Goal: Task Accomplishment & Management: Manage account settings

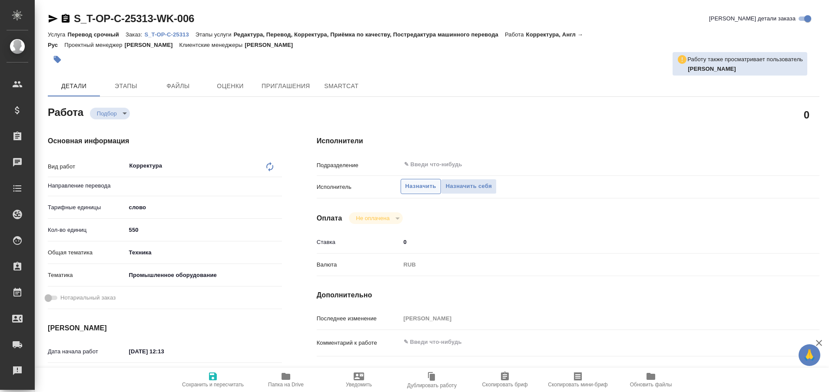
type textarea "x"
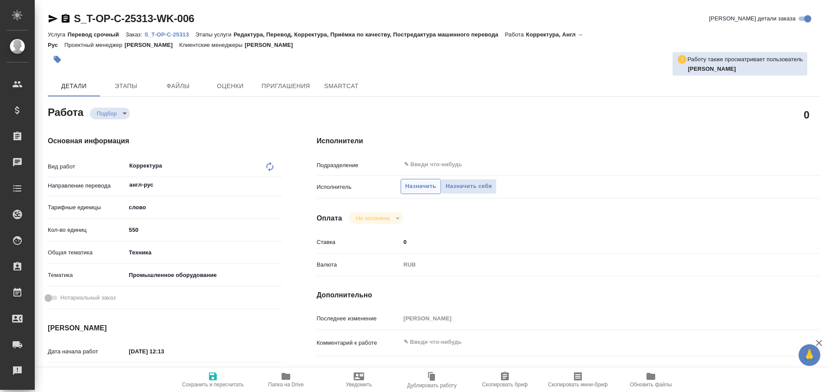
type textarea "x"
type input "англ-рус"
type textarea "x"
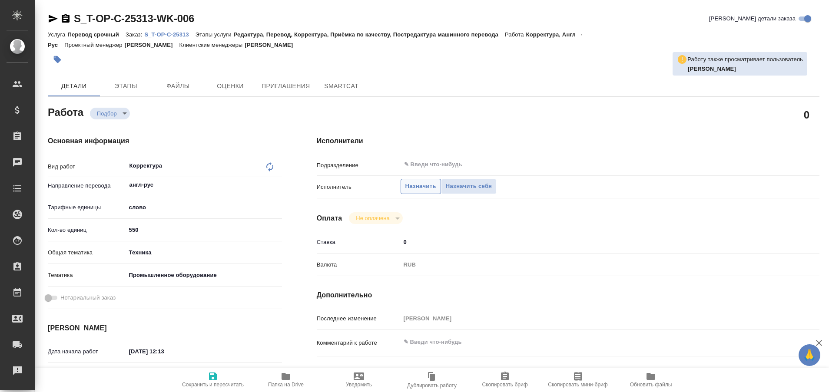
type textarea "x"
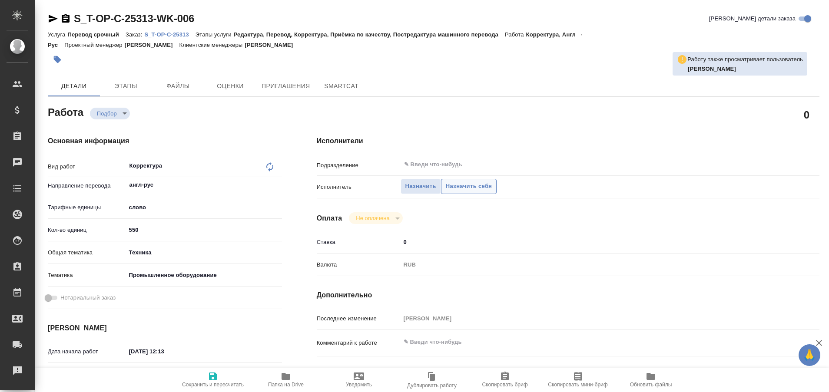
type textarea "x"
click at [470, 191] on span "Назначить себя" at bounding box center [469, 187] width 46 height 10
type textarea "x"
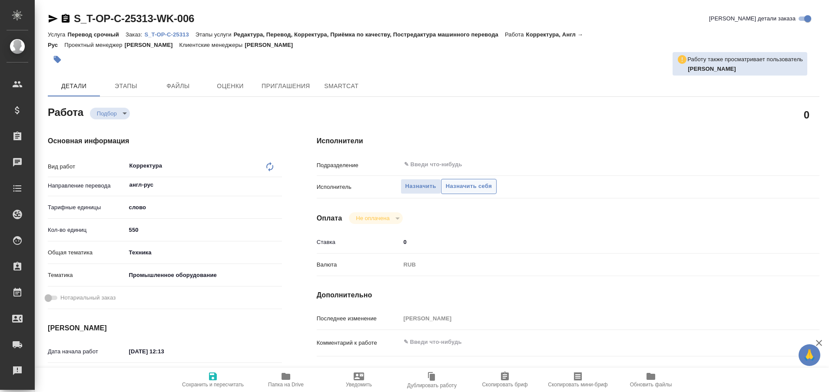
type textarea "x"
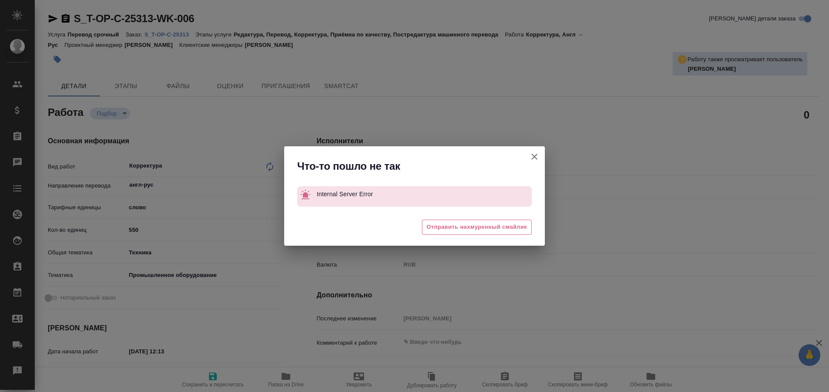
type textarea "x"
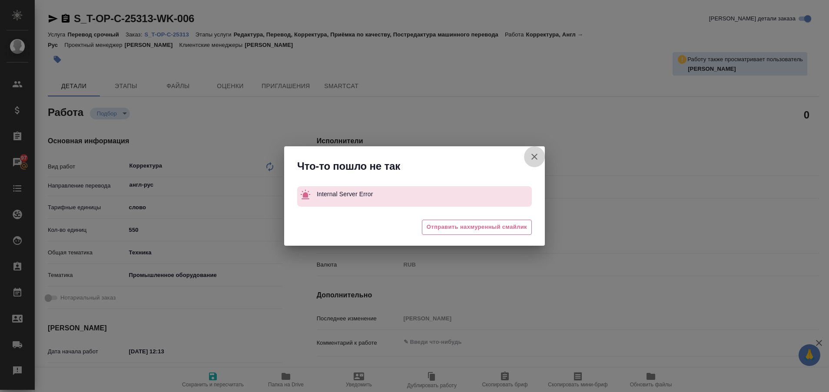
click at [536, 155] on icon "button" at bounding box center [534, 157] width 10 height 10
type textarea "x"
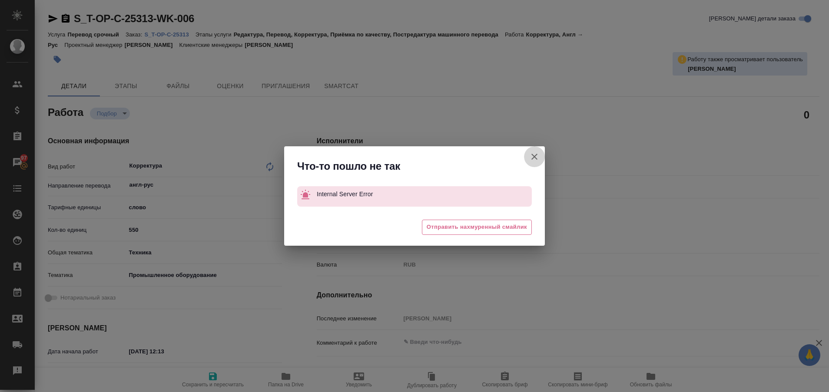
type textarea "x"
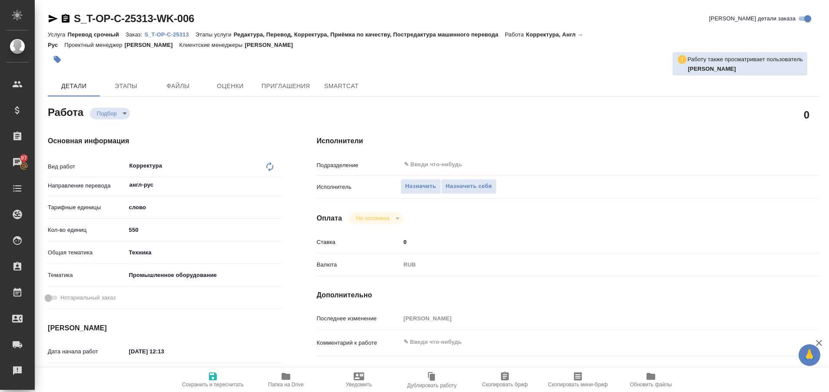
type textarea "x"
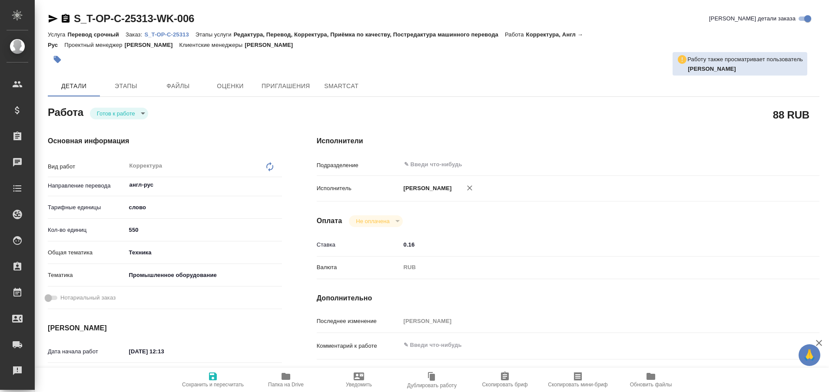
type textarea "x"
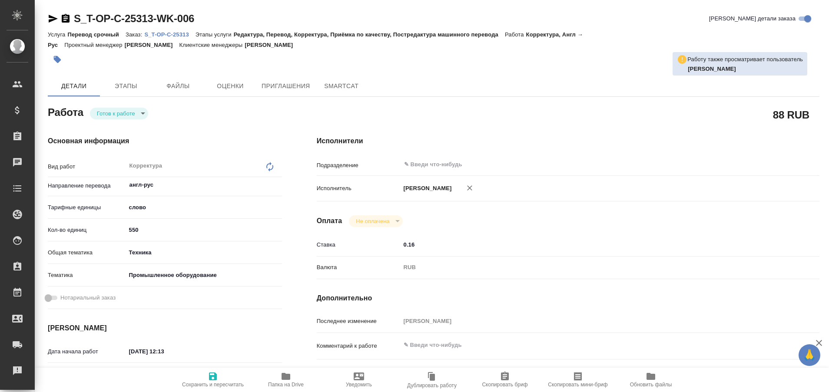
type textarea "x"
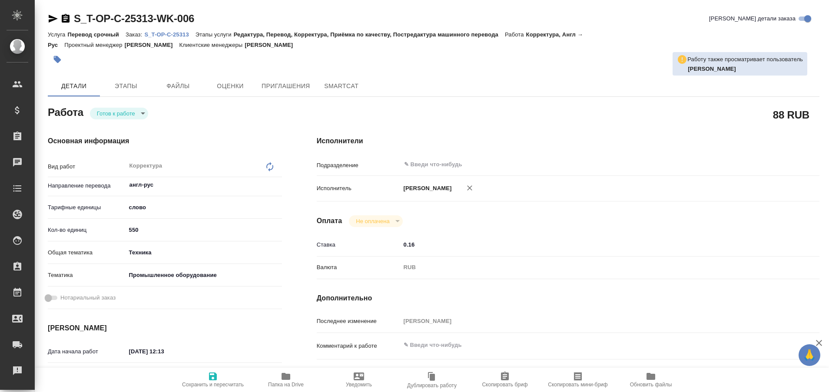
type textarea "x"
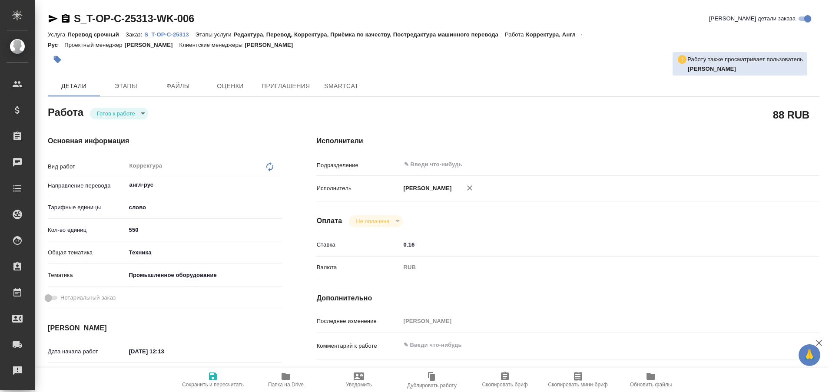
type textarea "x"
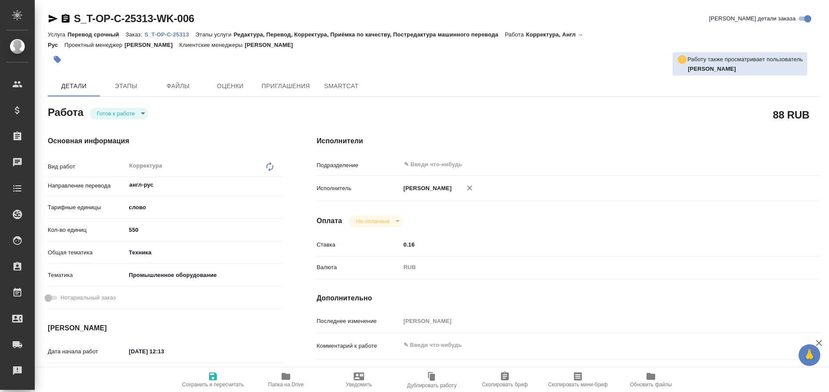
click at [166, 32] on p "S_T-OP-C-25313" at bounding box center [169, 34] width 51 height 7
type textarea "x"
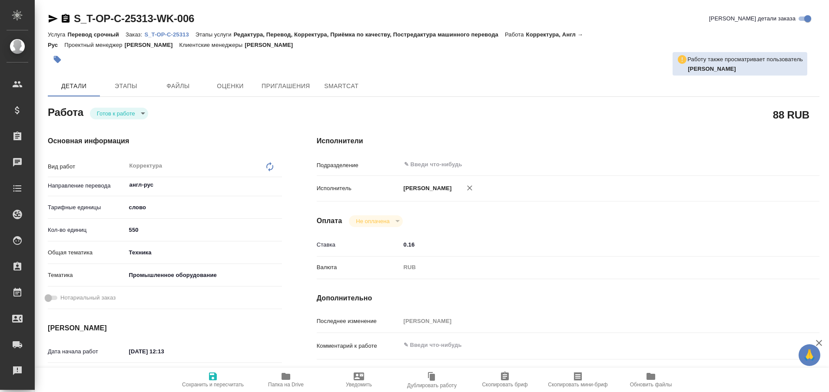
type textarea "x"
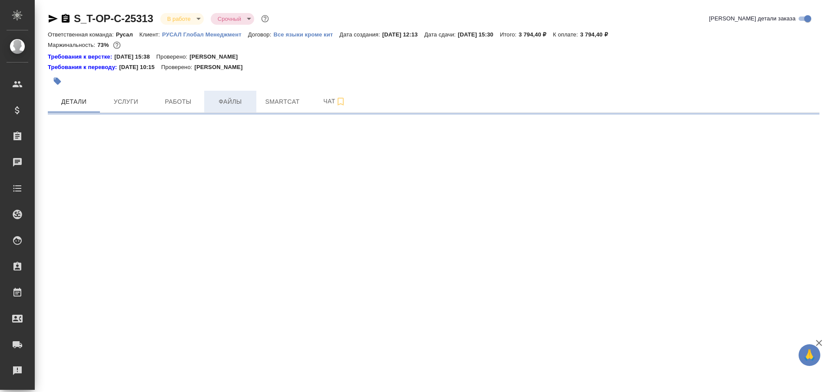
select select "RU"
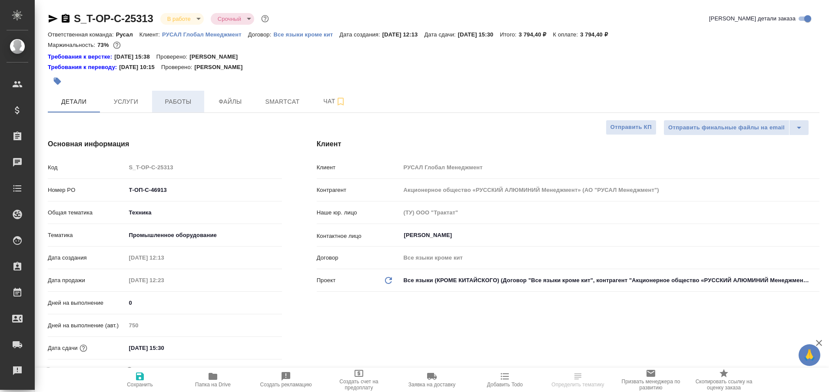
type textarea "x"
click at [179, 100] on span "Работы" at bounding box center [178, 101] width 42 height 11
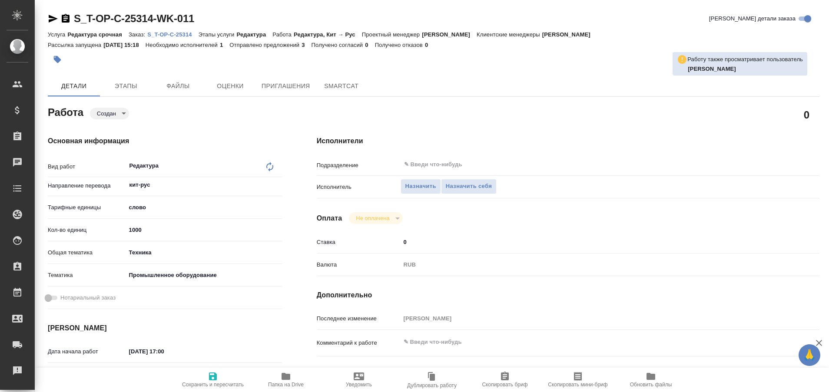
type textarea "x"
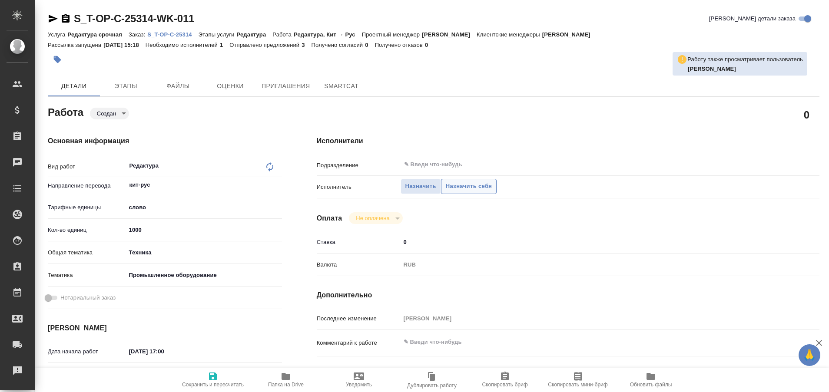
type textarea "x"
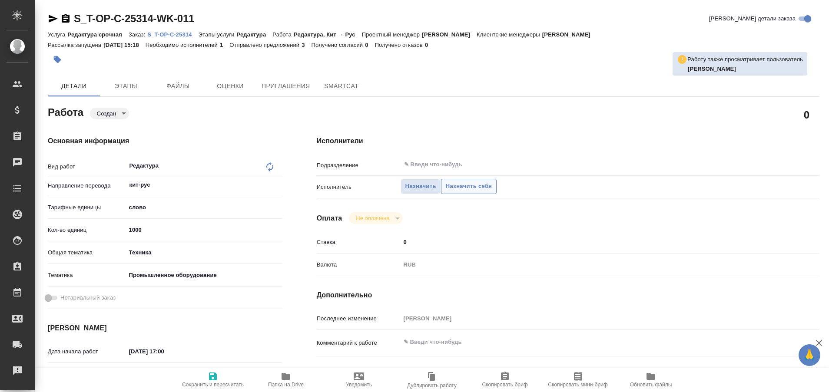
click at [461, 186] on span "Назначить себя" at bounding box center [469, 187] width 46 height 10
type textarea "x"
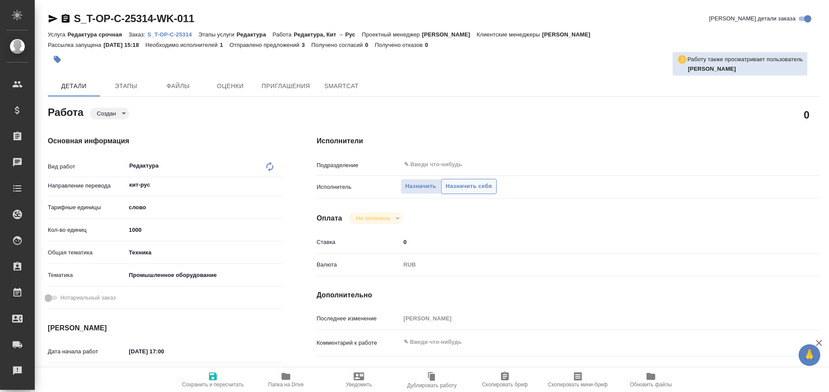
type textarea "x"
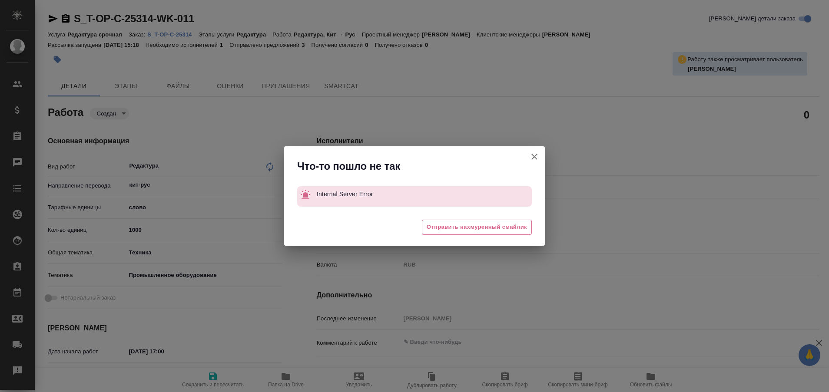
type textarea "x"
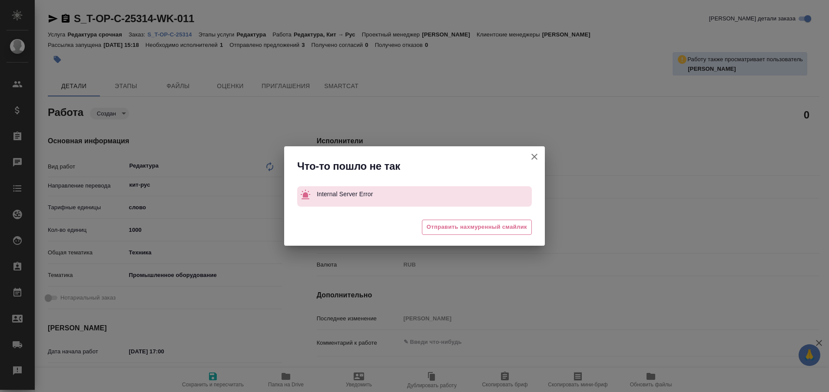
type textarea "x"
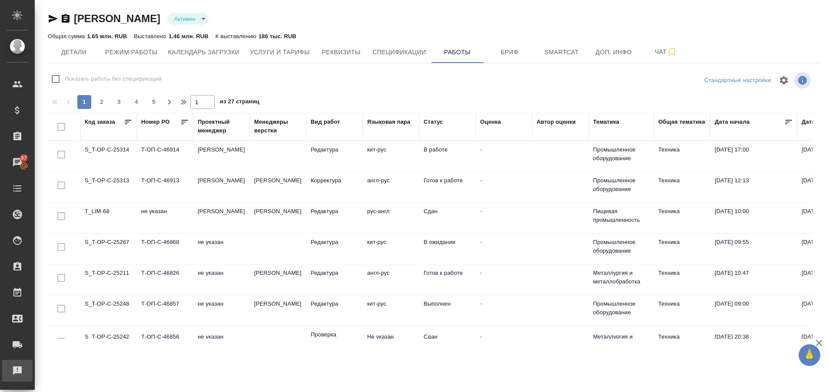
click at [17, 369] on div "Рекламации" at bounding box center [7, 371] width 22 height 13
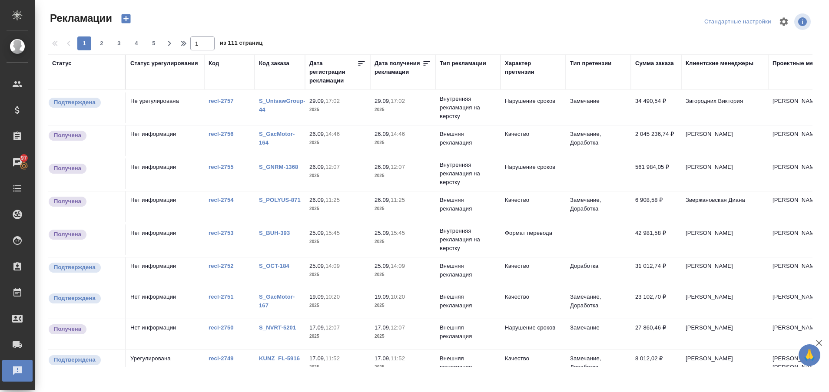
click at [263, 103] on link "S_UnisawGroup-44" at bounding box center [282, 105] width 46 height 15
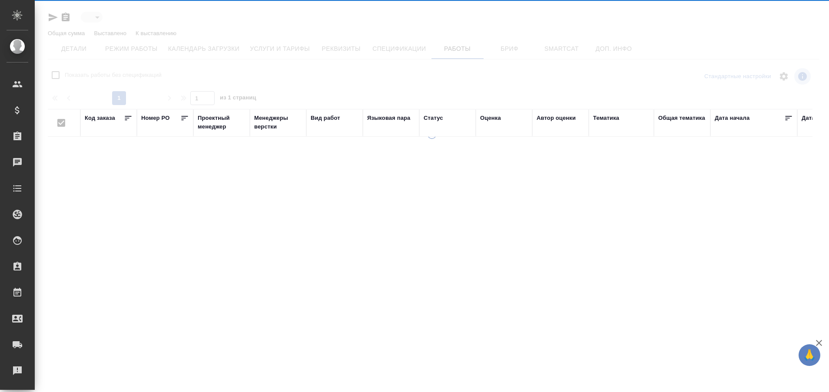
type input "active"
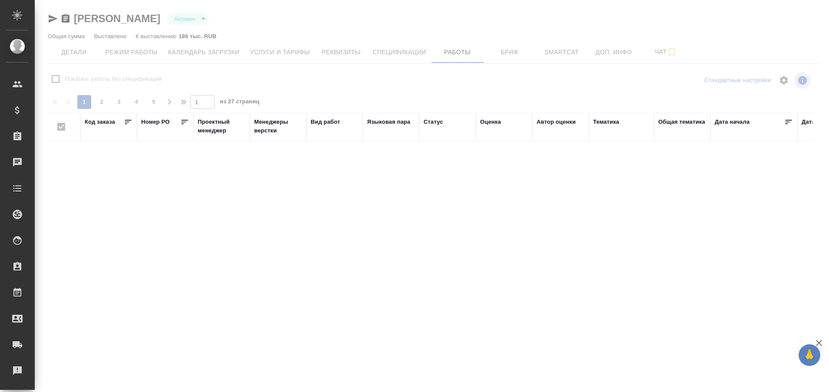
checkbox input "false"
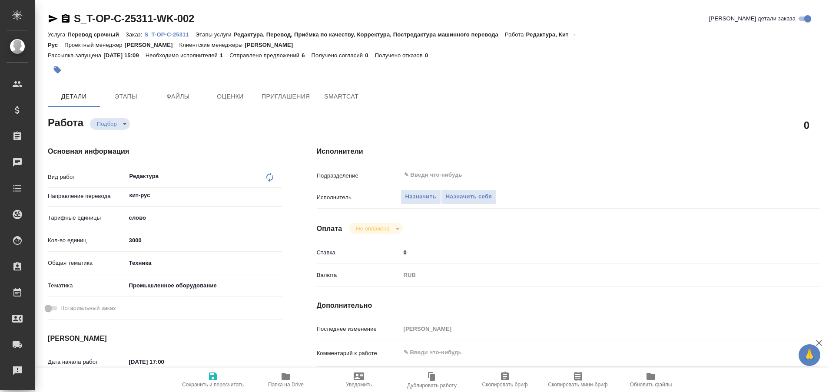
type textarea "x"
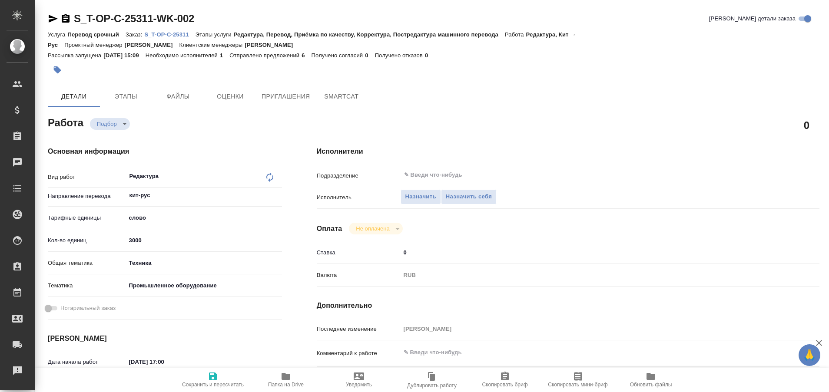
type textarea "x"
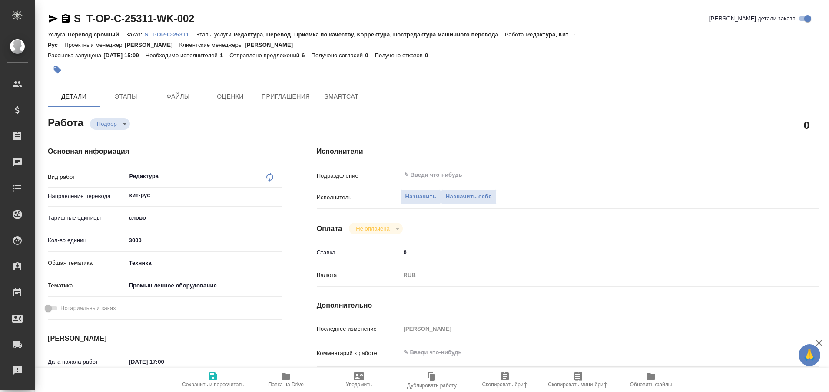
type textarea "x"
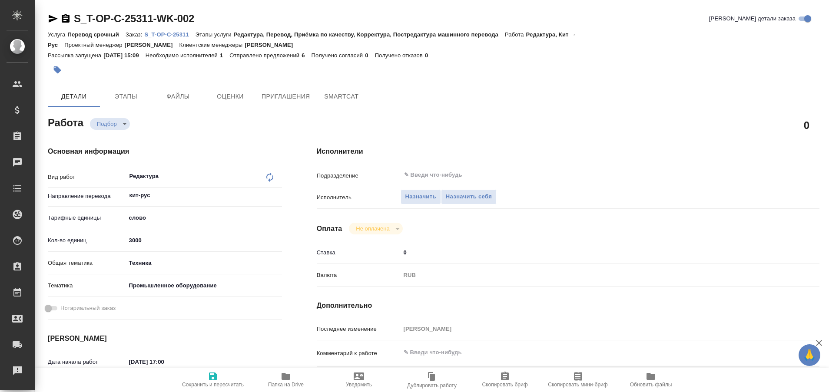
type textarea "x"
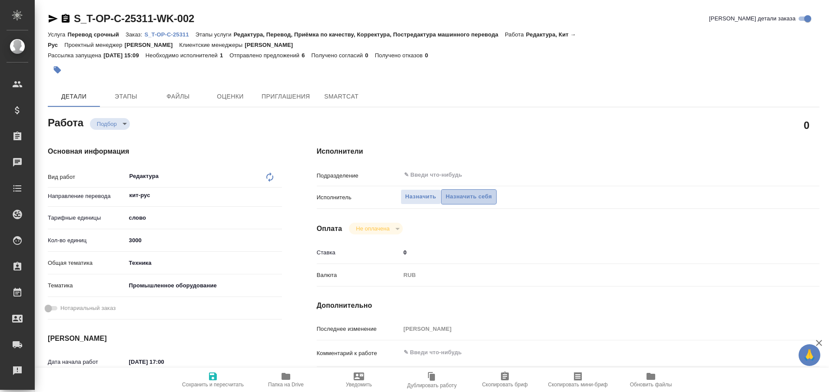
click at [479, 194] on span "Назначить себя" at bounding box center [469, 197] width 46 height 10
type textarea "x"
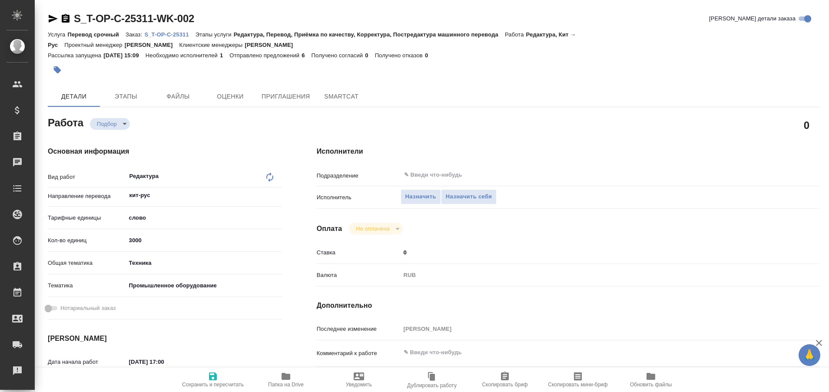
type textarea "x"
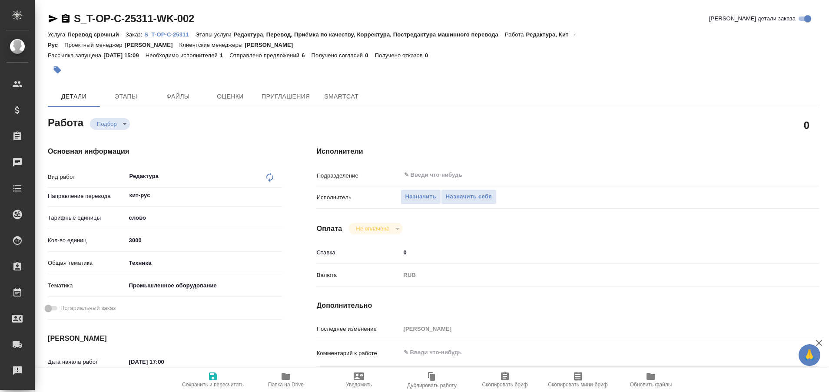
type textarea "x"
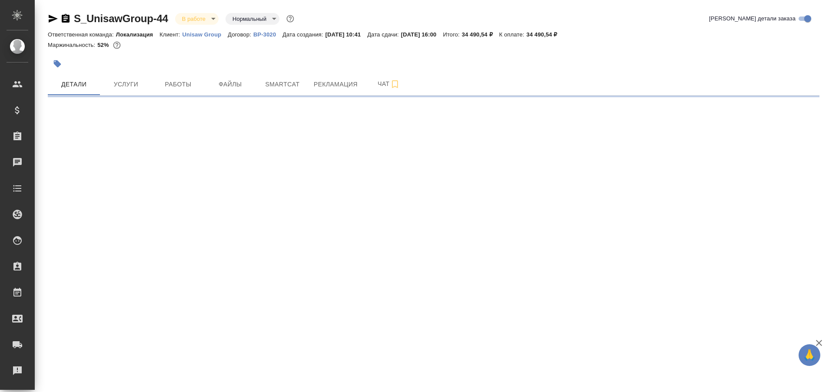
select select "RU"
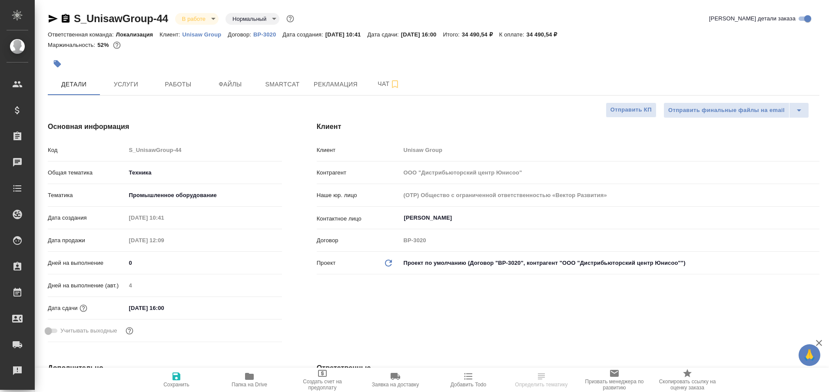
type textarea "x"
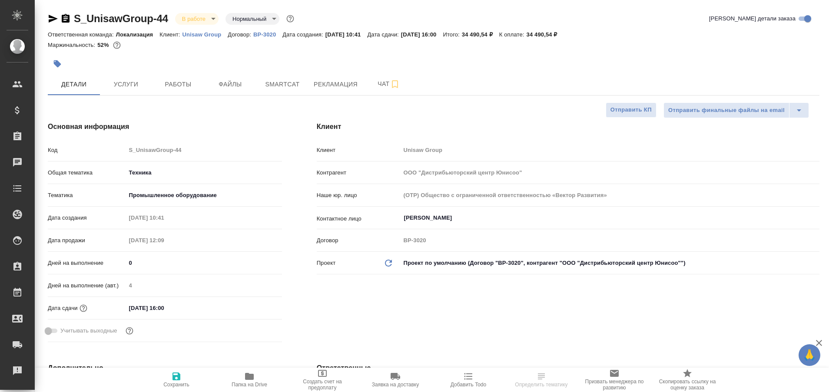
type textarea "x"
click at [175, 89] on span "Работы" at bounding box center [178, 84] width 42 height 11
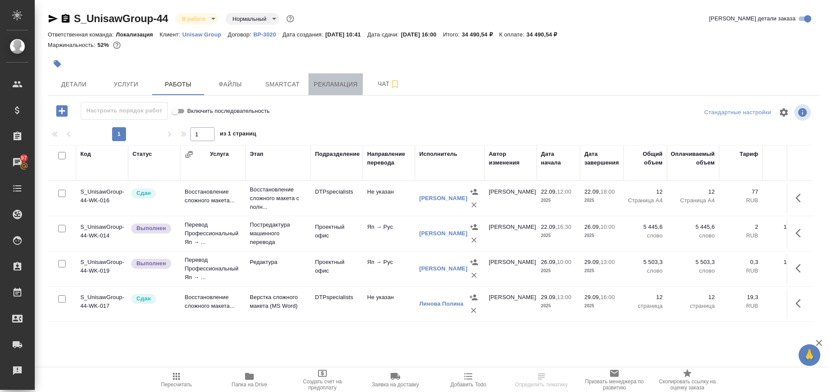
click at [315, 77] on button "Рекламация" at bounding box center [336, 84] width 54 height 22
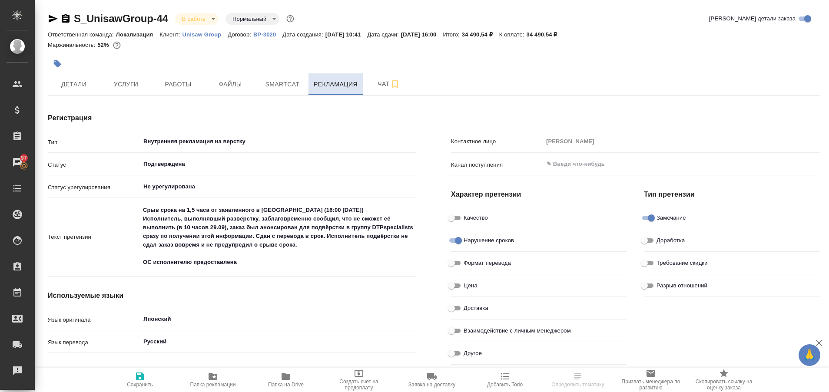
type textarea "x"
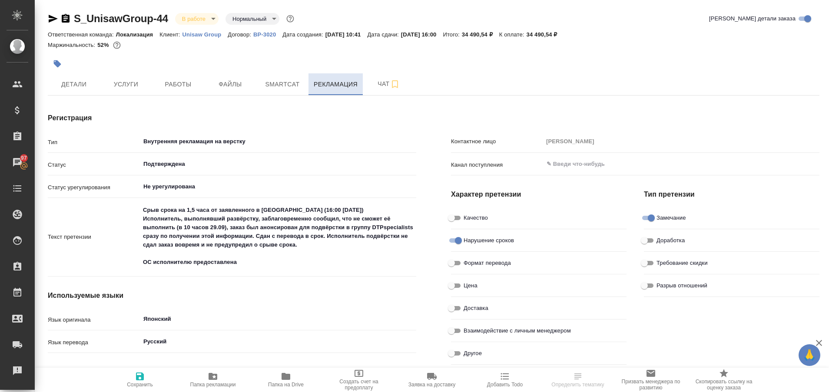
type textarea "x"
type input "Линова Полина"
type textarea "x"
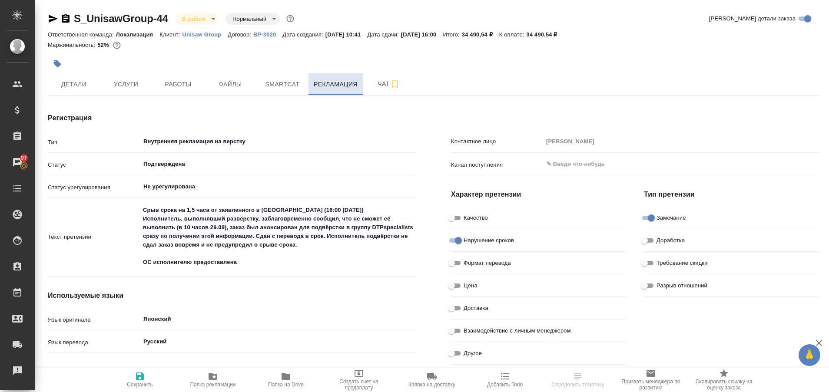
type textarea "x"
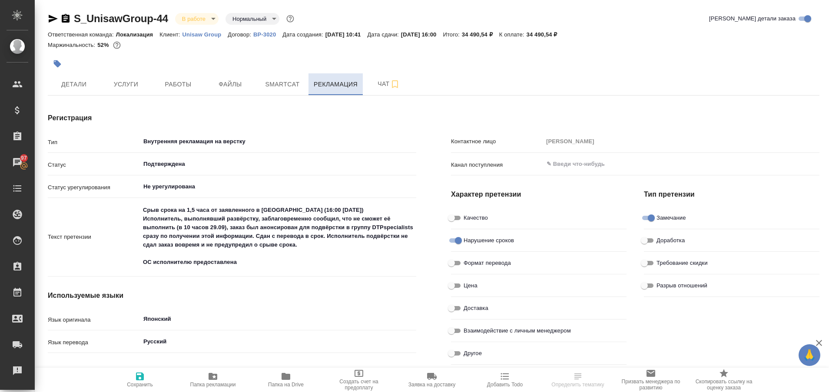
type textarea "x"
click at [383, 83] on span "Чат" at bounding box center [389, 84] width 42 height 11
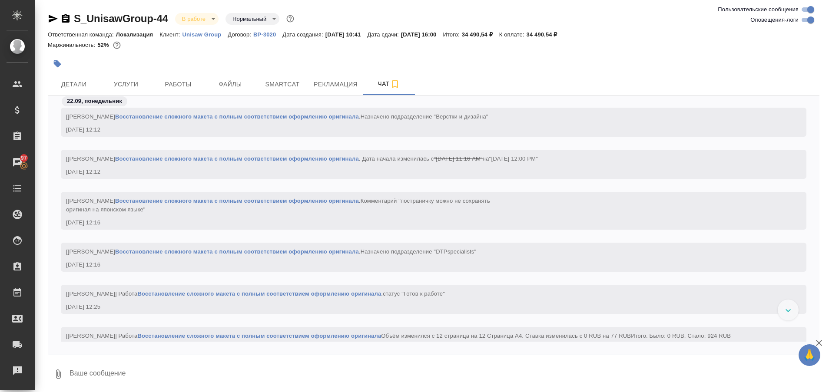
scroll to position [1562, 0]
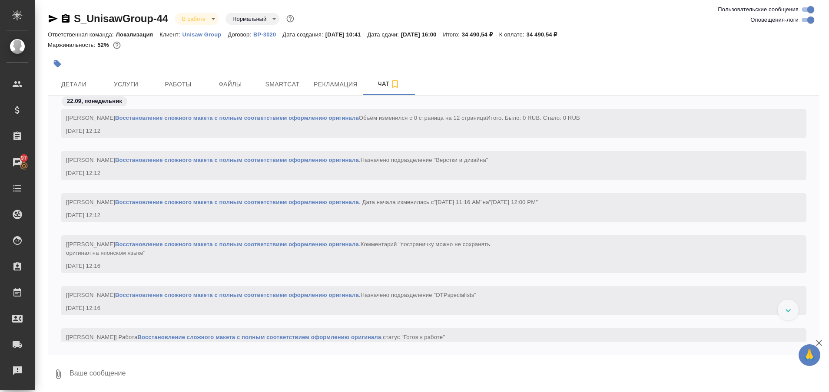
click at [780, 315] on div "[Малофеева Екатерина] Работа Восстановление сложного макета с полным соответств…" at bounding box center [434, 300] width 746 height 29
click at [783, 315] on div at bounding box center [788, 310] width 21 height 21
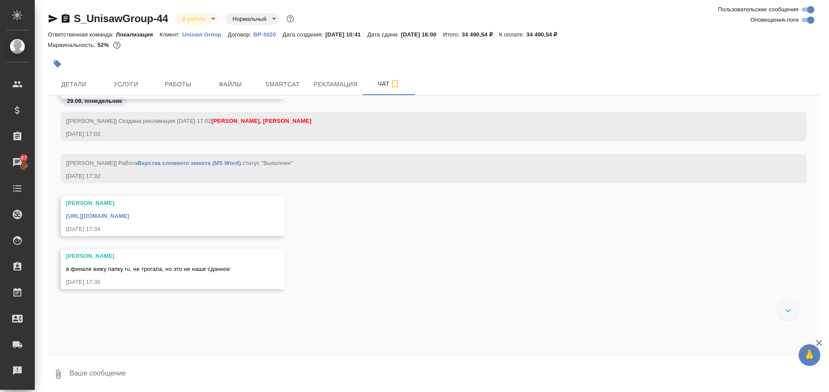
scroll to position [4090, 0]
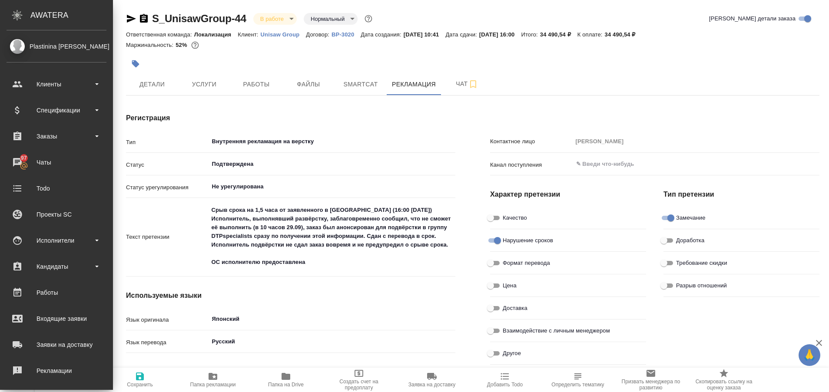
type textarea "x"
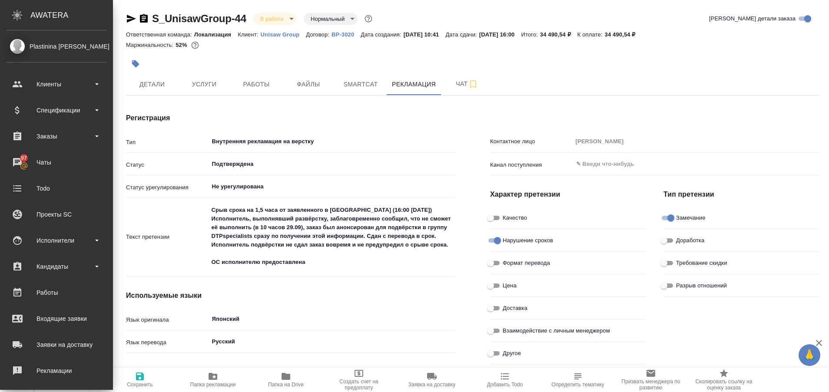
type textarea "x"
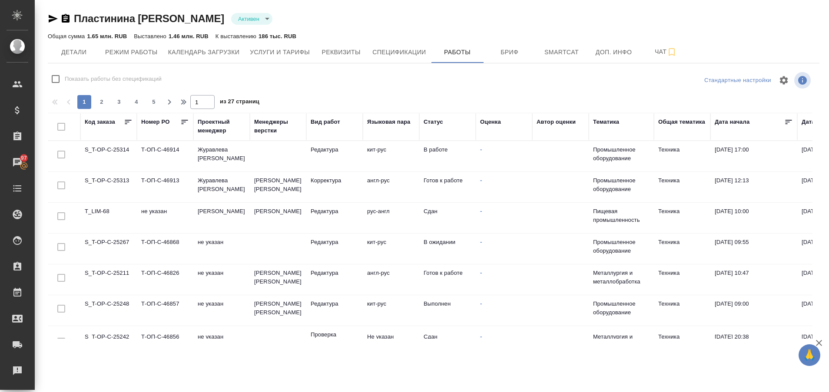
click at [106, 121] on div "Код заказа" at bounding box center [100, 122] width 30 height 9
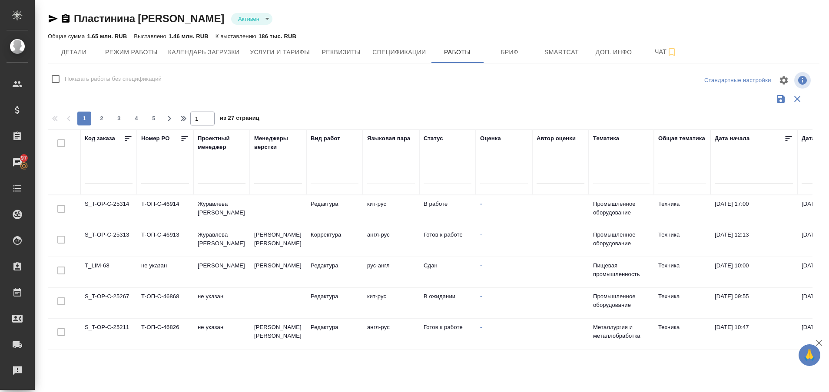
click at [106, 166] on div "Код заказа" at bounding box center [109, 162] width 48 height 56
click at [106, 172] on input "text" at bounding box center [109, 178] width 48 height 12
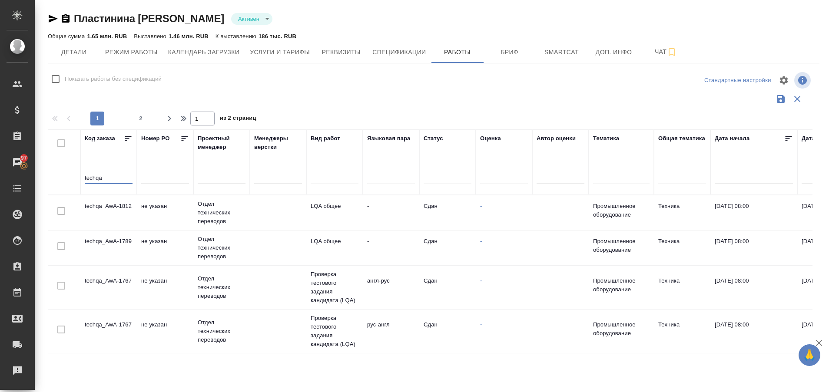
type input "techqa"
click at [105, 204] on td "techqa_AwA-1812" at bounding box center [108, 213] width 56 height 30
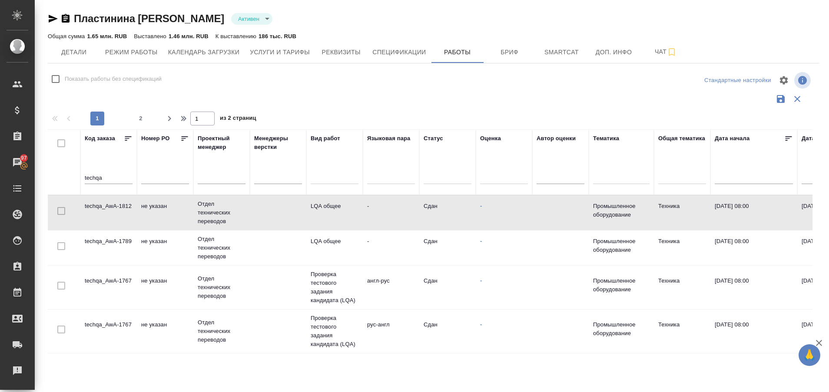
click at [105, 204] on td "techqa_AwA-1812" at bounding box center [108, 213] width 56 height 30
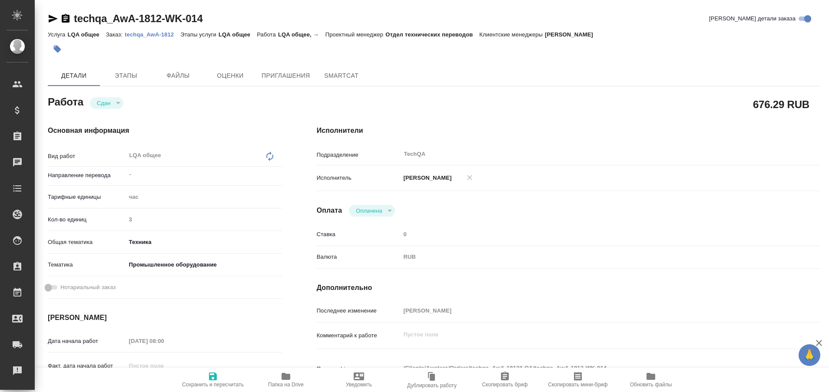
type textarea "x"
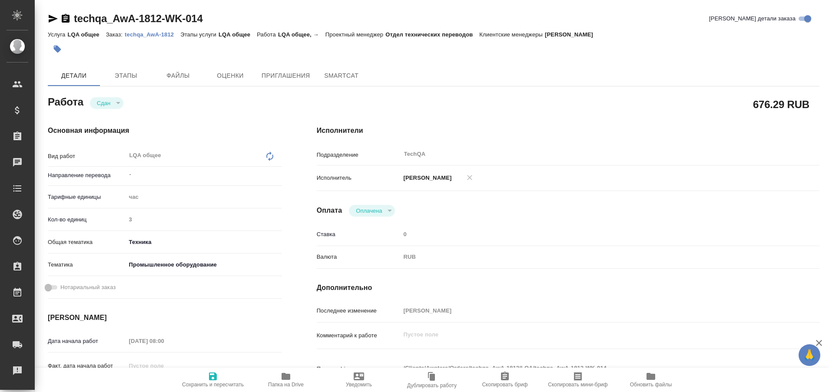
type textarea "x"
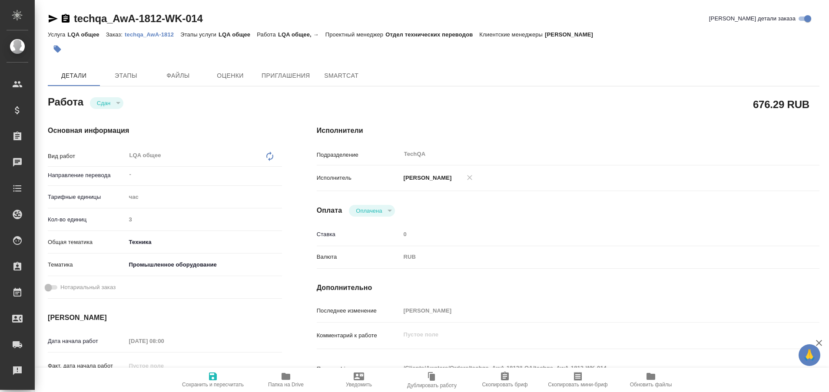
type textarea "x"
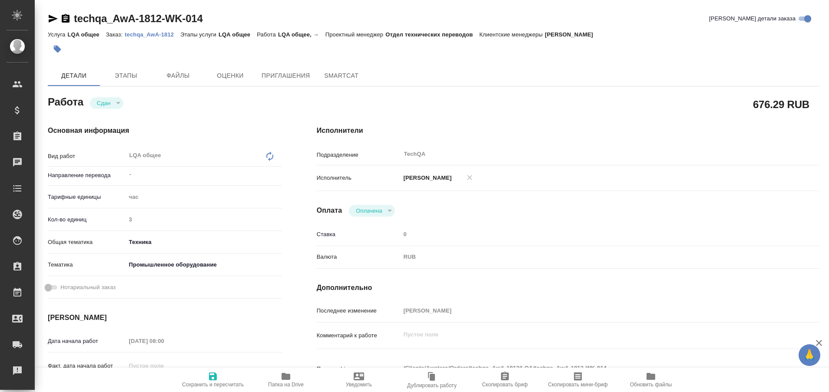
type textarea "x"
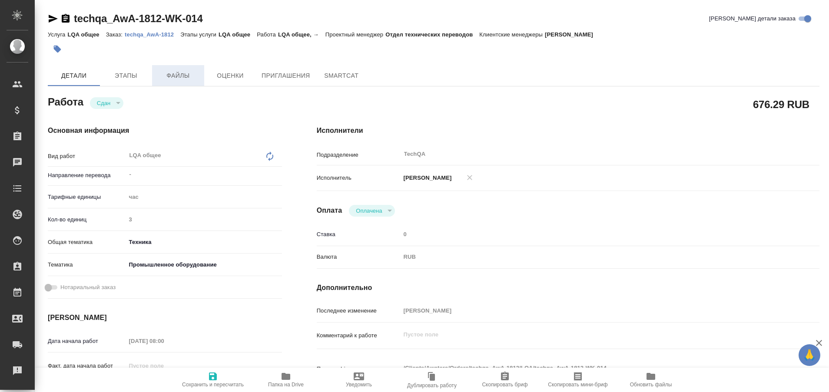
type textarea "x"
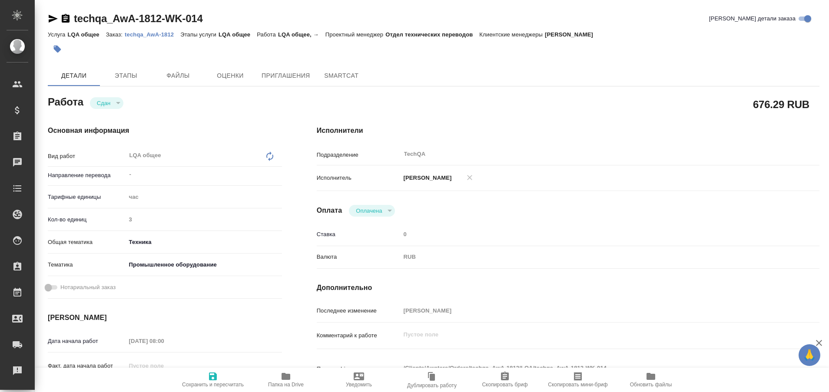
type textarea "x"
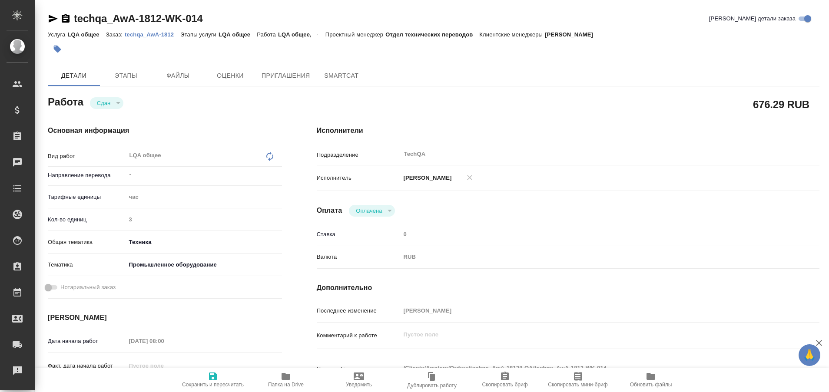
click at [165, 35] on p "techqa_AwA-1812" at bounding box center [153, 34] width 56 height 7
type textarea "x"
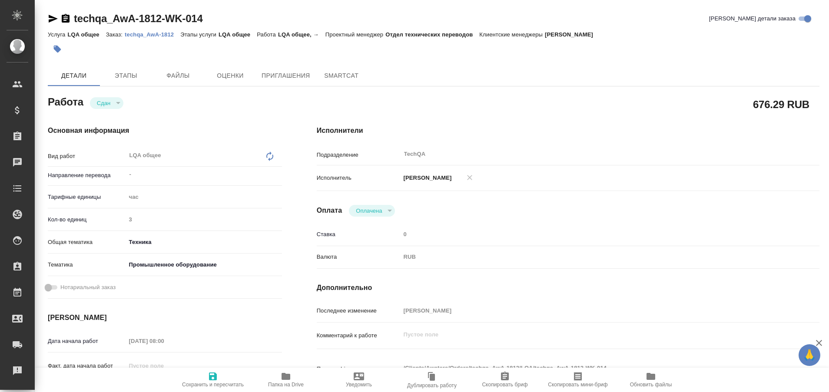
type textarea "x"
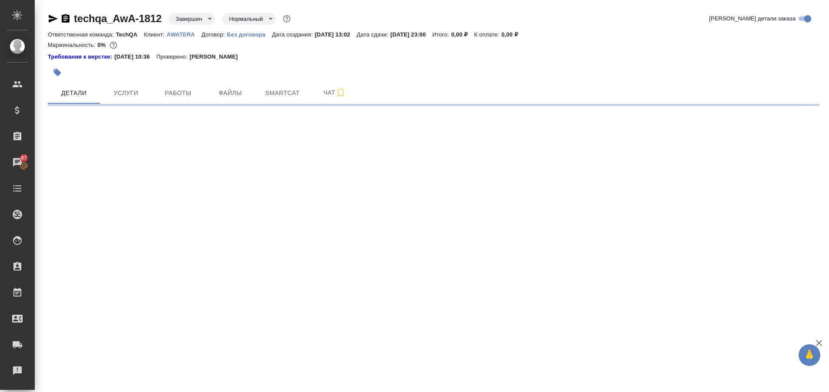
select select "RU"
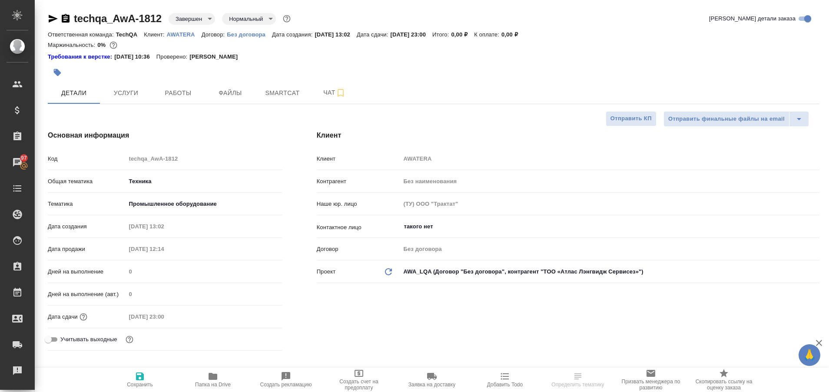
type textarea "x"
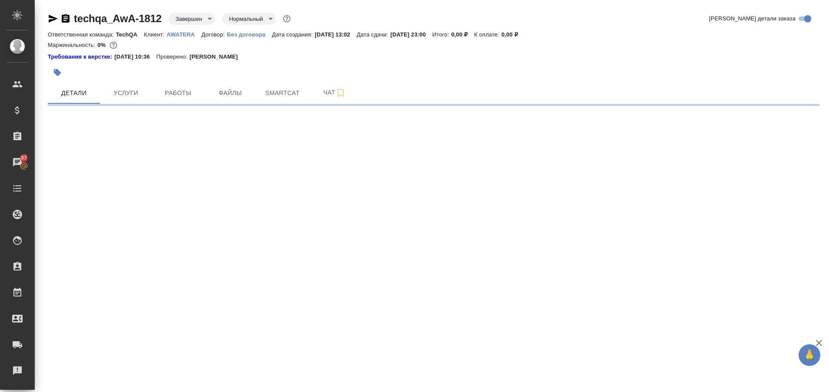
select select "RU"
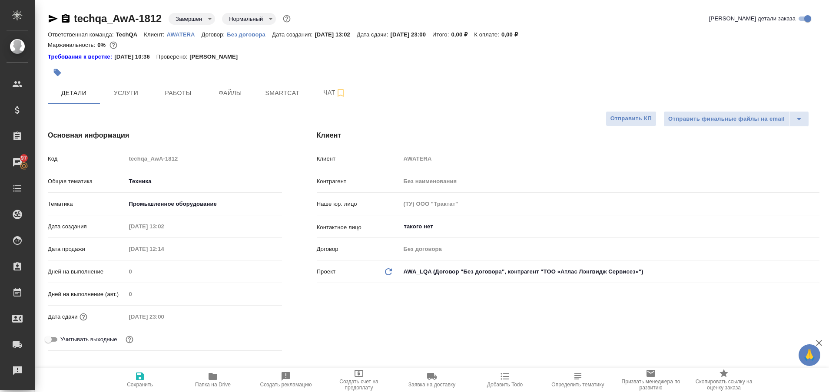
type textarea "x"
click at [173, 88] on span "Работы" at bounding box center [178, 93] width 42 height 11
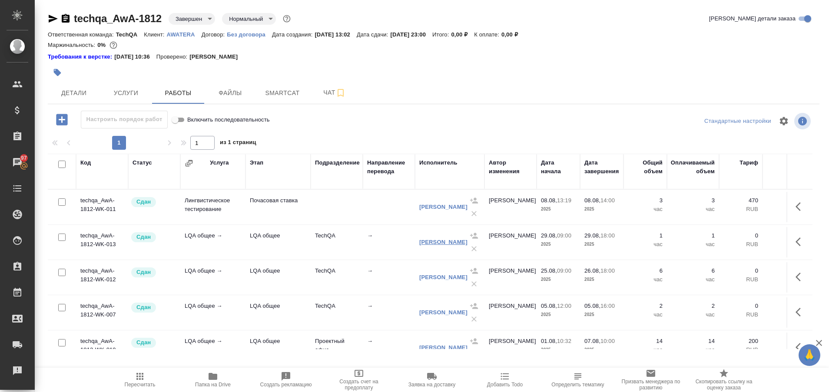
click at [422, 239] on link "[PERSON_NAME]" at bounding box center [443, 242] width 48 height 7
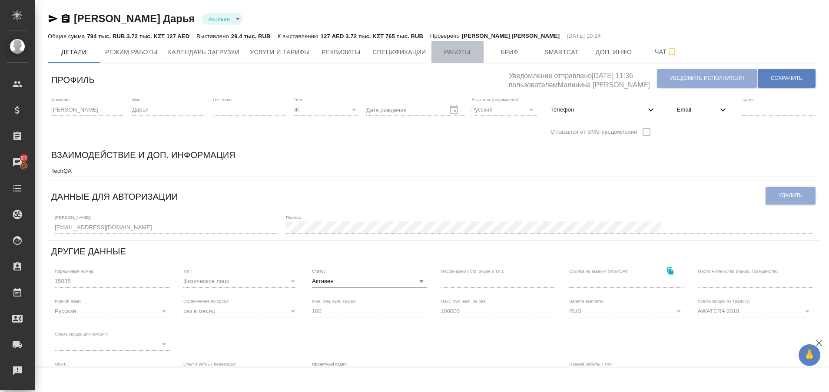
click at [452, 54] on span "Работы" at bounding box center [458, 52] width 42 height 11
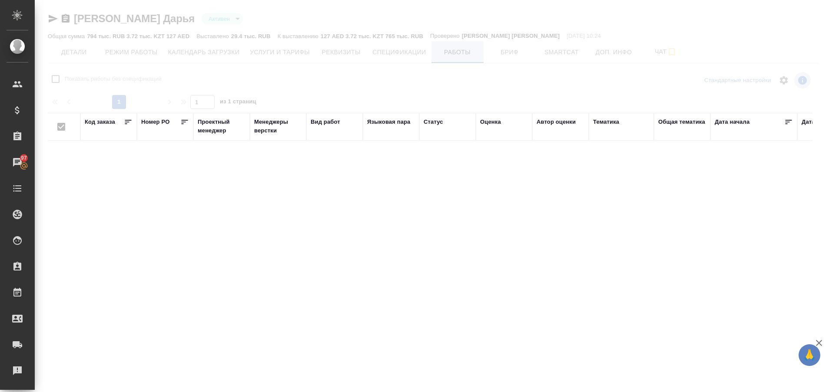
checkbox input "false"
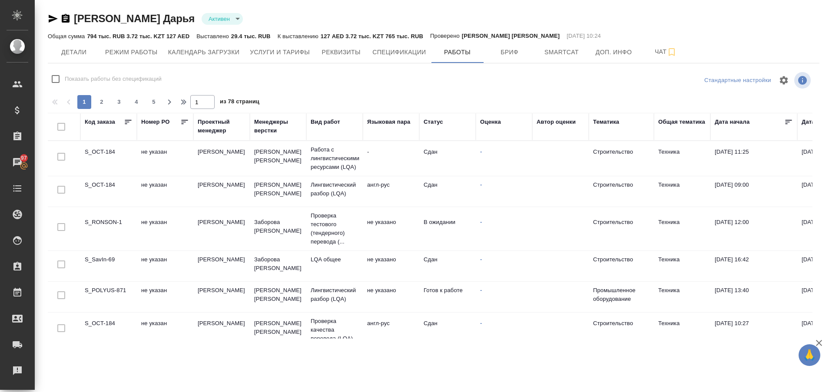
click at [103, 121] on div "Код заказа" at bounding box center [100, 122] width 30 height 9
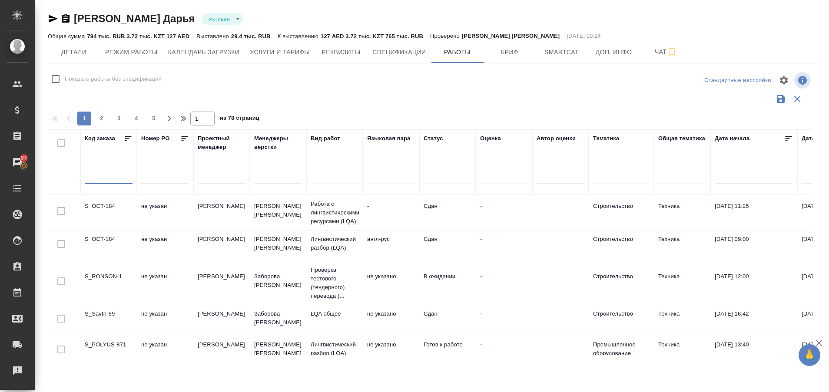
click at [103, 175] on input "text" at bounding box center [109, 178] width 48 height 12
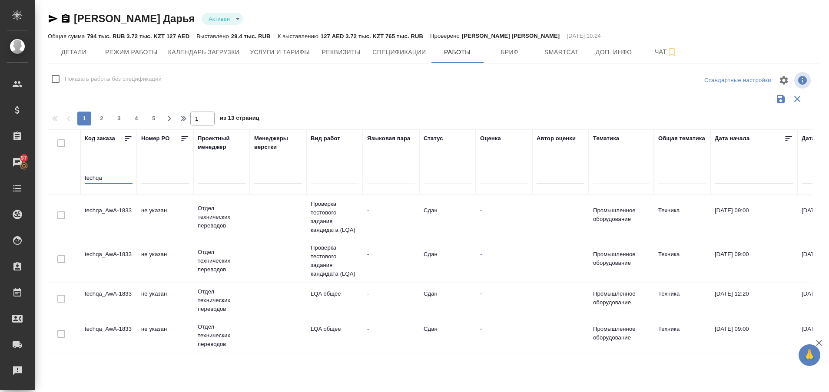
type input "techqa"
click at [108, 214] on td "techqa_AwA-1833" at bounding box center [108, 217] width 56 height 30
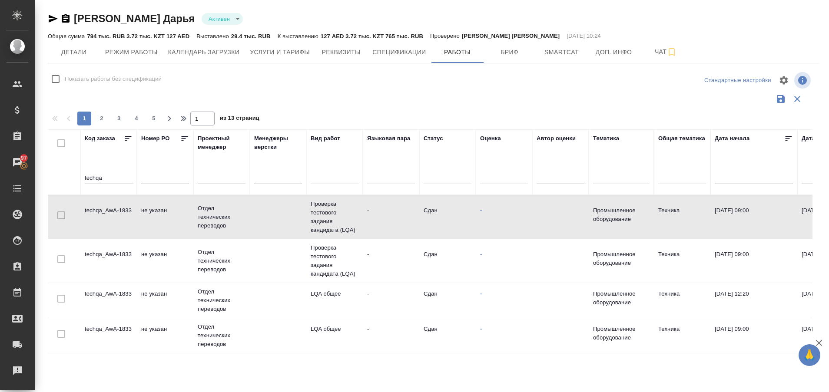
click at [108, 214] on td "techqa_AwA-1833" at bounding box center [108, 217] width 56 height 30
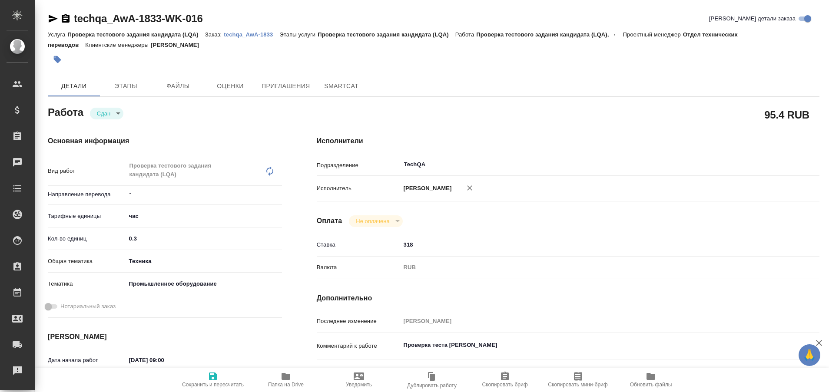
type textarea "x"
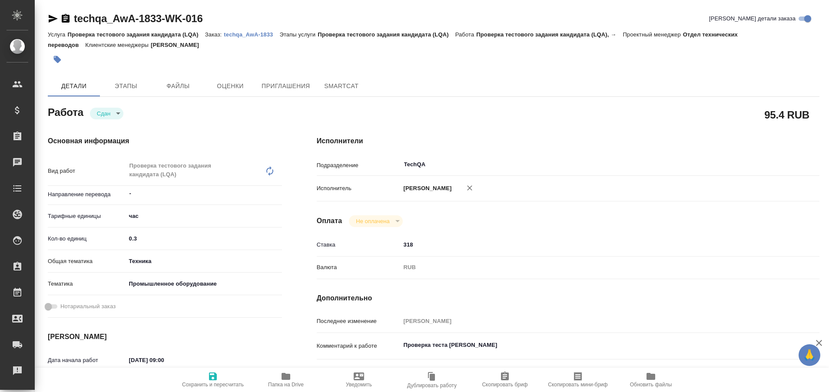
type textarea "x"
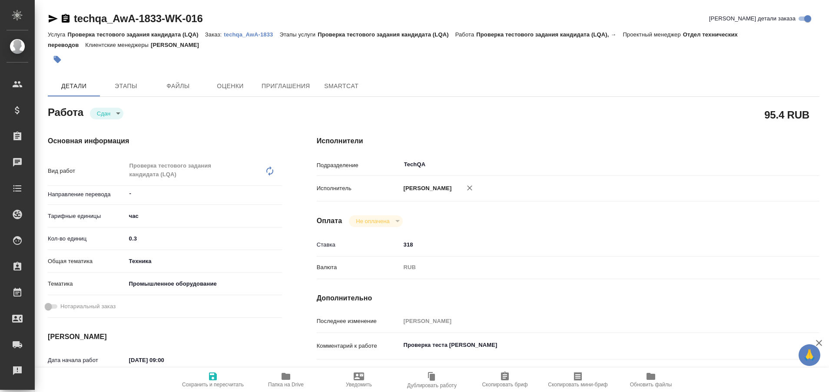
type textarea "x"
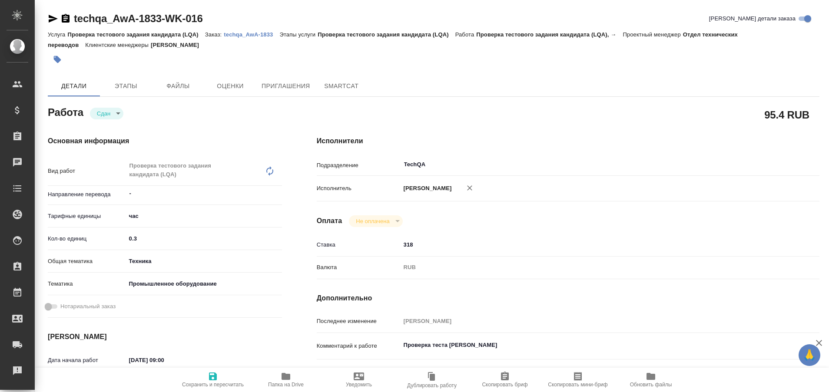
type textarea "x"
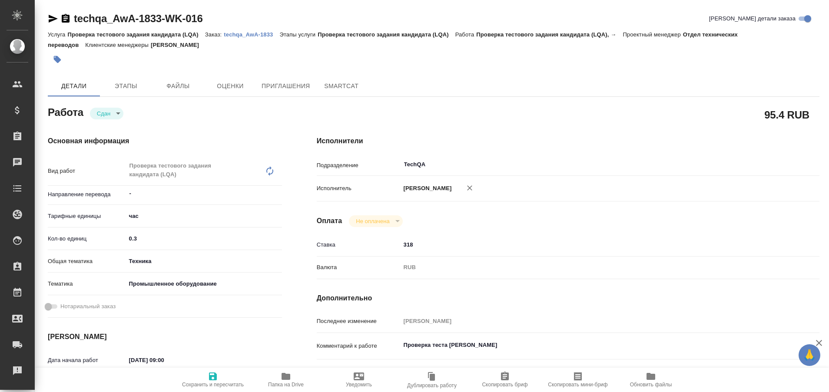
type textarea "x"
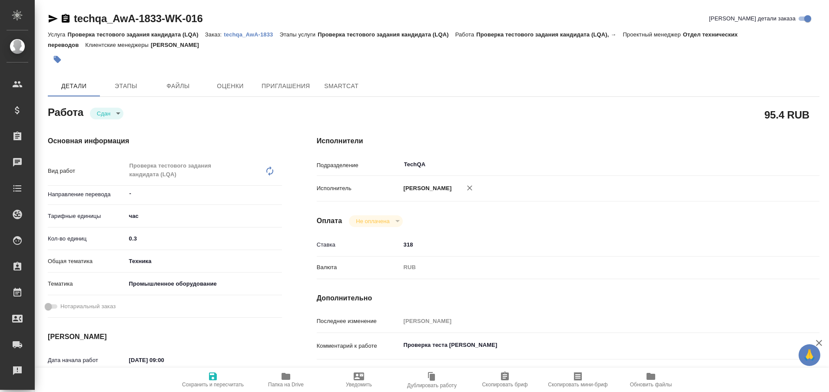
type textarea "x"
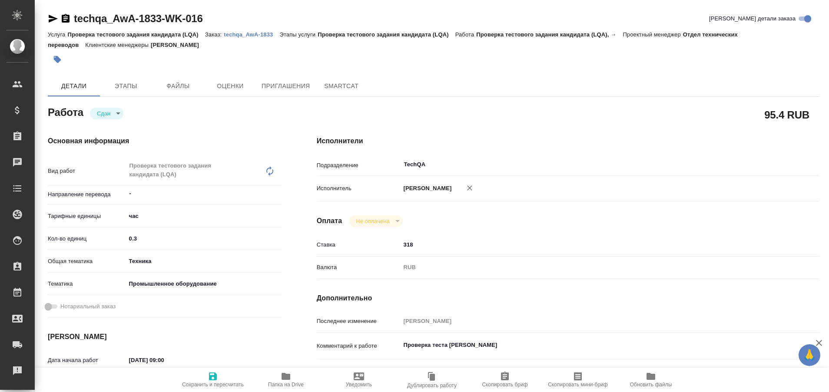
click at [251, 33] on p "techqa_AwA-1833" at bounding box center [252, 34] width 56 height 7
type textarea "x"
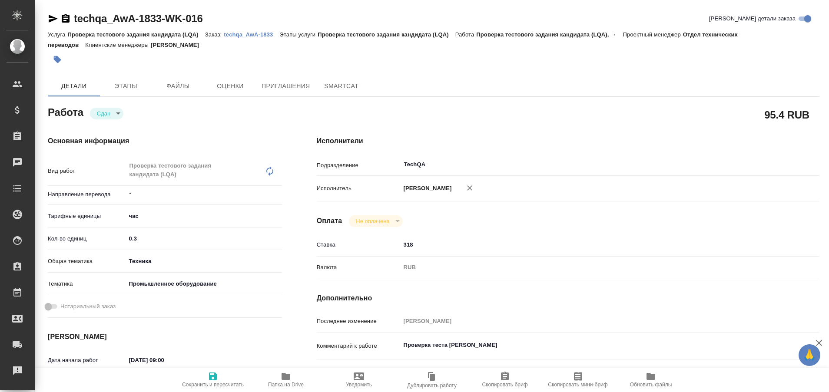
type textarea "x"
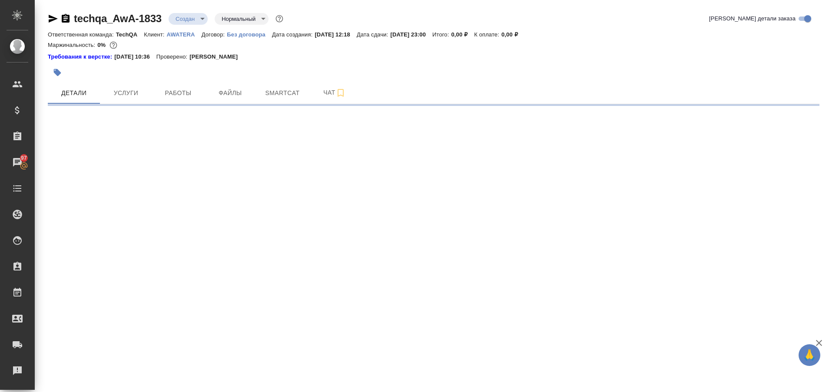
select select "RU"
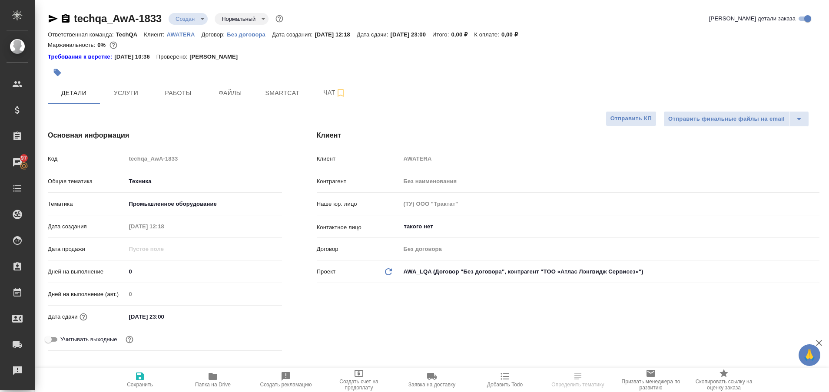
type textarea "x"
click at [180, 100] on button "Работы" at bounding box center [178, 93] width 52 height 22
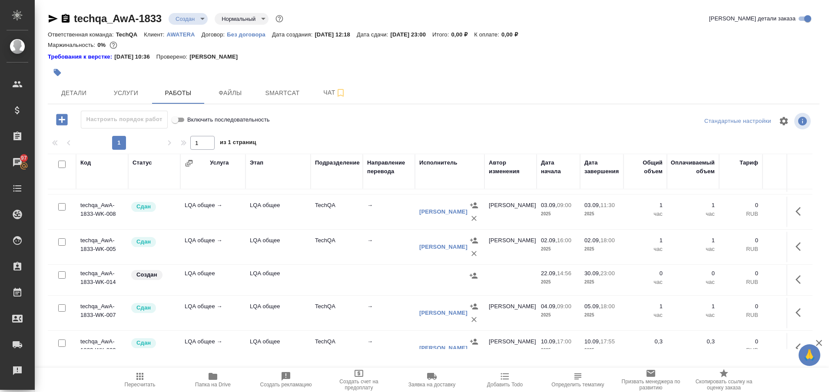
scroll to position [176, 0]
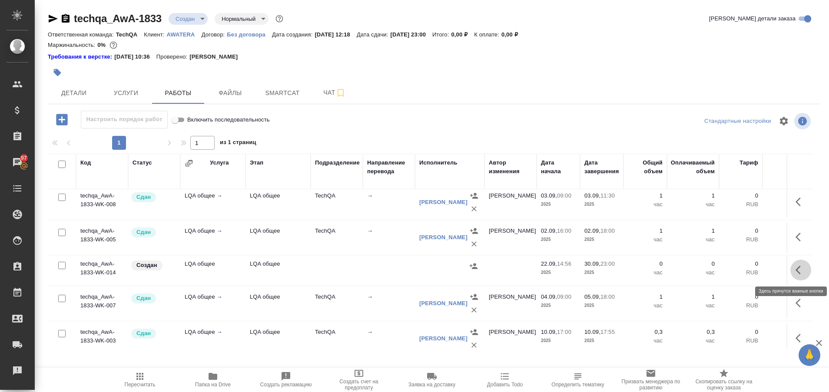
click at [790, 269] on button "button" at bounding box center [800, 270] width 21 height 21
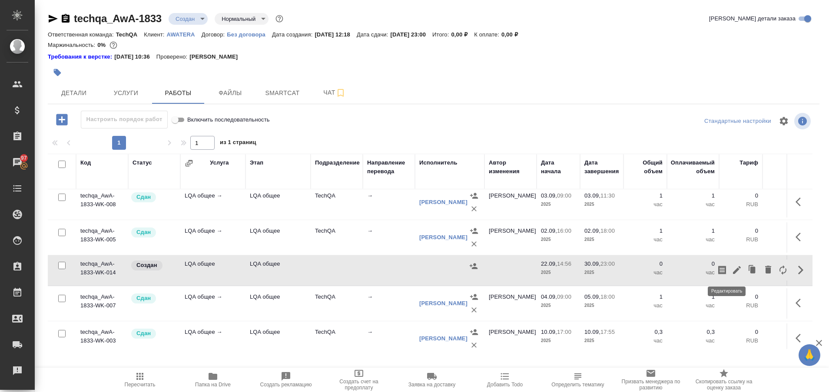
click at [733, 273] on icon "button" at bounding box center [737, 270] width 8 height 8
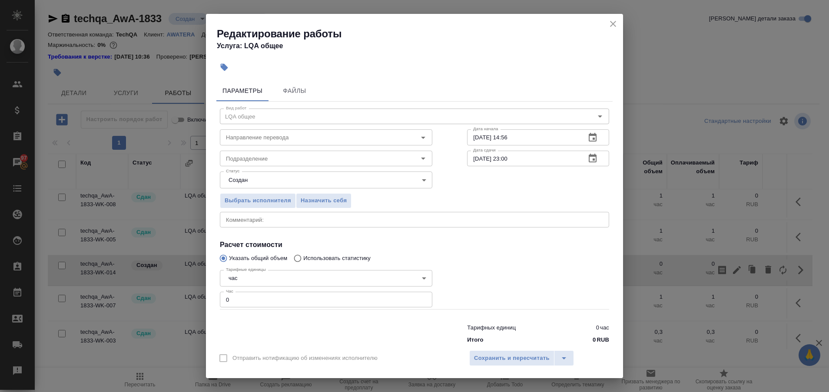
click at [482, 193] on div "Выбрать исполнителя Назначить себя" at bounding box center [414, 199] width 424 height 53
click at [474, 139] on input "22.09.2025 14:56" at bounding box center [523, 137] width 112 height 16
click at [514, 138] on input "25.09.2025 14:56" at bounding box center [523, 137] width 112 height 16
type input "25.09.2025 15:00"
click at [389, 299] on input "0" at bounding box center [326, 300] width 212 height 16
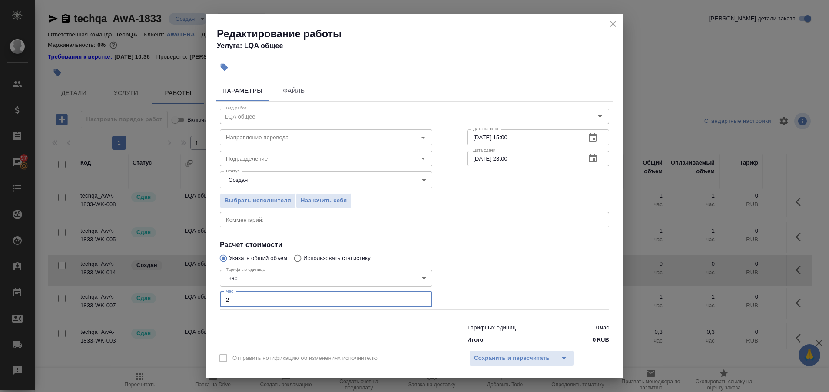
type input "2"
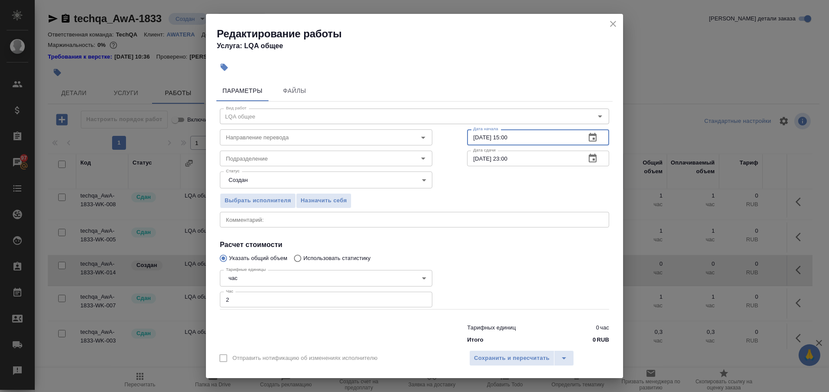
click at [473, 138] on input "25.09.2025 15:00" at bounding box center [523, 137] width 112 height 16
click at [589, 137] on icon "button" at bounding box center [593, 137] width 8 height 9
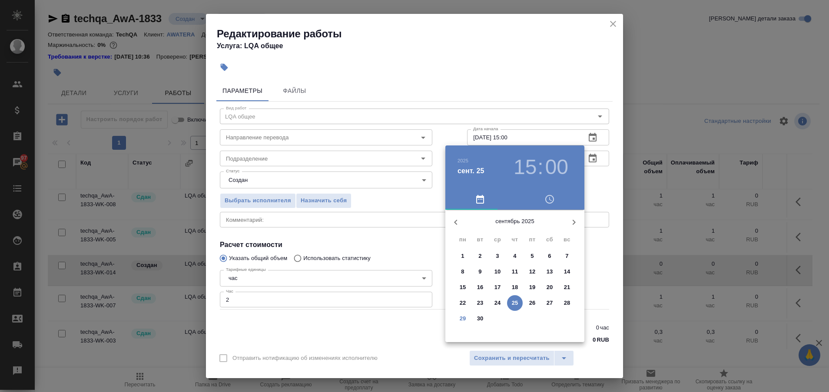
click at [464, 83] on div at bounding box center [414, 196] width 829 height 392
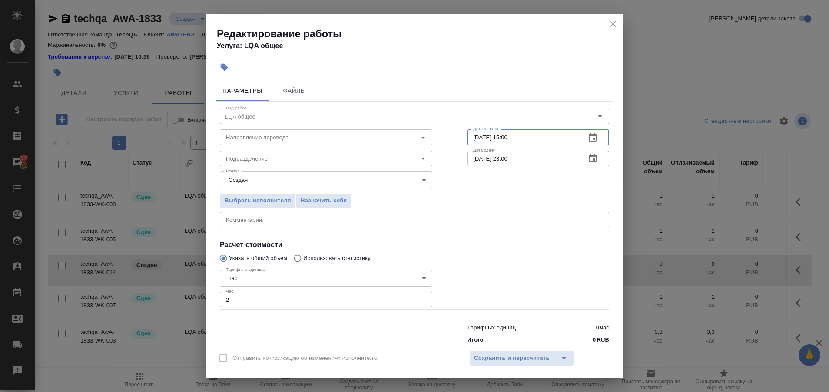
click at [474, 139] on input "25.09.2025 15:00" at bounding box center [523, 137] width 112 height 16
click at [502, 139] on input "[DATE] 15:00" at bounding box center [523, 137] width 112 height 16
type input "[DATE] 15:00"
click at [475, 186] on div "Выбрать исполнителя Назначить себя" at bounding box center [414, 199] width 424 height 53
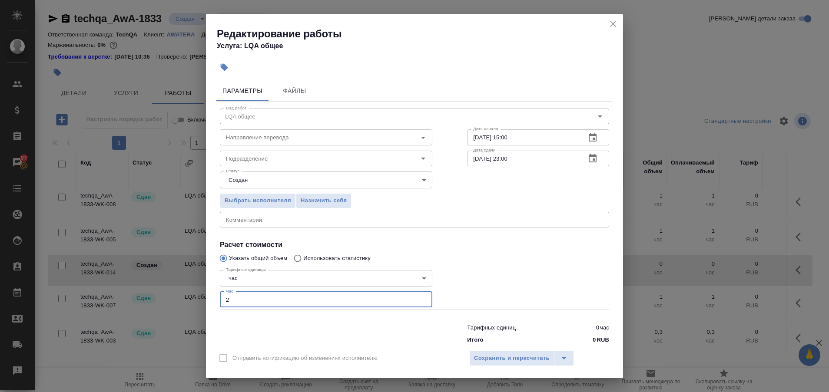
click at [403, 299] on input "2" at bounding box center [326, 300] width 212 height 16
click at [418, 300] on input "36" at bounding box center [326, 300] width 212 height 16
type input "3.5"
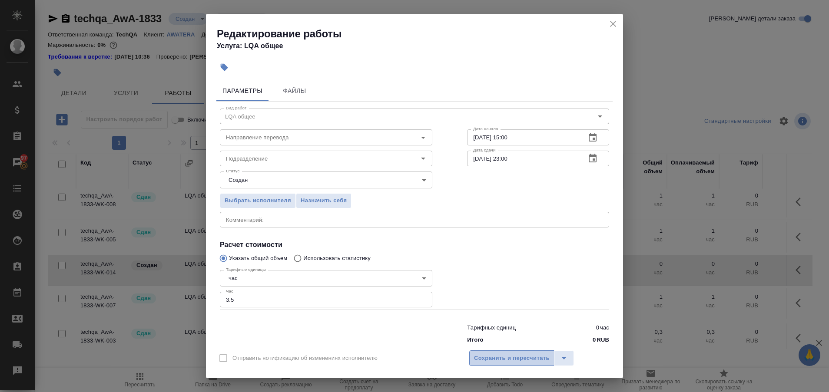
click at [497, 358] on span "Сохранить и пересчитать" at bounding box center [512, 359] width 76 height 10
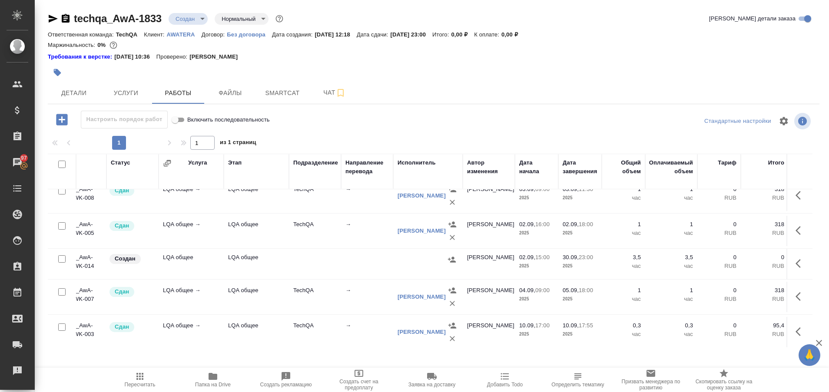
scroll to position [183, 23]
click at [796, 262] on icon "button" at bounding box center [801, 264] width 10 height 10
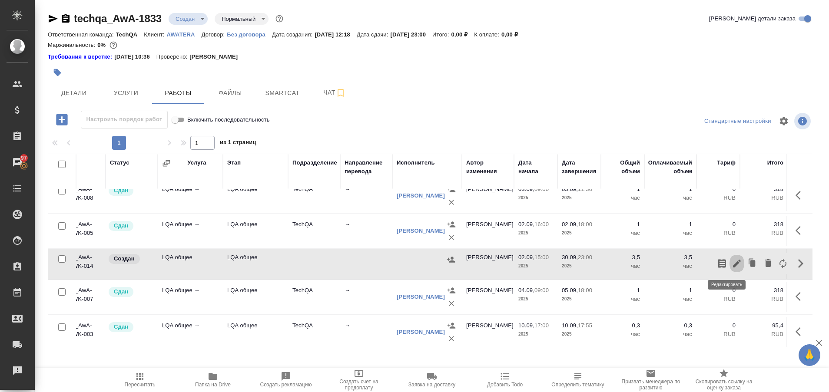
click at [732, 264] on icon "button" at bounding box center [737, 264] width 10 height 10
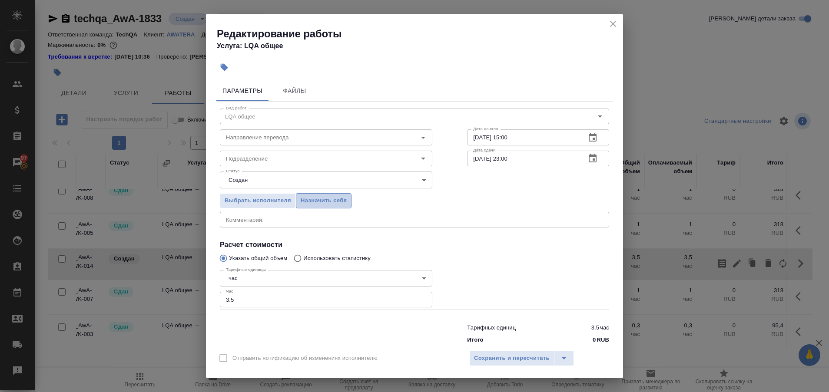
click at [334, 201] on span "Назначить себя" at bounding box center [324, 201] width 46 height 10
click at [483, 358] on span "Сохранить и пересчитать" at bounding box center [512, 359] width 76 height 10
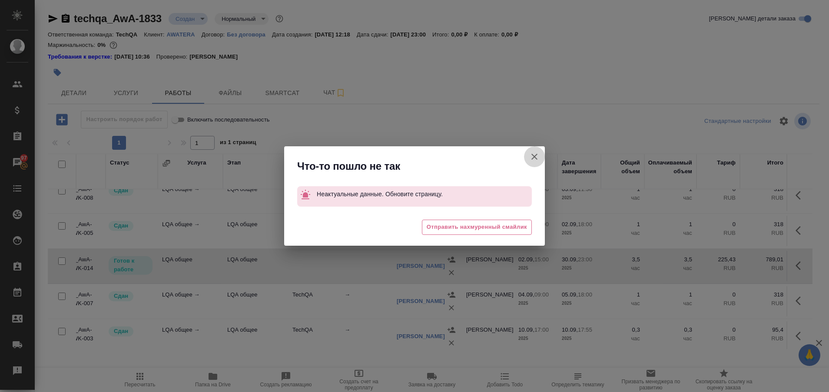
click at [531, 160] on icon "button" at bounding box center [534, 157] width 10 height 10
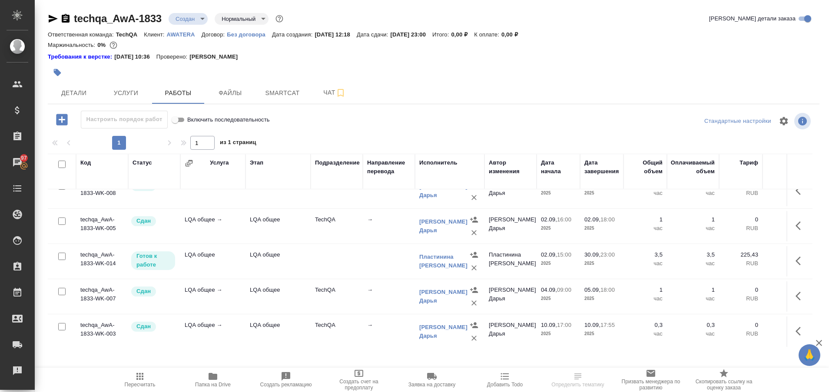
scroll to position [186, 0]
click at [796, 262] on icon "button" at bounding box center [798, 263] width 5 height 9
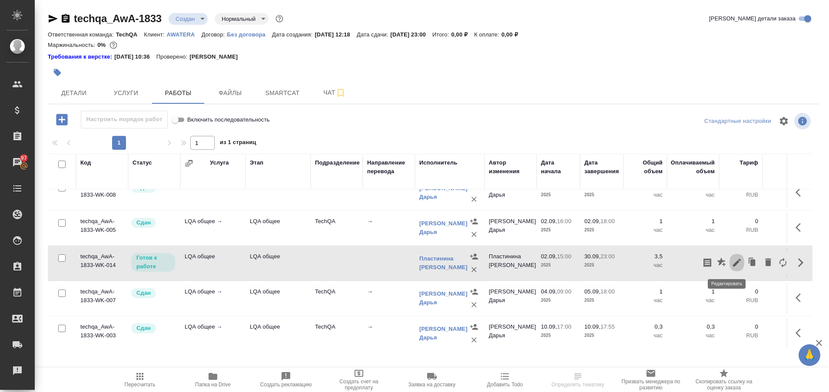
click at [733, 262] on icon "button" at bounding box center [737, 263] width 8 height 8
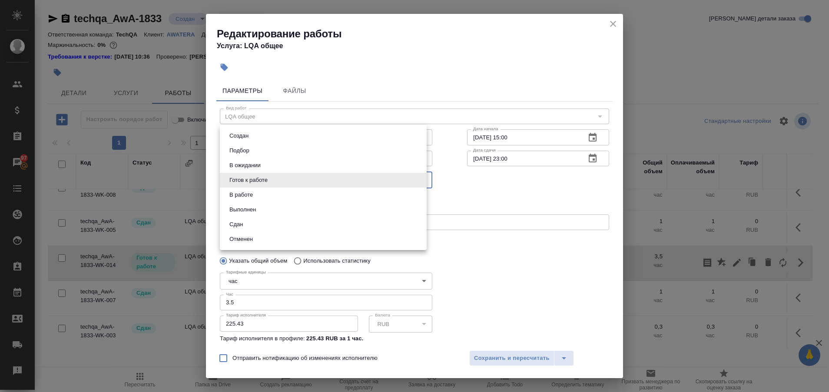
click at [419, 177] on body "🙏 .cls-1 fill:#fff; AWATERA Plastinina [PERSON_NAME] Спецификации Заказы 97 Чат…" at bounding box center [414, 196] width 829 height 392
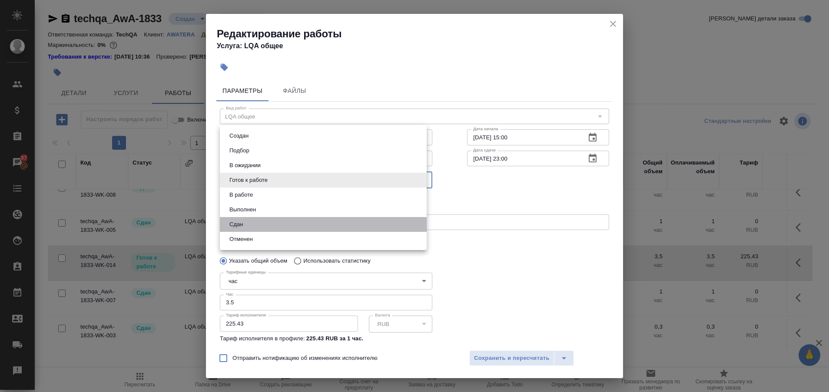
click at [289, 228] on li "Сдан" at bounding box center [323, 224] width 207 height 15
type input "closed"
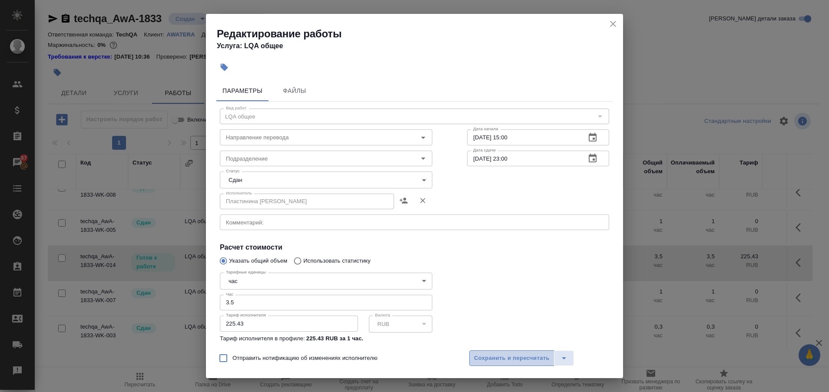
click at [496, 358] on span "Сохранить и пересчитать" at bounding box center [512, 359] width 76 height 10
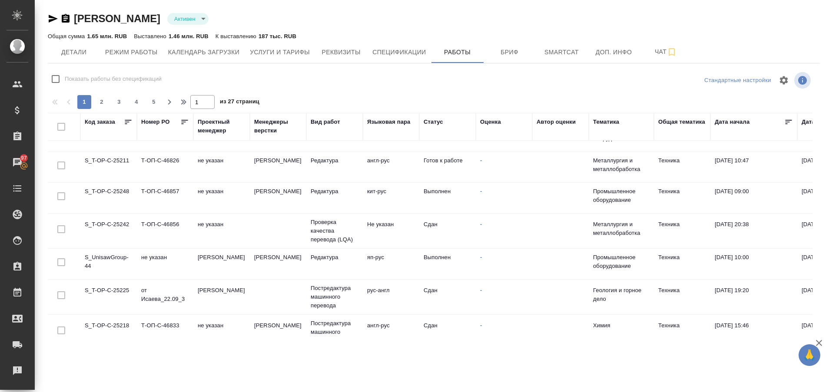
scroll to position [139, 0]
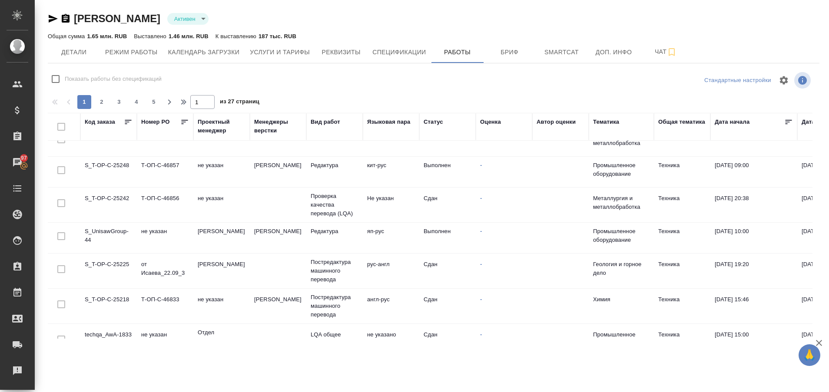
click at [98, 234] on td "S_UnisawGroup-44" at bounding box center [108, 238] width 56 height 30
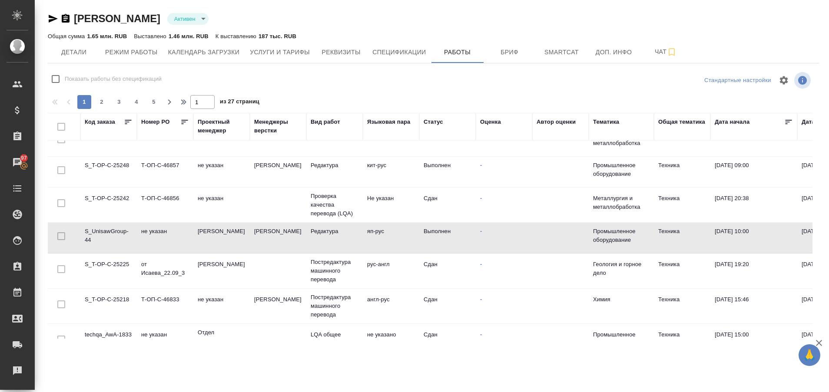
click at [100, 235] on td "S_UnisawGroup-44" at bounding box center [108, 238] width 56 height 30
click at [429, 124] on div "Статус" at bounding box center [434, 122] width 20 height 9
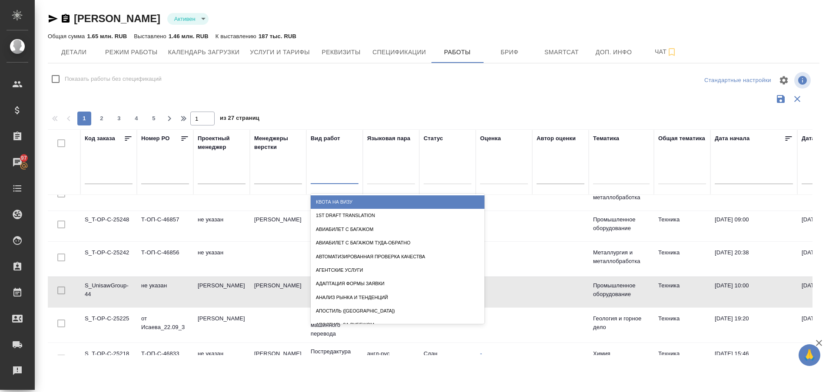
click at [332, 175] on div at bounding box center [335, 175] width 48 height 13
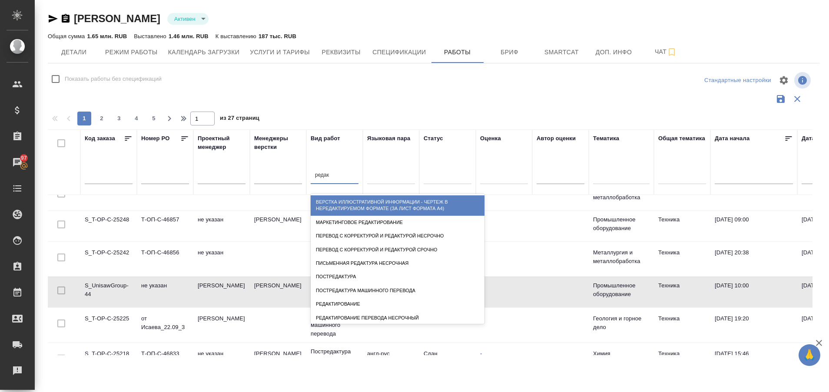
type input "редакт"
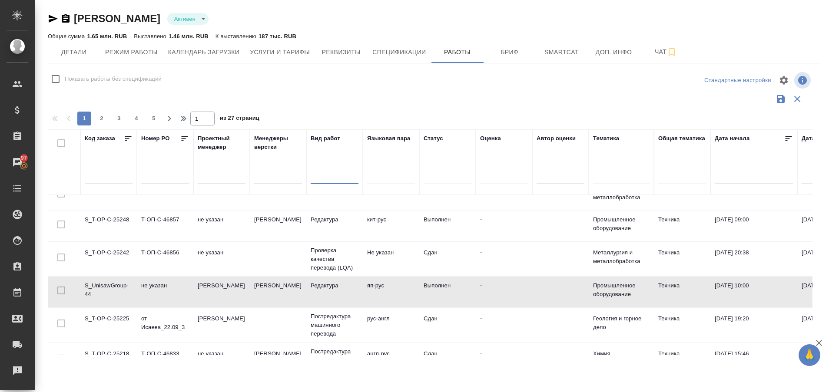
click at [352, 175] on div at bounding box center [335, 175] width 48 height 13
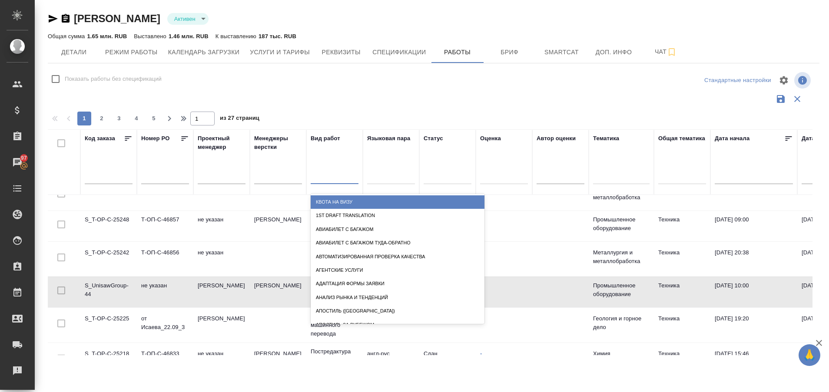
click at [352, 175] on div at bounding box center [335, 175] width 48 height 13
type input "редактура"
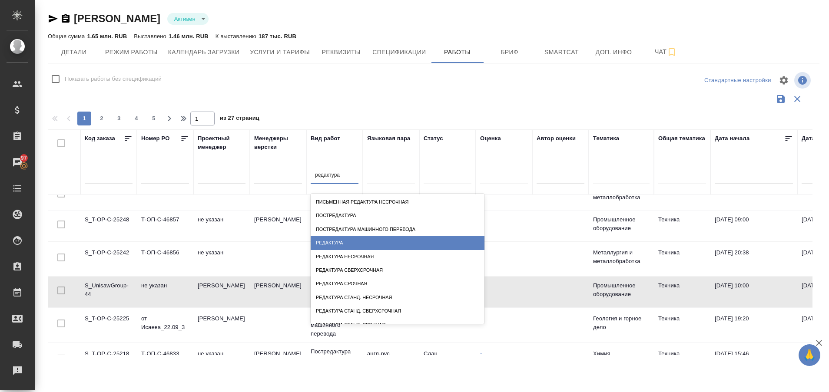
click at [369, 240] on div "Редактура" at bounding box center [398, 242] width 174 height 13
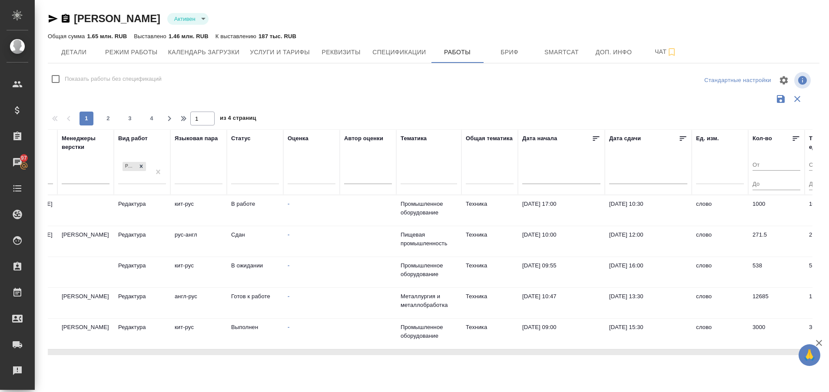
scroll to position [0, 0]
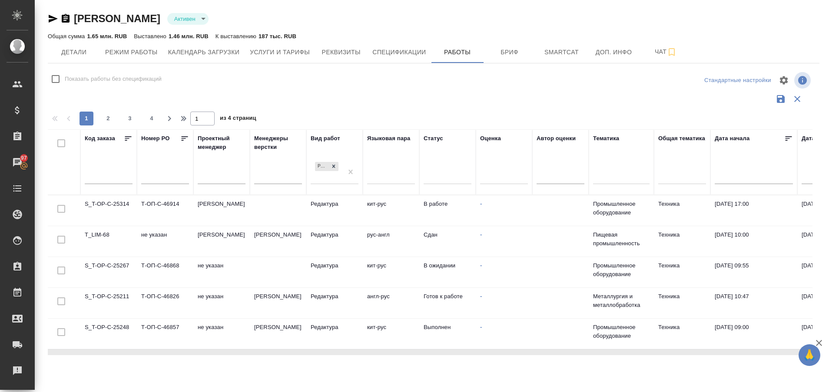
click at [98, 236] on td "T_LIM-68" at bounding box center [108, 241] width 56 height 30
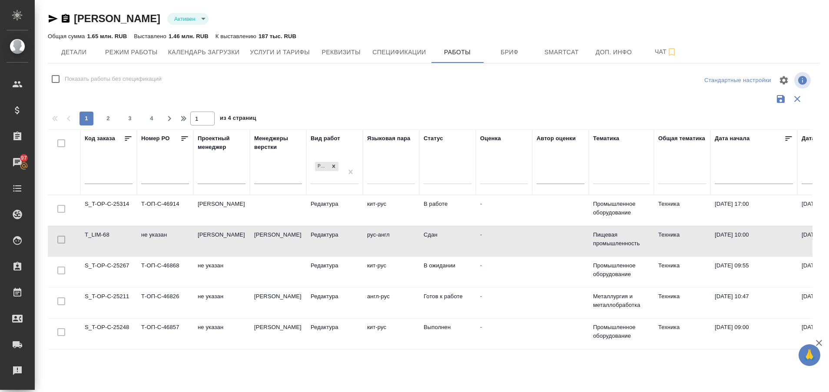
click at [98, 236] on td "T_LIM-68" at bounding box center [108, 241] width 56 height 30
click at [97, 232] on td "T_LIM-68" at bounding box center [108, 241] width 56 height 30
click at [96, 236] on td "T_LIM-68" at bounding box center [108, 241] width 56 height 30
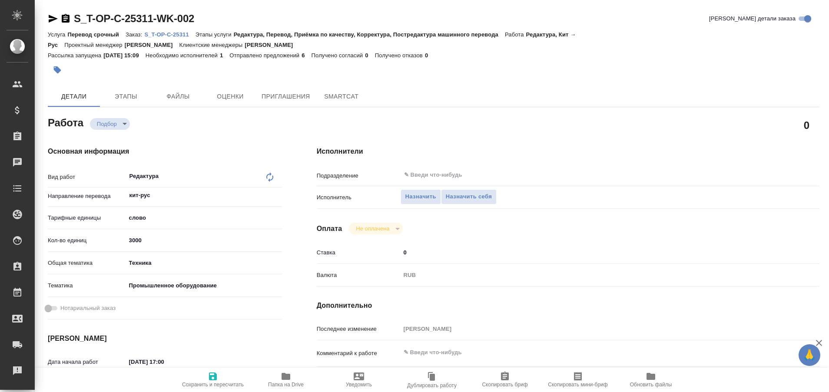
type textarea "x"
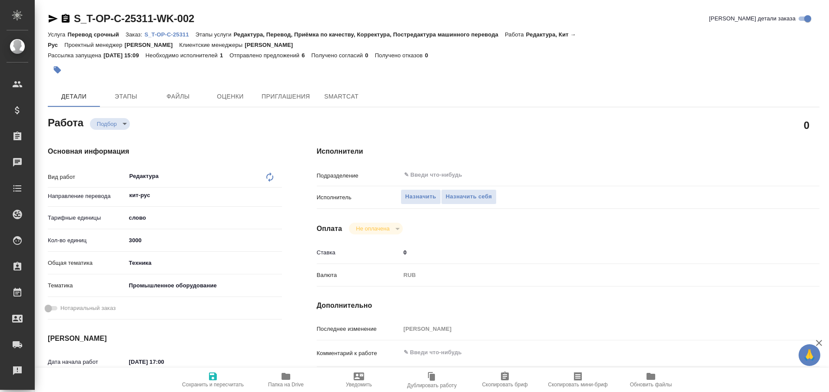
type textarea "x"
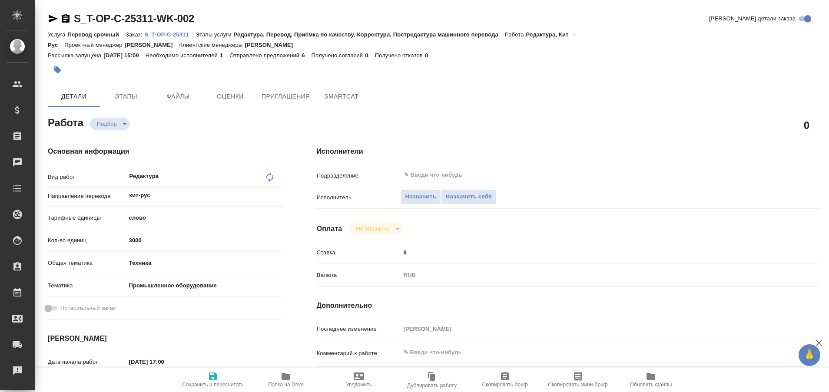
type textarea "x"
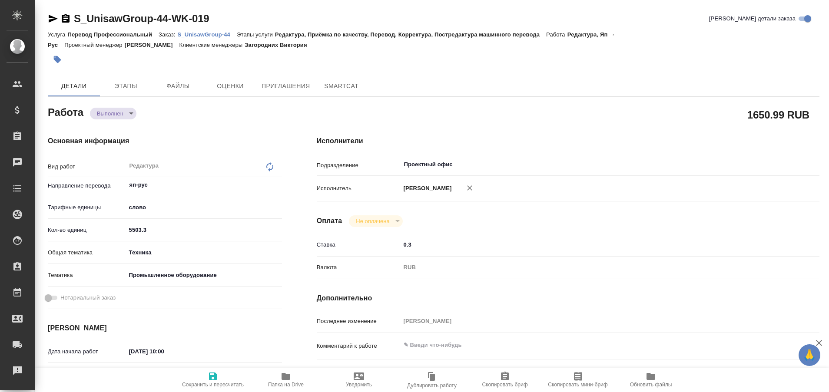
type textarea "x"
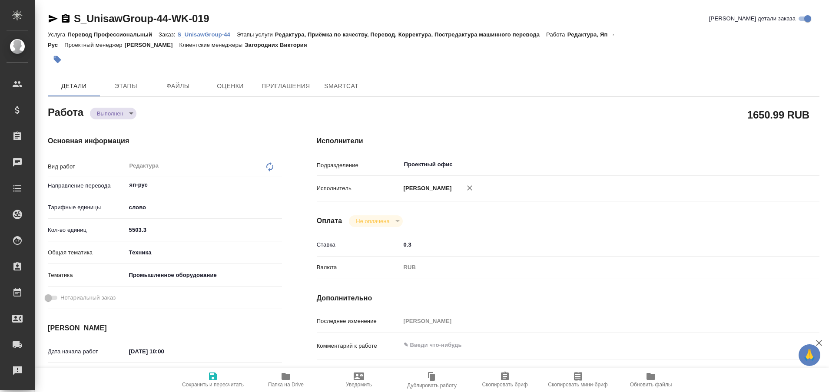
type textarea "x"
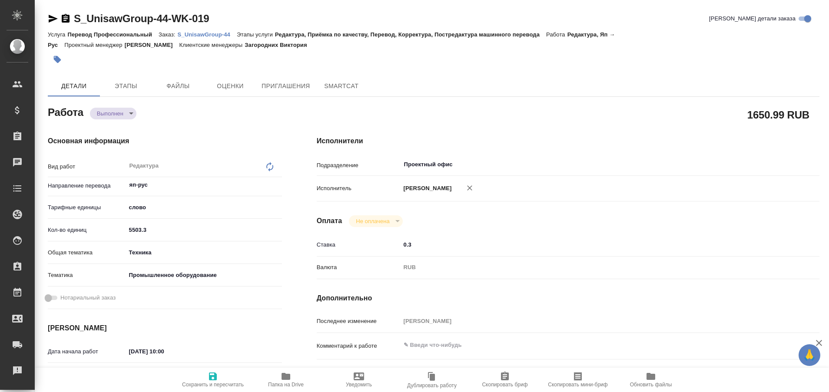
type textarea "x"
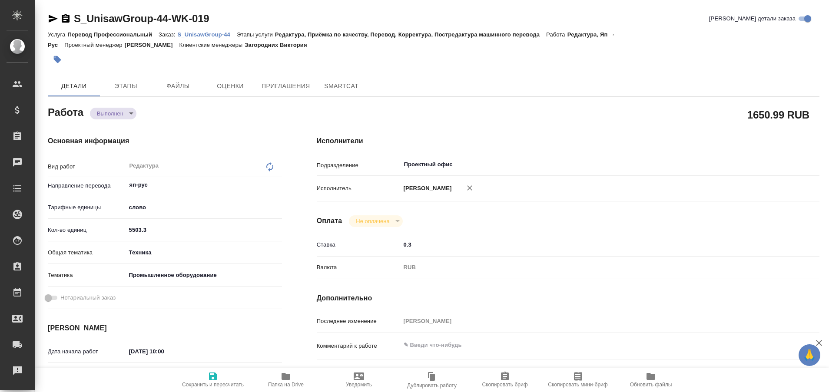
type textarea "x"
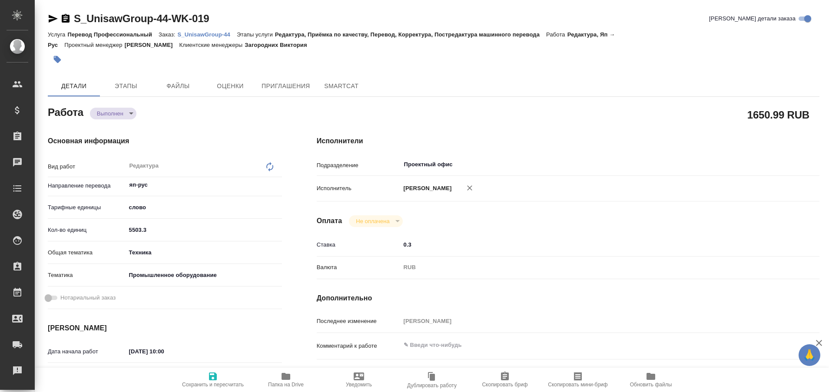
type textarea "x"
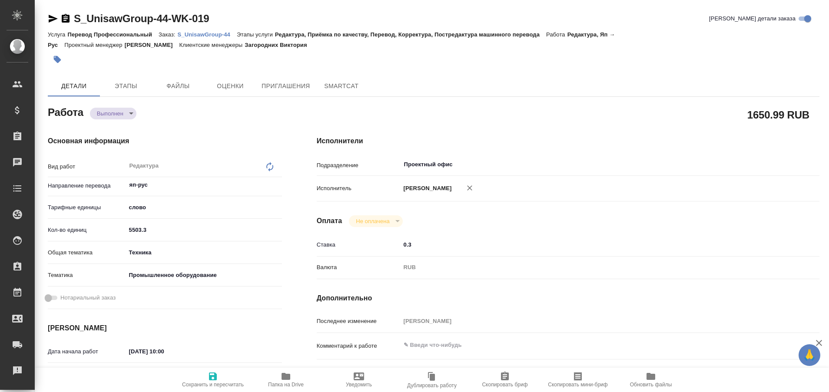
click at [217, 33] on p "S_UnisawGroup-44" at bounding box center [207, 34] width 59 height 7
type textarea "x"
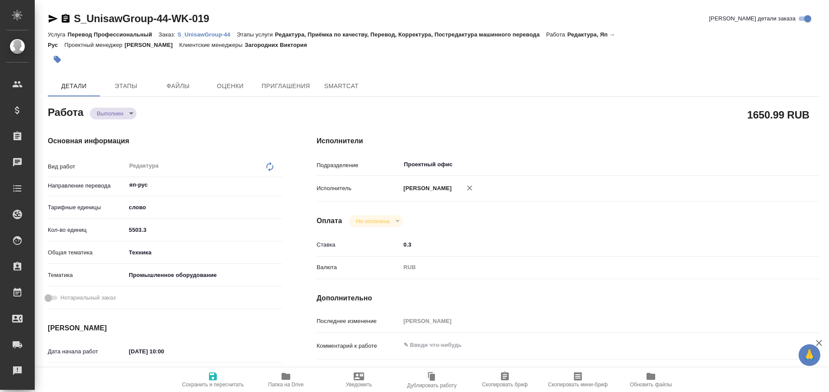
type textarea "x"
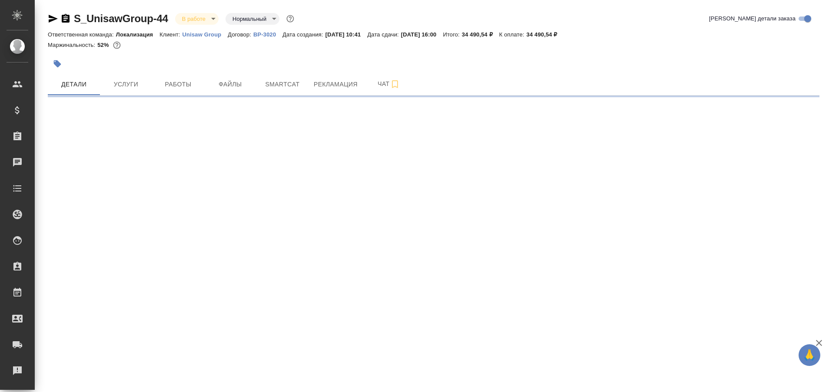
select select "RU"
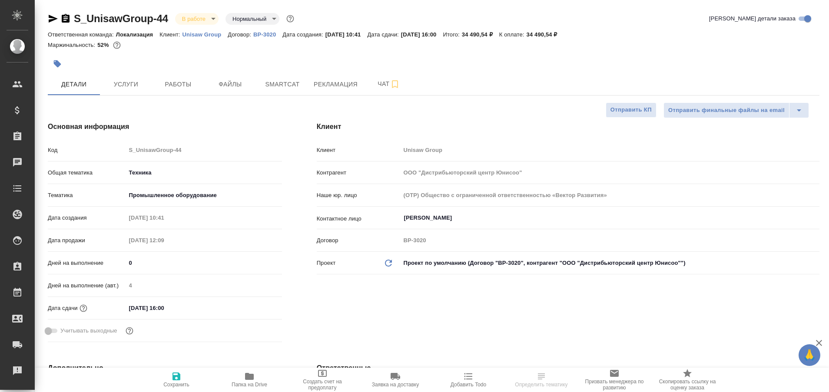
type textarea "x"
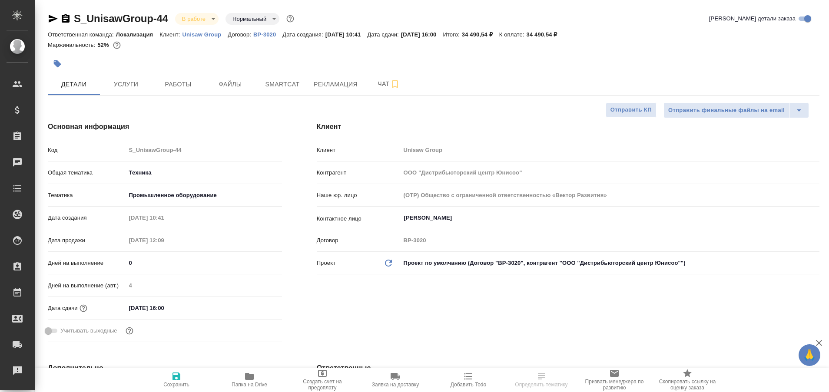
type textarea "x"
click at [186, 76] on button "Работы" at bounding box center [178, 84] width 52 height 22
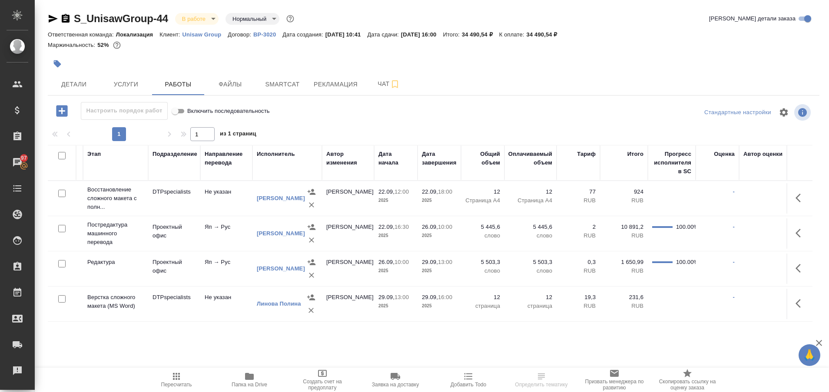
scroll to position [0, 219]
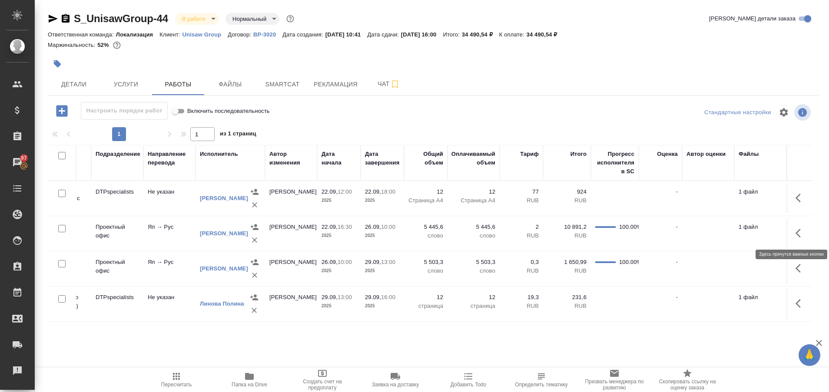
click at [793, 234] on button "button" at bounding box center [800, 233] width 21 height 21
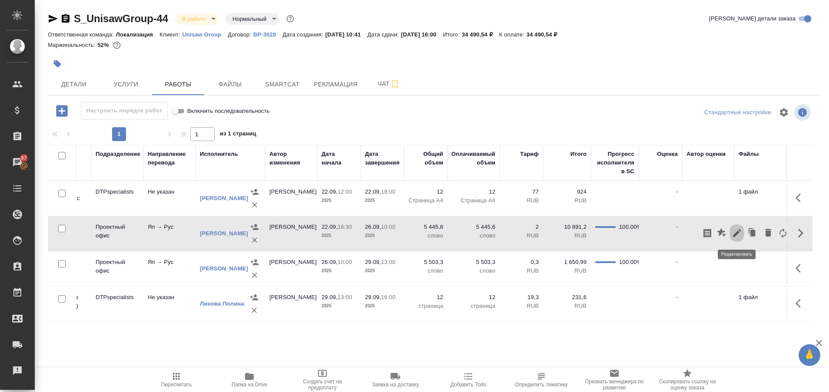
click at [737, 235] on icon "button" at bounding box center [737, 233] width 8 height 8
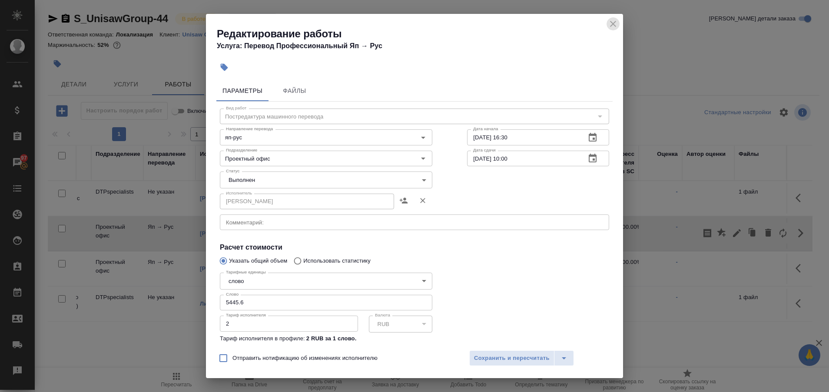
click at [618, 25] on icon "close" at bounding box center [613, 24] width 10 height 10
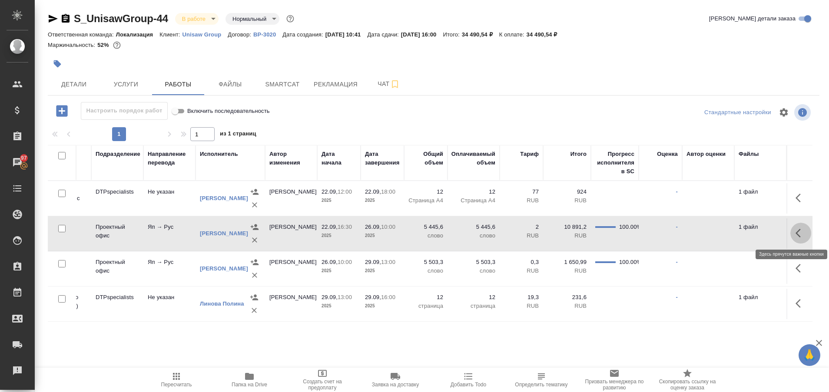
click at [807, 239] on button "button" at bounding box center [800, 233] width 21 height 21
click at [723, 233] on icon "button" at bounding box center [722, 233] width 10 height 10
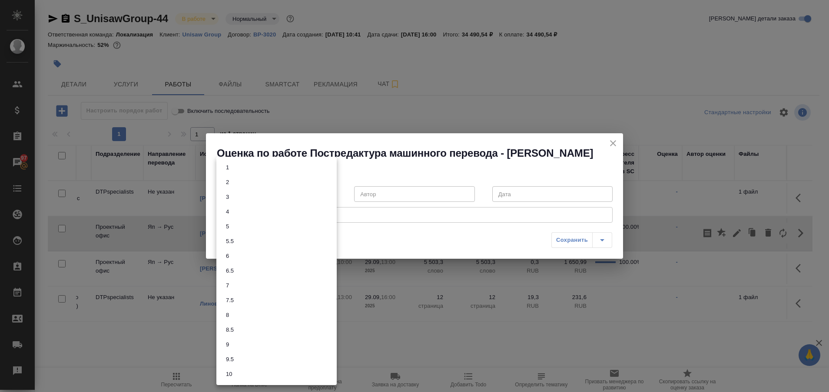
click at [329, 191] on body "🙏 .cls-1 fill:#fff; AWATERA Plastinina Anastasia Клиенты Спецификации Заказы 97…" at bounding box center [414, 196] width 829 height 392
click at [273, 304] on li "7.5" at bounding box center [276, 300] width 120 height 15
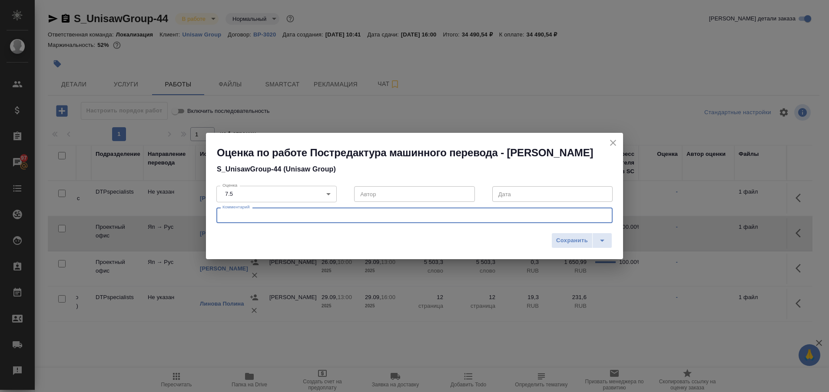
click at [275, 218] on textarea at bounding box center [414, 215] width 384 height 7
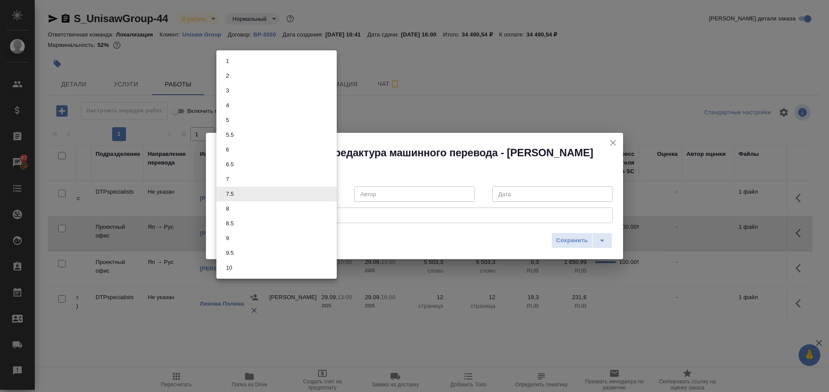
click at [328, 192] on body "🙏 .cls-1 fill:#fff; AWATERA Plastinina Anastasia Клиенты Спецификации Заказы 97…" at bounding box center [414, 196] width 829 height 392
click at [273, 178] on li "7" at bounding box center [276, 179] width 120 height 15
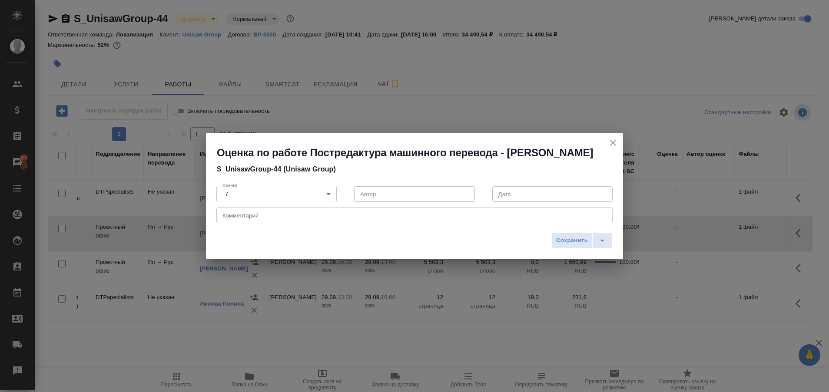
click at [279, 220] on div "x Комментарий" at bounding box center [414, 216] width 396 height 16
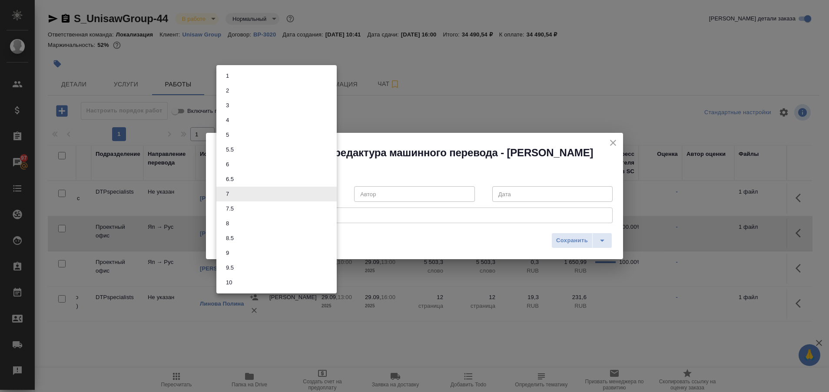
click at [328, 192] on body "🙏 .cls-1 fill:#fff; AWATERA Plastinina Anastasia Клиенты Спецификации Заказы 97…" at bounding box center [414, 196] width 829 height 392
click at [289, 205] on li "7.5" at bounding box center [276, 209] width 120 height 15
type input "7.5"
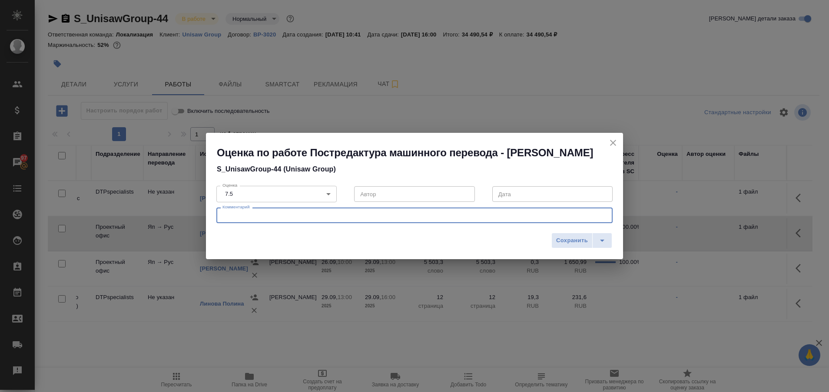
click at [289, 216] on textarea at bounding box center [414, 215] width 384 height 7
type textarea "С"
click at [395, 216] on textarea "Почти все сегменты просто подтверждены. Хорошо, что ГПЕМТ неплохо обработал тек…" at bounding box center [414, 215] width 384 height 7
type textarea "Почти все сегменты просто подтверждены. Хорошо, что ГПЕМТ неплохо обработал тек…"
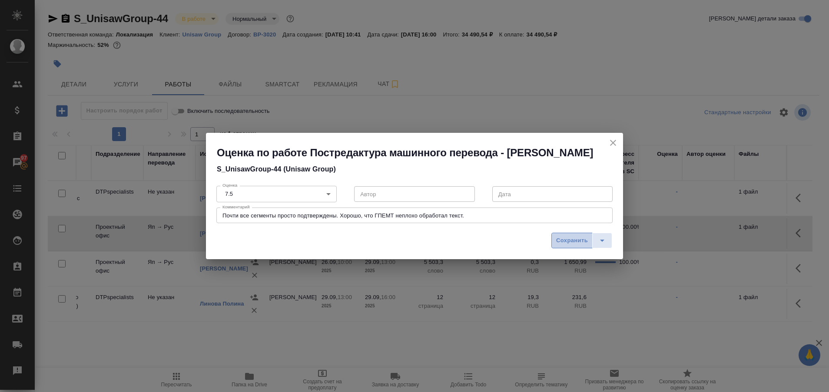
click at [567, 243] on span "Сохранить" at bounding box center [572, 241] width 32 height 10
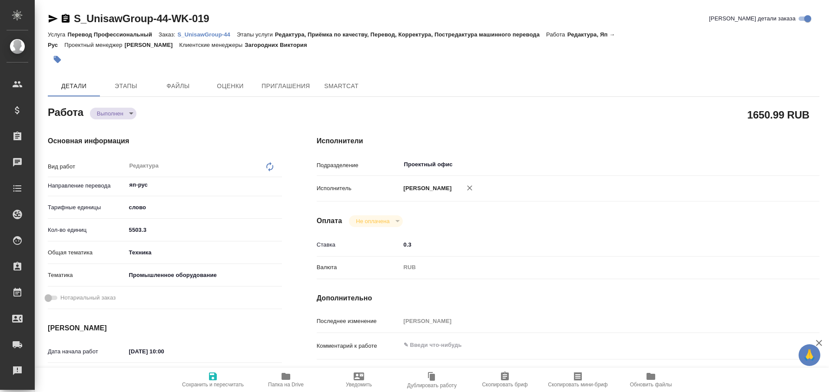
type textarea "x"
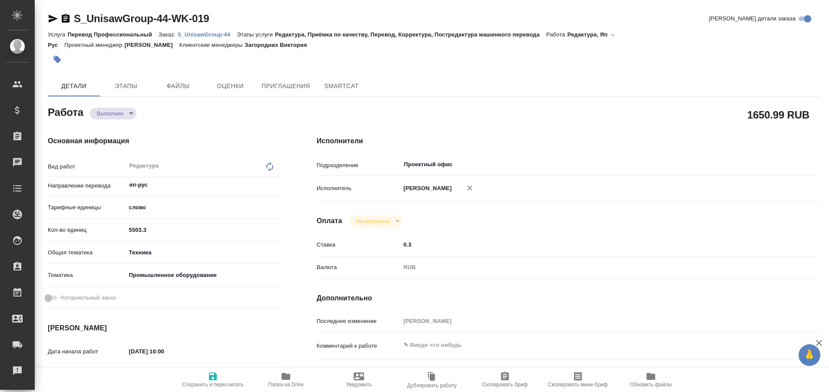
type textarea "x"
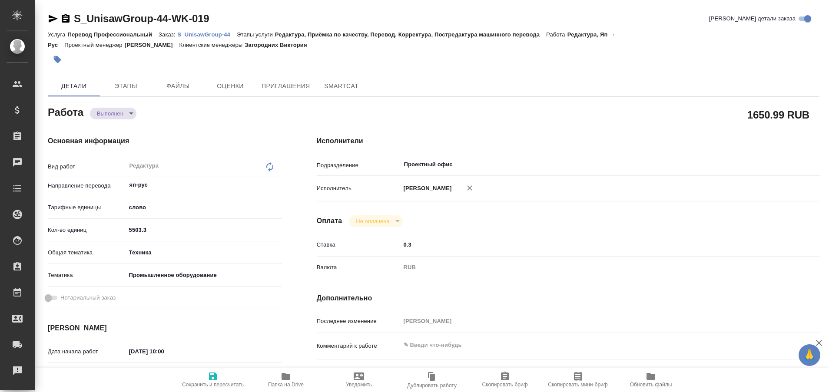
type textarea "x"
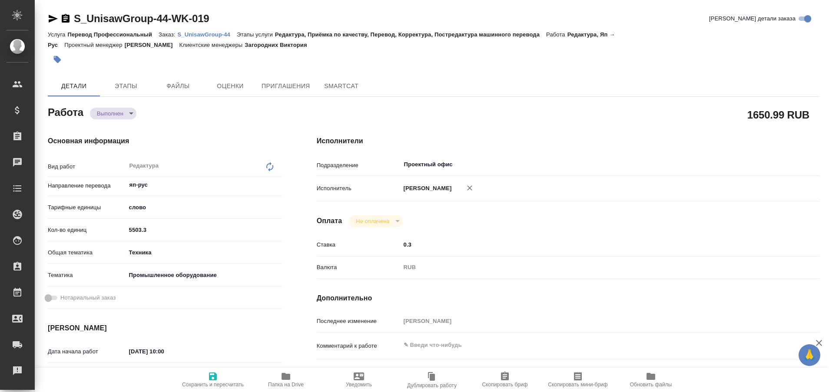
type textarea "x"
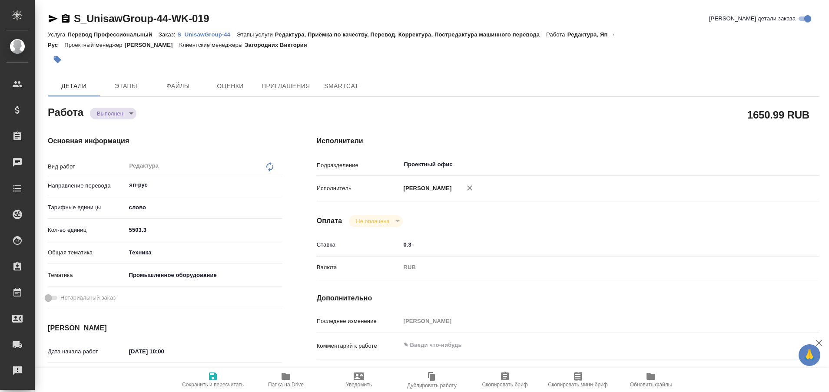
click at [208, 35] on p "S_UnisawGroup-44" at bounding box center [207, 34] width 59 height 7
type textarea "x"
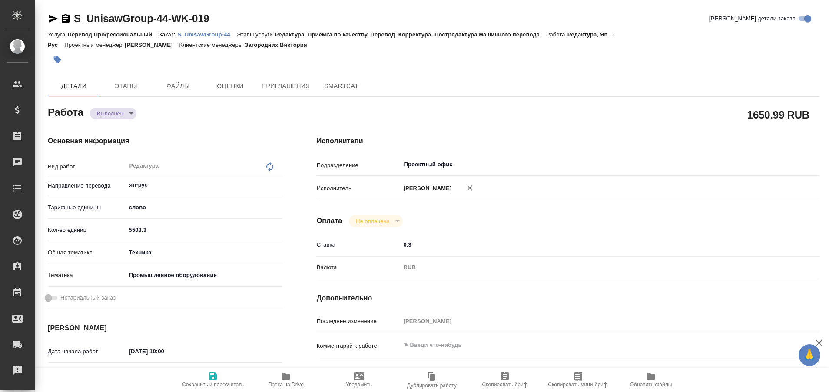
type textarea "x"
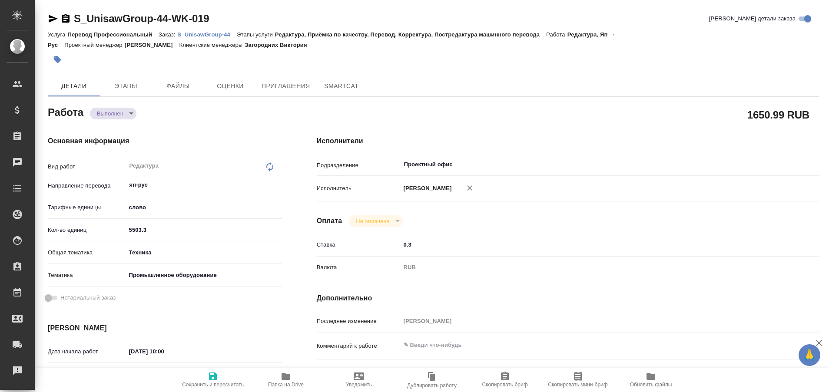
type textarea "x"
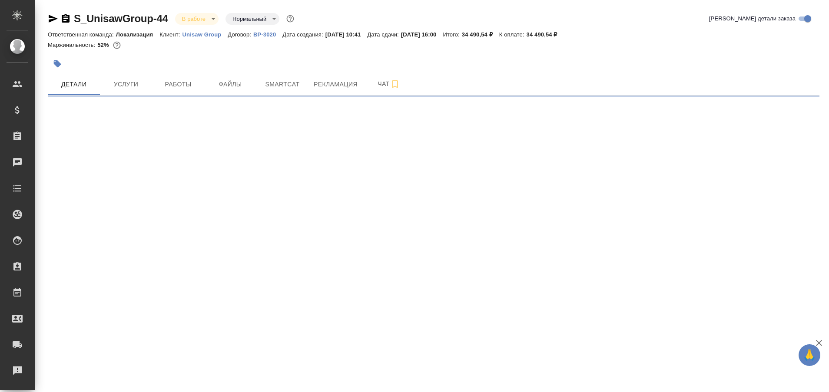
select select "RU"
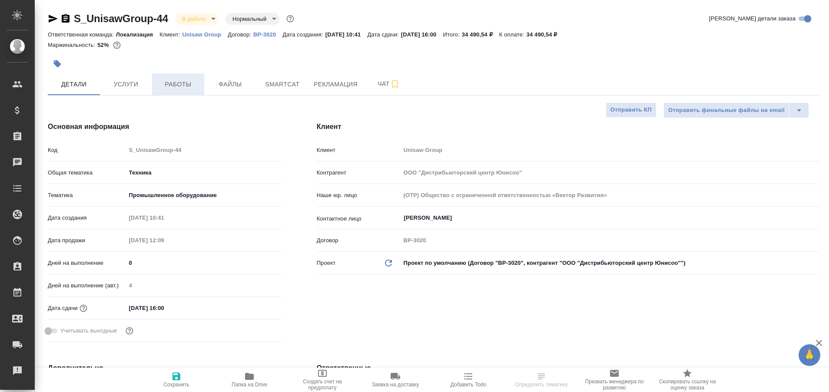
type textarea "x"
click at [175, 79] on span "Работы" at bounding box center [178, 84] width 42 height 11
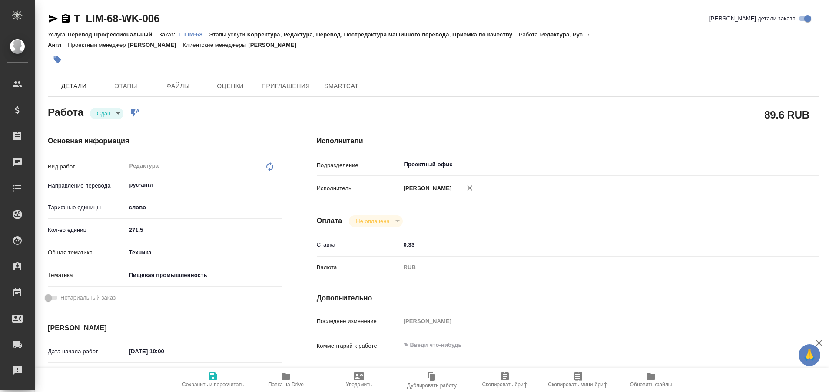
type textarea "x"
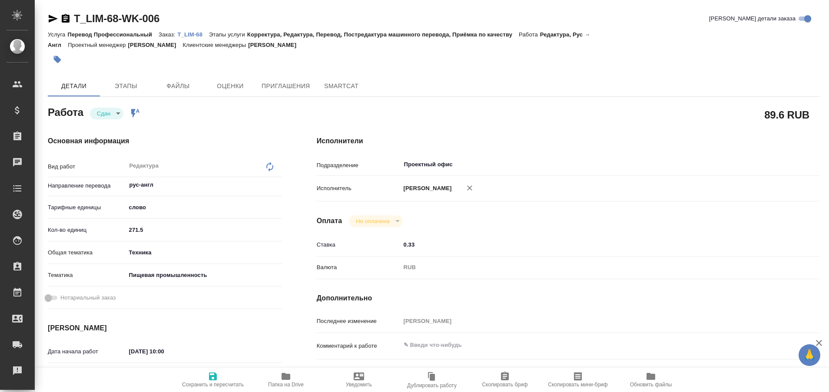
type textarea "x"
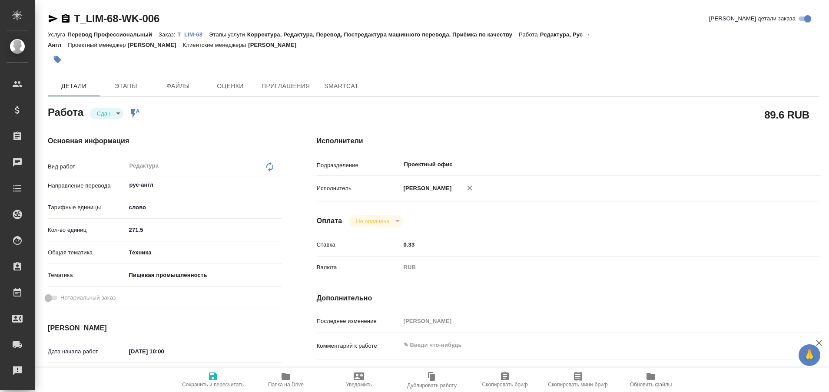
type textarea "x"
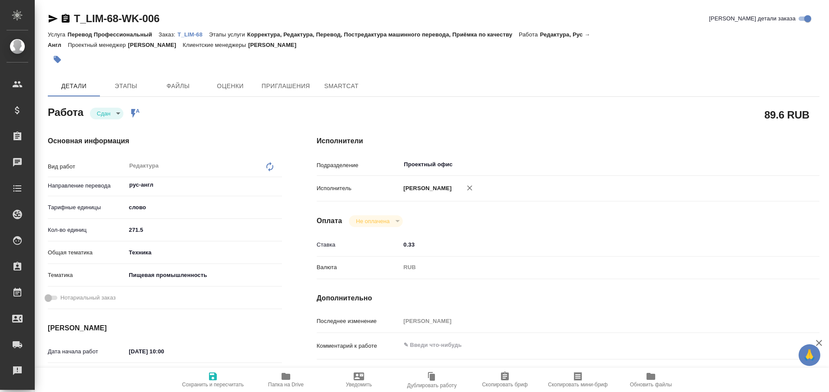
type textarea "x"
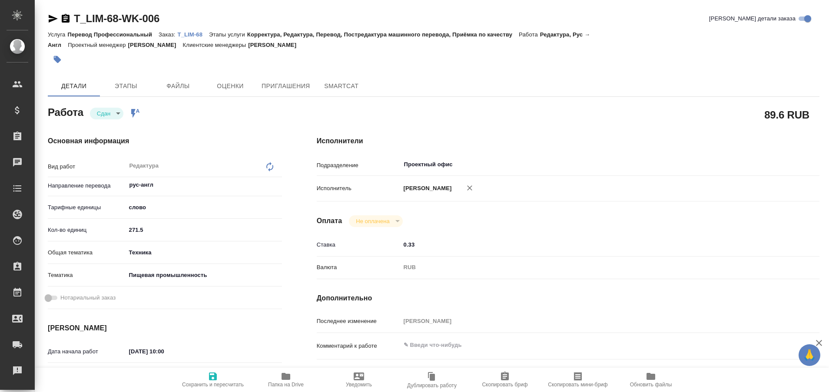
type textarea "x"
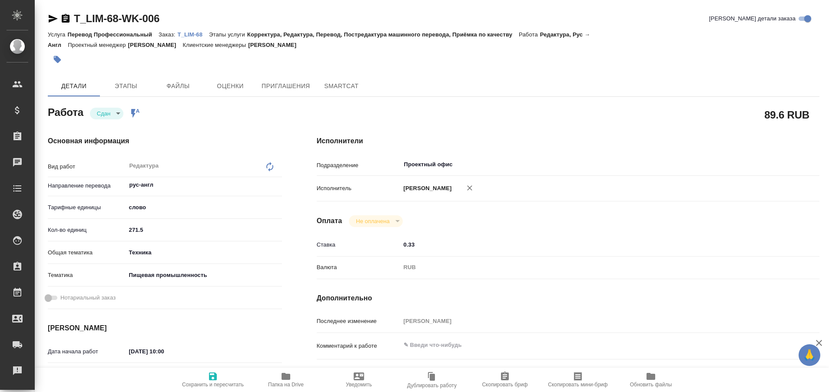
type textarea "x"
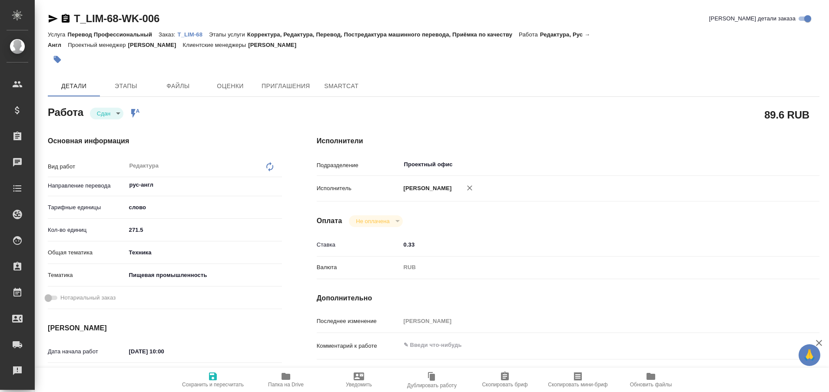
click at [188, 29] on div "Услуга Перевод Профессиональный Заказ: T_LIM-68 Этапы услуги Корректура, Редакт…" at bounding box center [434, 39] width 772 height 21
click at [189, 33] on p "T_LIM-68" at bounding box center [193, 34] width 31 height 7
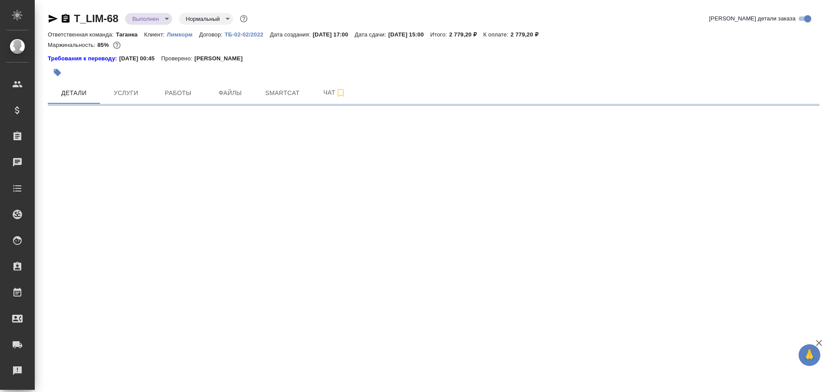
select select "RU"
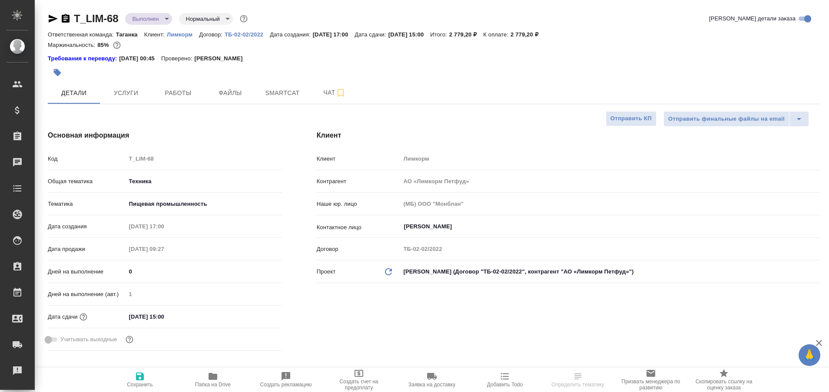
type textarea "x"
click at [187, 93] on span "Работы" at bounding box center [178, 93] width 42 height 11
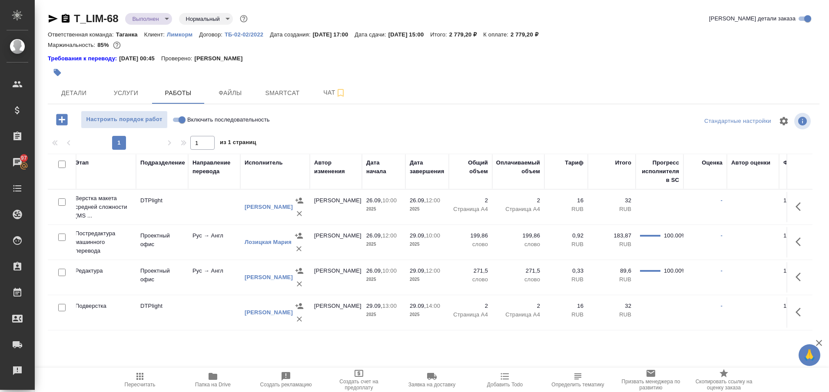
scroll to position [0, 252]
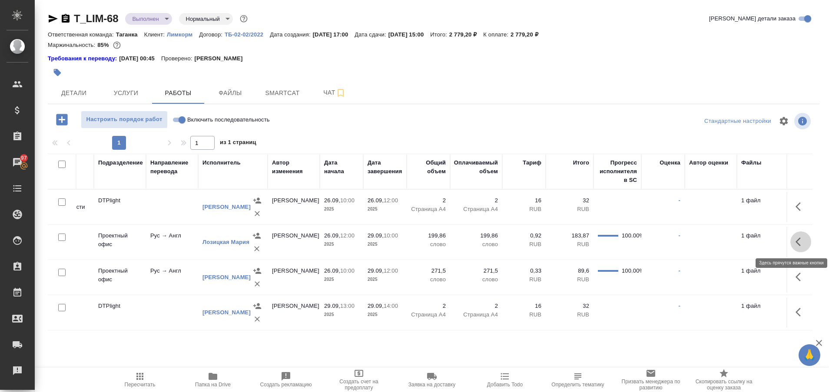
click at [809, 241] on button "button" at bounding box center [800, 242] width 21 height 21
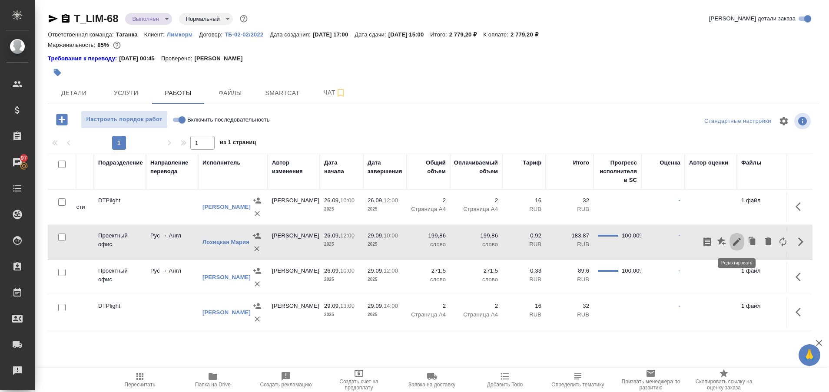
click at [736, 244] on icon "button" at bounding box center [737, 242] width 8 height 8
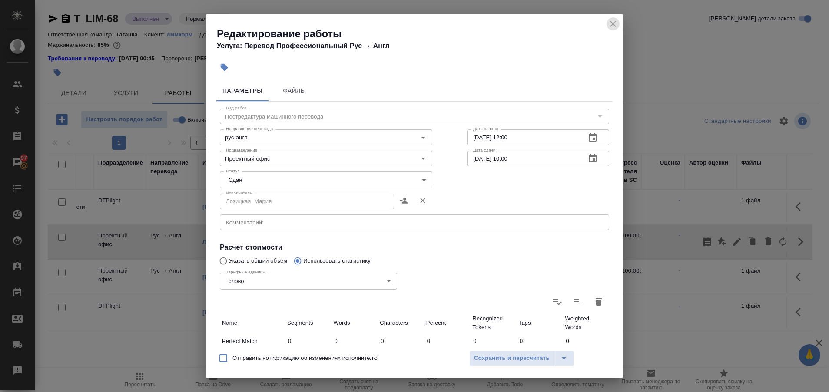
click at [610, 23] on icon "close" at bounding box center [613, 24] width 10 height 10
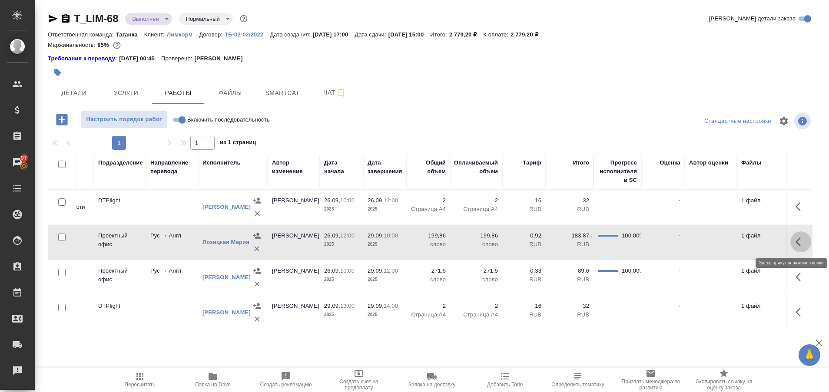
click at [806, 237] on button "button" at bounding box center [800, 242] width 21 height 21
click at [723, 239] on icon "button" at bounding box center [722, 242] width 10 height 10
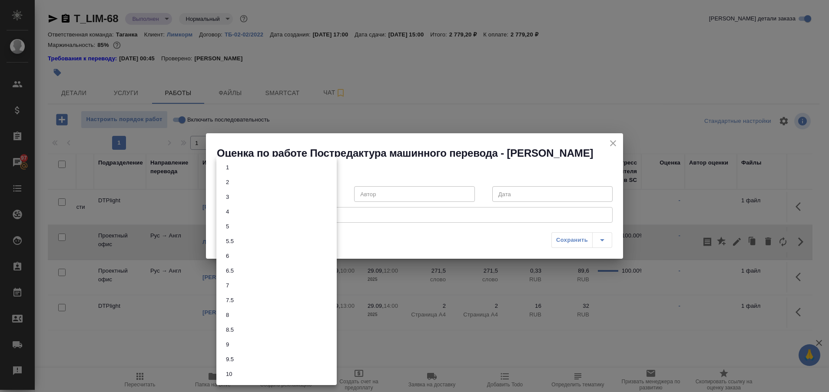
click at [326, 191] on body "🙏 .cls-1 fill:#fff; AWATERA Plastinina Anastasia Клиенты Спецификации Заказы 97…" at bounding box center [414, 196] width 829 height 392
click at [270, 314] on li "8" at bounding box center [276, 315] width 120 height 15
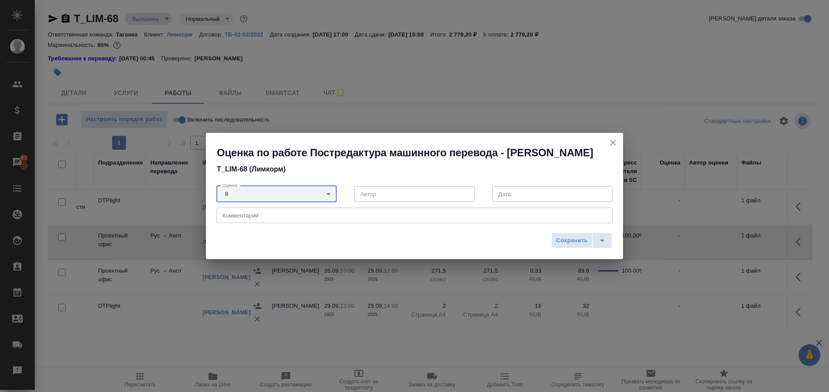
type input "8"
click at [272, 216] on textarea at bounding box center [414, 215] width 384 height 7
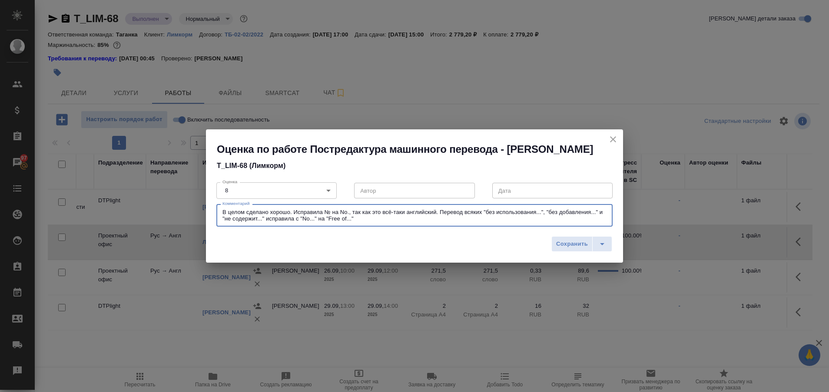
click at [264, 222] on textarea "В целом сделано хорошо. Исправила № на No., так как это всё-таки английский. Пе…" at bounding box center [414, 215] width 384 height 13
click at [295, 212] on textarea "В целом сделано хорошо. Исправила № на No., так как это всё-таки английский. Пе…" at bounding box center [414, 215] width 384 height 13
click at [370, 216] on textarea "В целом сделано хорошо. Исправила № на No., так как это всё-таки английский. Пе…" at bounding box center [414, 215] width 384 height 13
type textarea "В целом сделано хорошо. Исправила № на No., так как это всё-таки английский. Пе…"
click at [373, 219] on textarea "В целом сделано хорошо. Исправила № на No., так как это всё-таки английский. Пе…" at bounding box center [414, 215] width 384 height 13
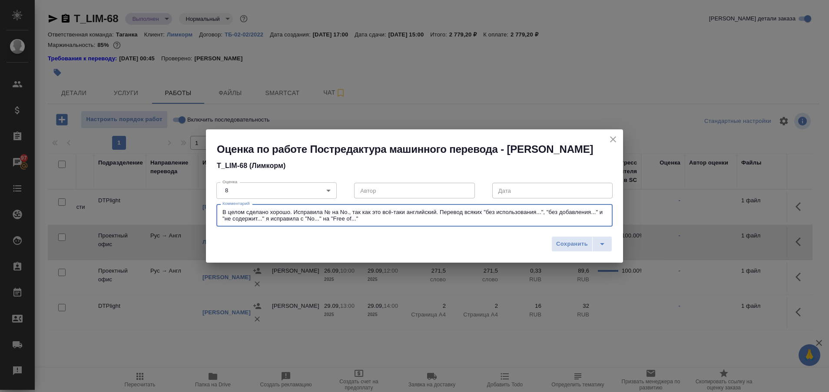
drag, startPoint x: 376, startPoint y: 219, endPoint x: 217, endPoint y: 210, distance: 158.8
click at [217, 210] on div "В целом сделано хорошо. Исправила № на No., так как это всё-таки английский. Пе…" at bounding box center [414, 215] width 396 height 23
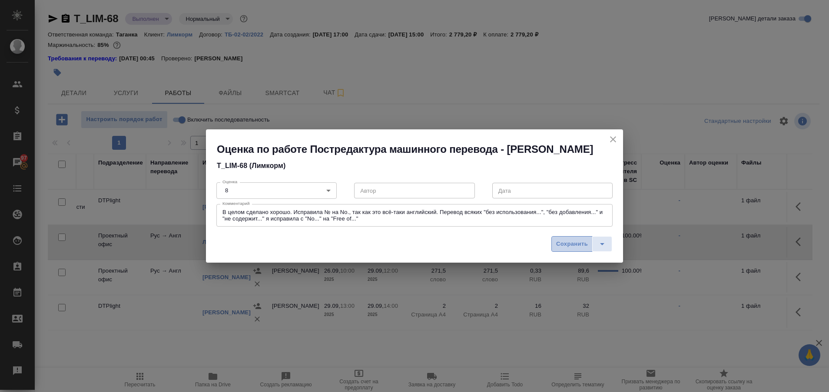
click at [566, 247] on span "Сохранить" at bounding box center [572, 244] width 32 height 10
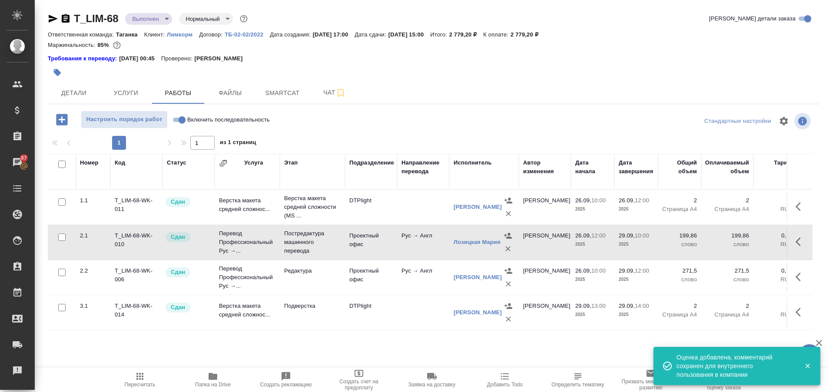
scroll to position [0, 0]
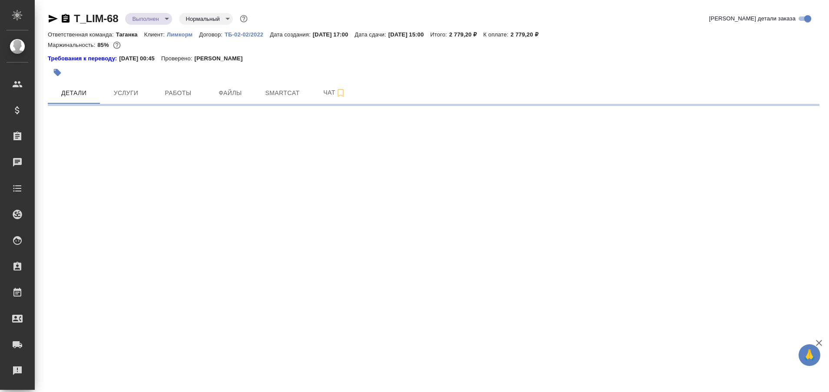
select select "RU"
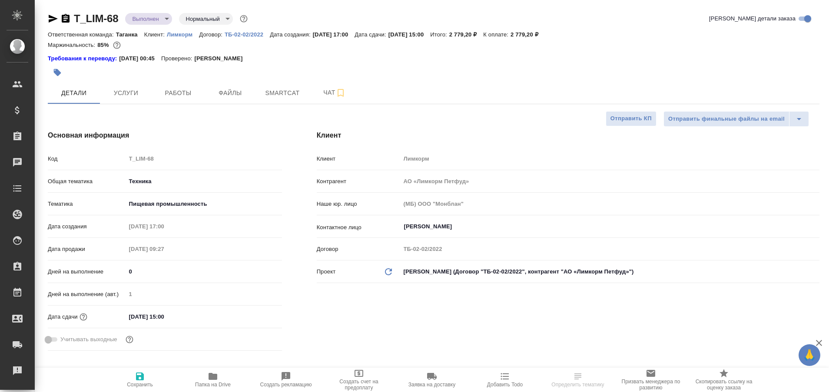
type textarea "x"
click at [174, 86] on button "Работы" at bounding box center [178, 93] width 52 height 22
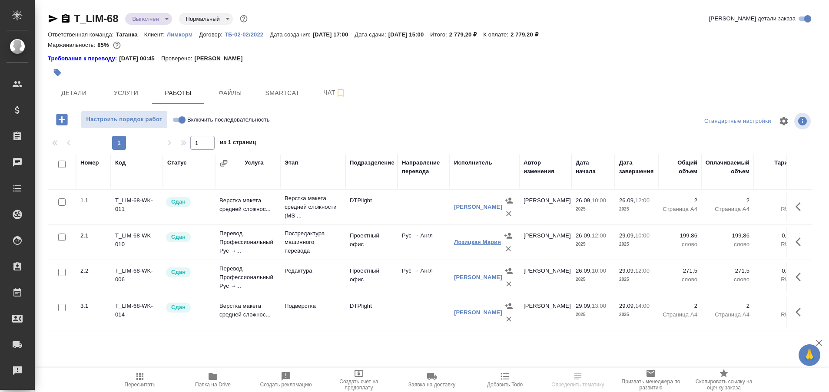
click at [469, 240] on link "Лозицкая Мария" at bounding box center [477, 242] width 47 height 7
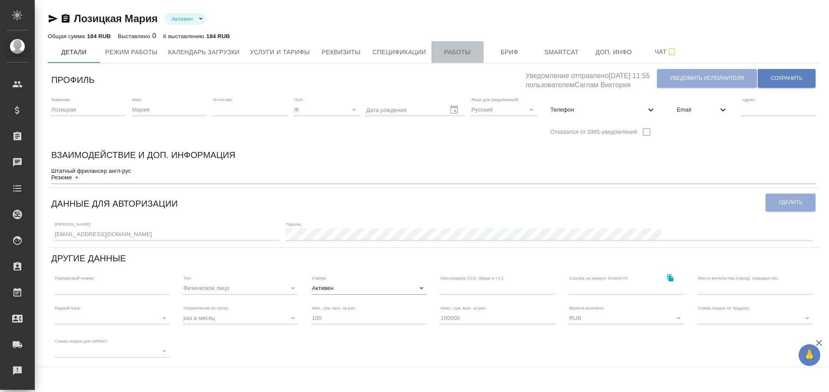
click at [450, 53] on span "Работы" at bounding box center [458, 52] width 42 height 11
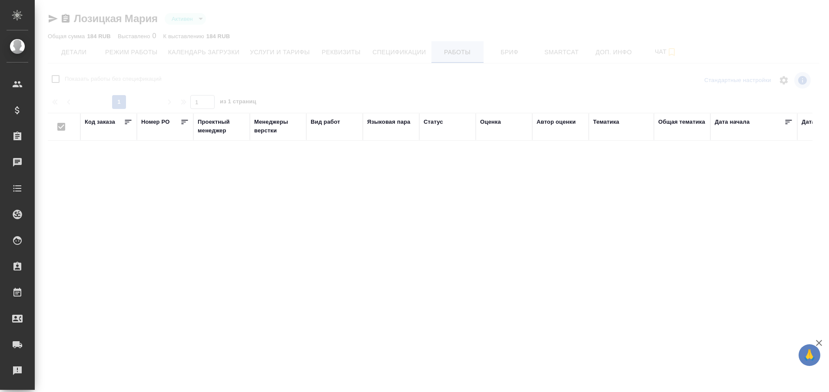
checkbox input "false"
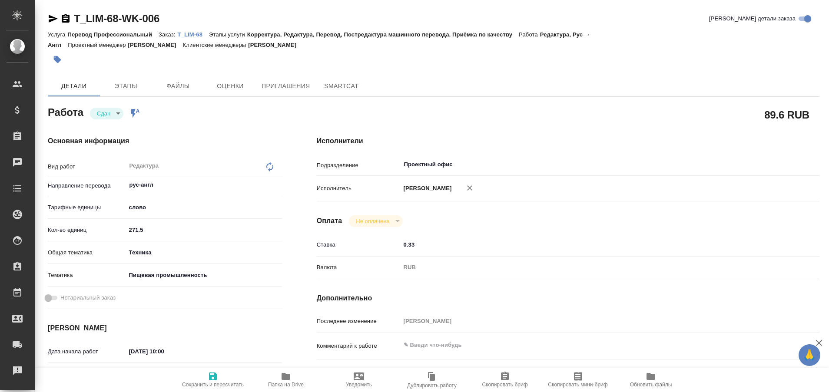
type textarea "x"
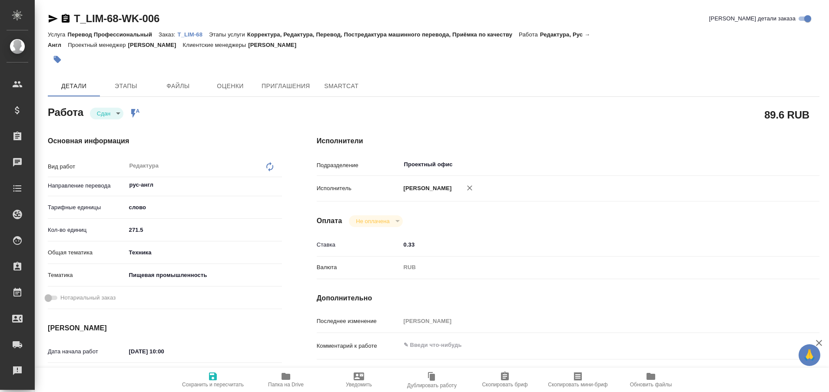
type textarea "x"
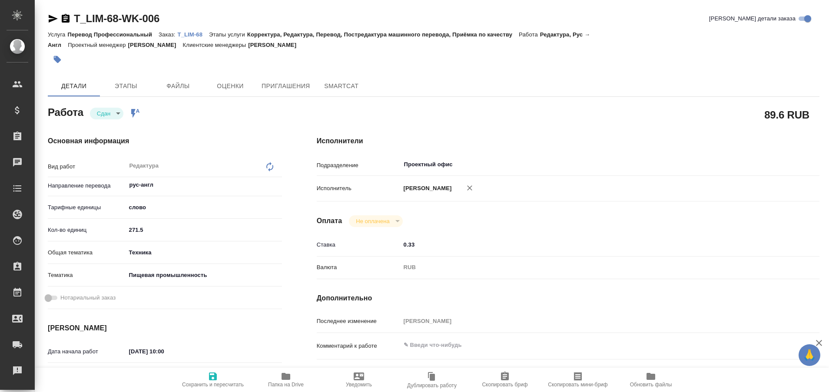
type textarea "x"
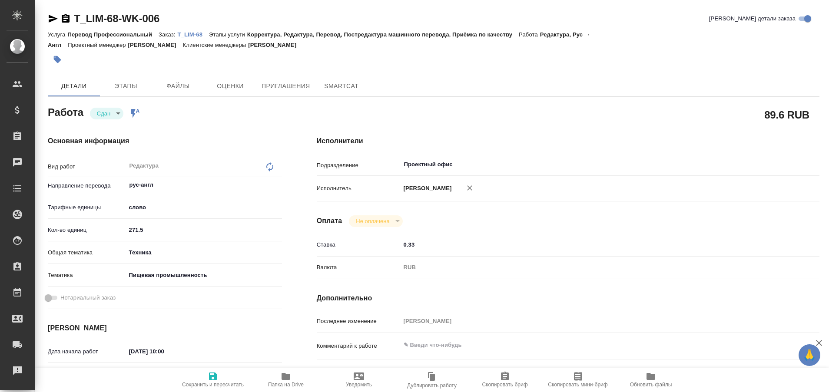
type textarea "x"
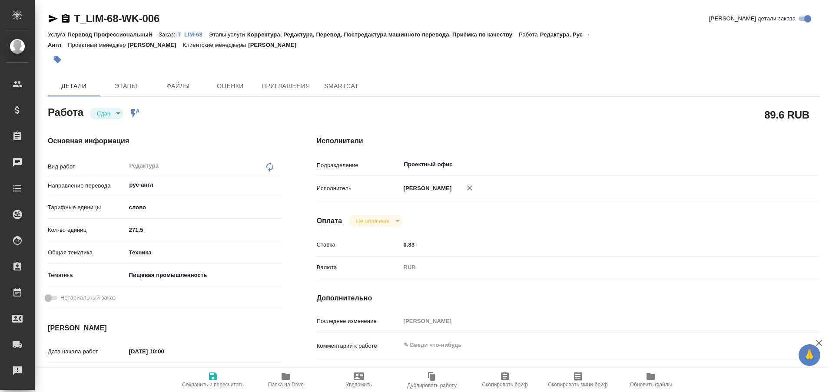
type textarea "x"
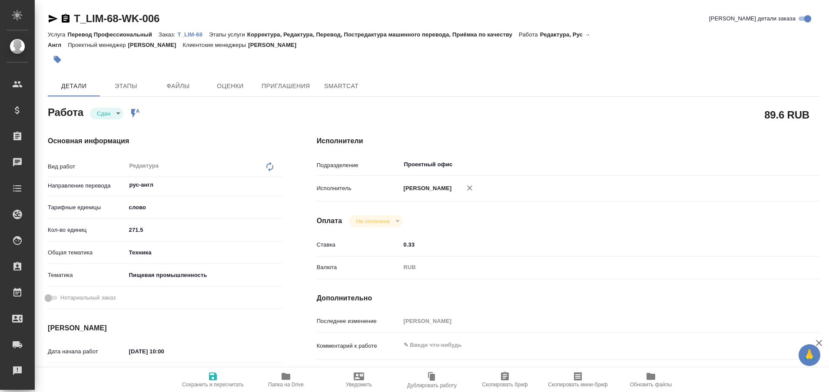
type textarea "x"
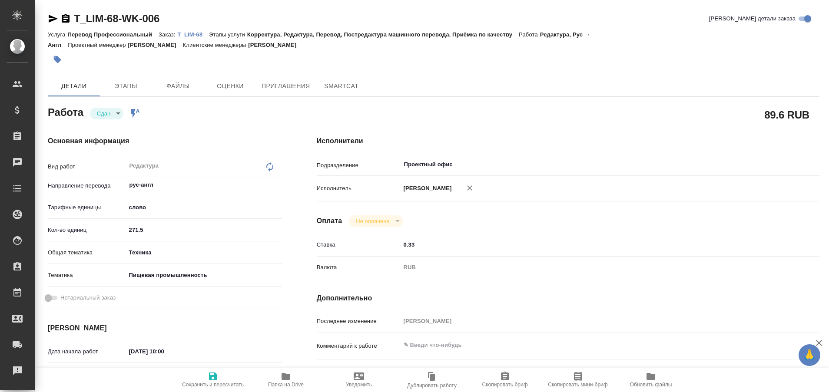
click at [196, 33] on p "T_LIM-68" at bounding box center [193, 34] width 31 height 7
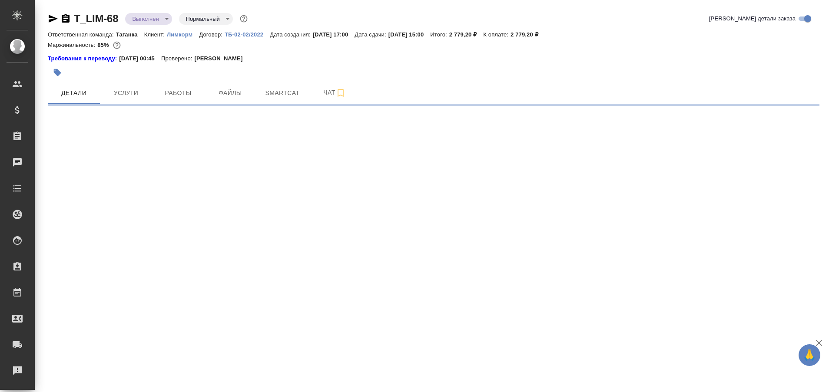
select select "RU"
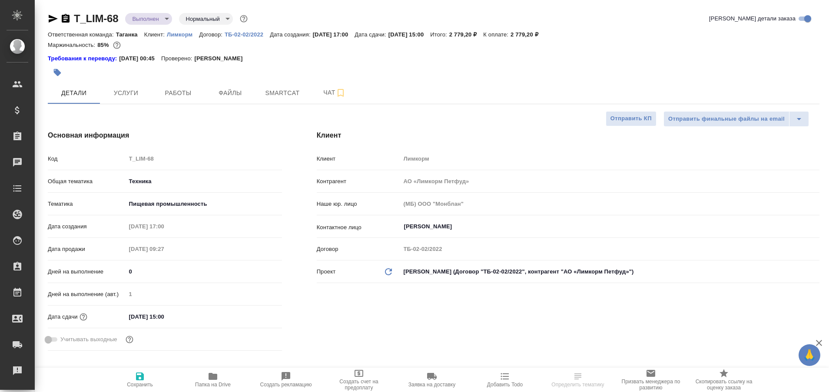
type textarea "x"
click at [174, 100] on button "Работы" at bounding box center [178, 93] width 52 height 22
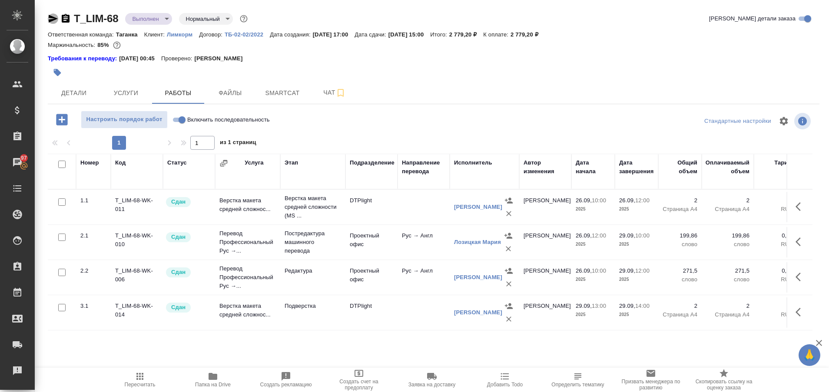
click at [49, 14] on icon "button" at bounding box center [53, 18] width 10 height 10
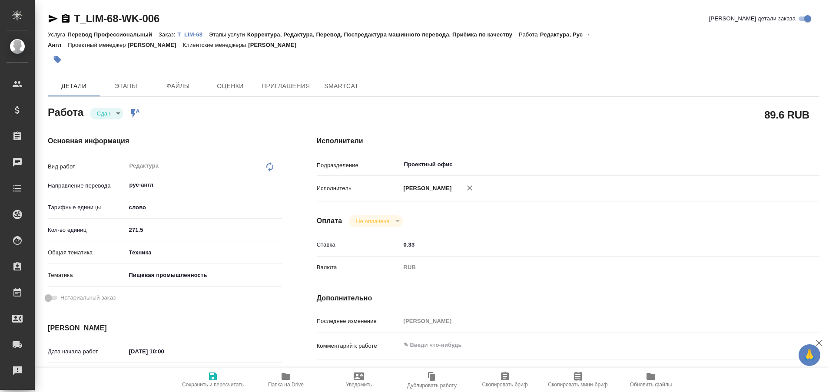
type textarea "x"
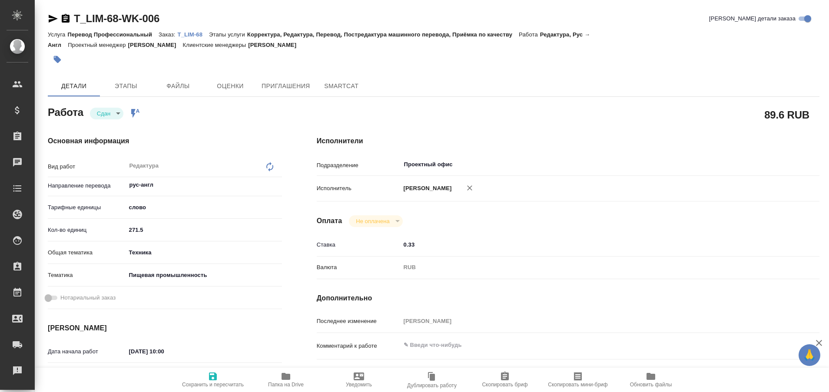
type textarea "x"
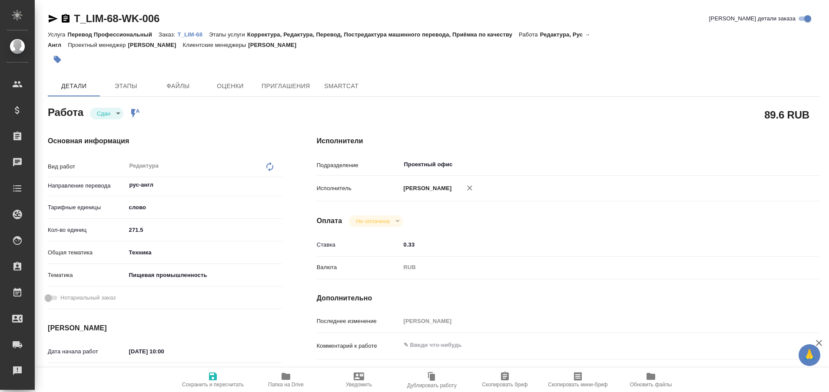
type textarea "x"
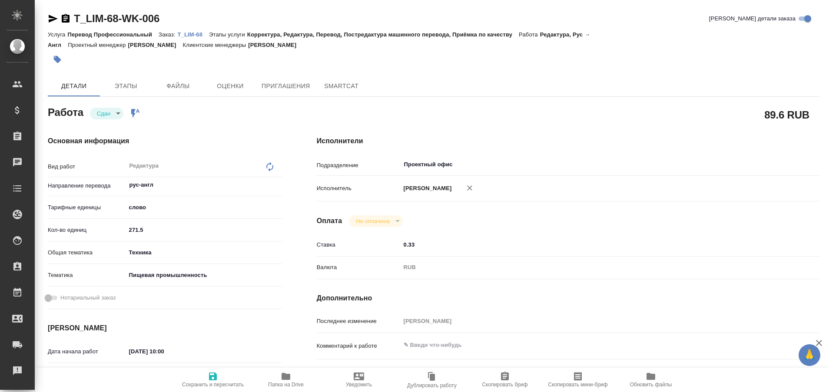
click at [195, 31] on p "T_LIM-68" at bounding box center [193, 34] width 31 height 7
type textarea "x"
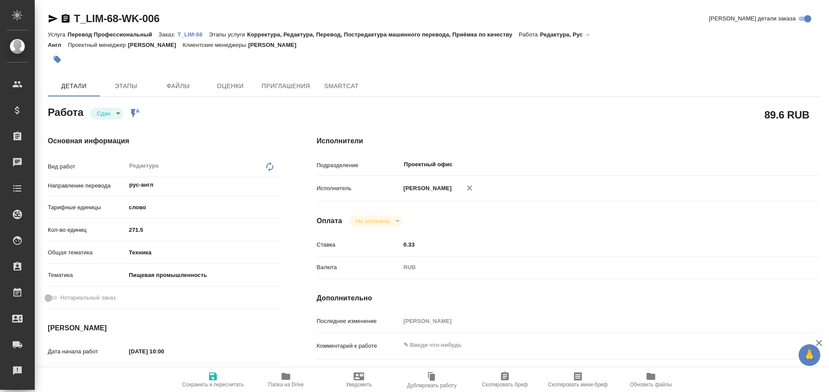
type textarea "x"
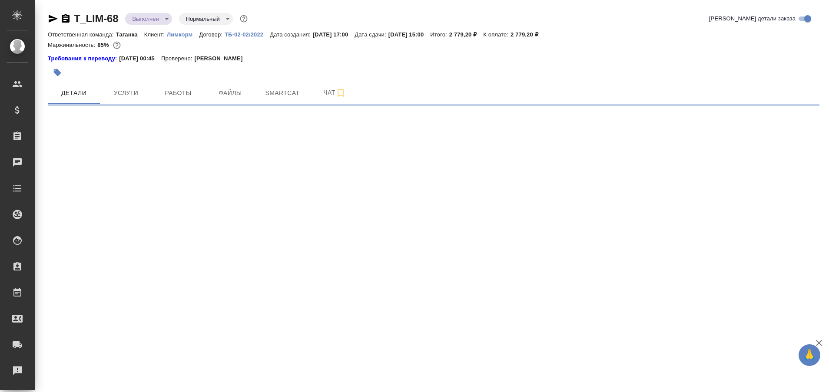
select select "RU"
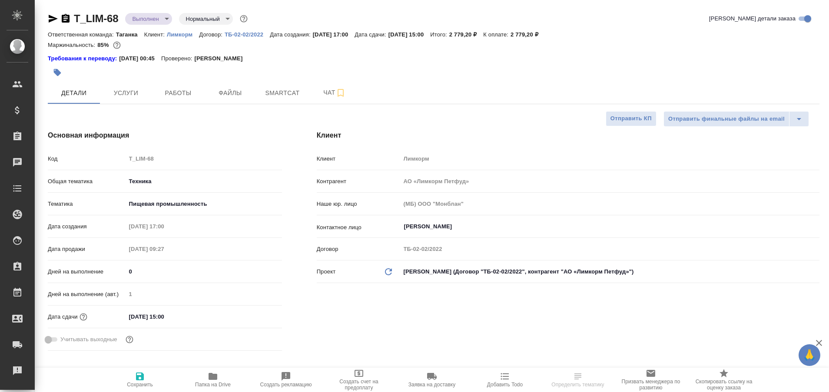
type textarea "x"
click at [324, 94] on span "Чат" at bounding box center [335, 92] width 42 height 11
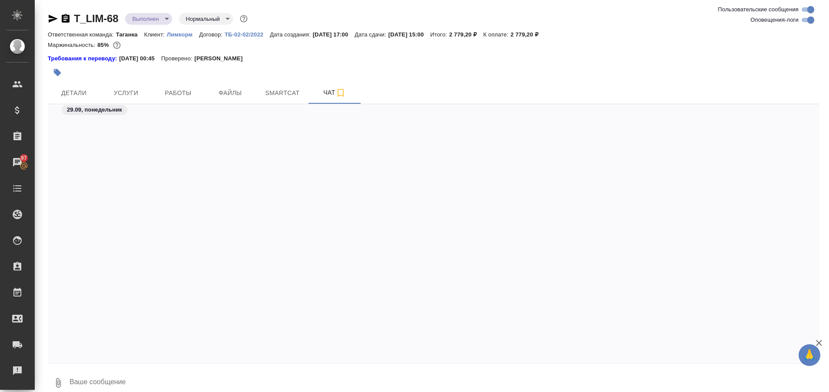
scroll to position [3286, 0]
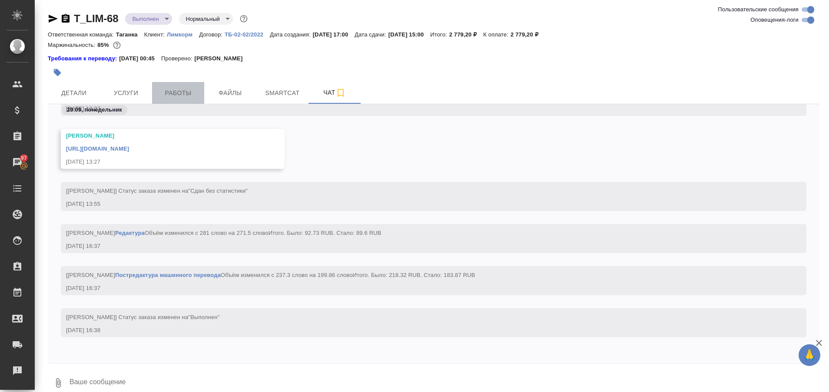
click at [177, 100] on button "Работы" at bounding box center [178, 93] width 52 height 22
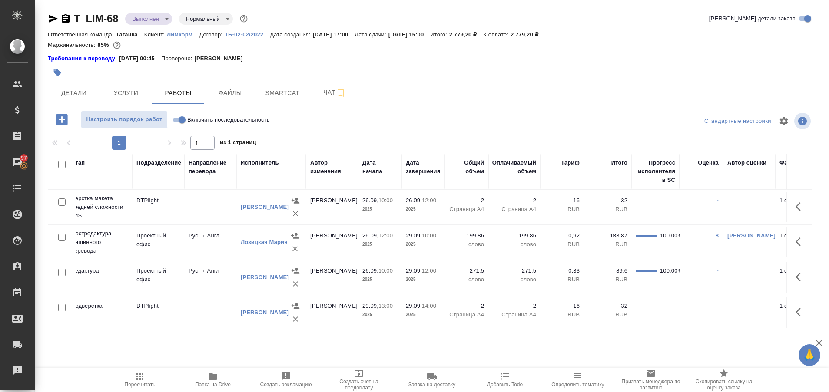
scroll to position [0, 254]
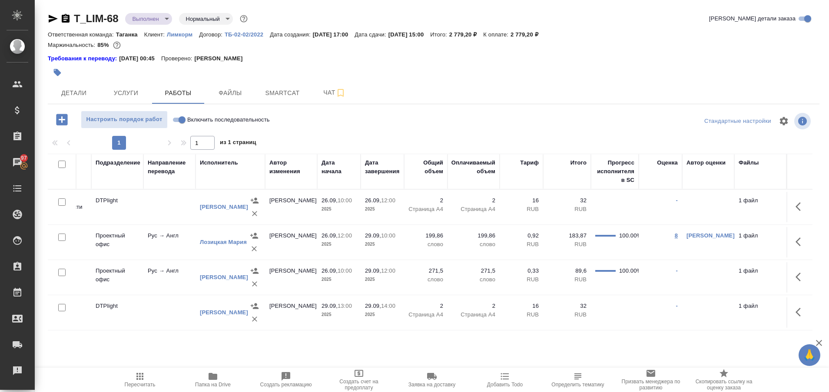
click at [676, 237] on link "8" at bounding box center [676, 235] width 3 height 7
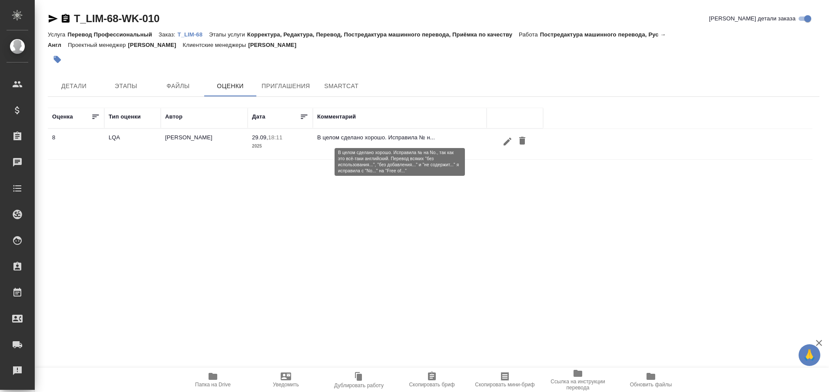
click at [322, 137] on p "В целом сделано хорошо. Исправила № н..." at bounding box center [399, 137] width 165 height 9
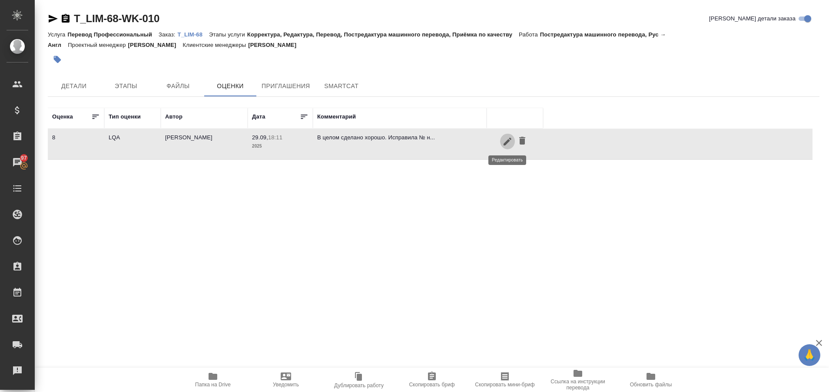
click at [503, 145] on icon "button" at bounding box center [507, 141] width 10 height 10
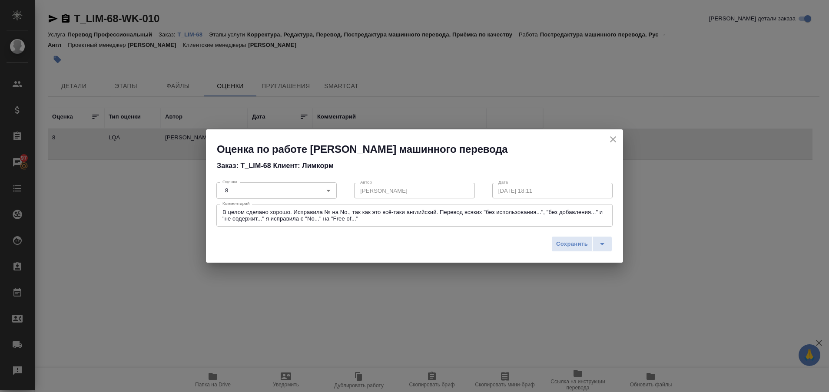
drag, startPoint x: 222, startPoint y: 216, endPoint x: 365, endPoint y: 219, distance: 143.0
click at [365, 219] on div "В целом сделано хорошо. Исправила № на No., так как это всё-таки английский. Пе…" at bounding box center [414, 215] width 396 height 23
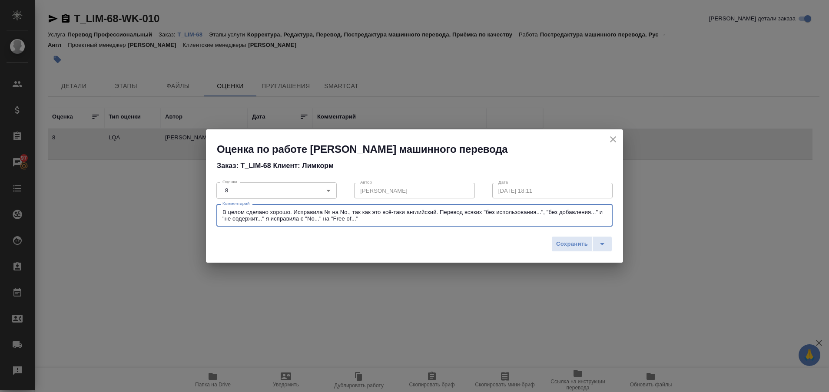
drag, startPoint x: 365, startPoint y: 219, endPoint x: 213, endPoint y: 214, distance: 151.3
click at [213, 214] on div "Оценка 8 8 Оценка Автор Пластинина Анастасия Автор Дата 29.09.2025, 18:11 Дата …" at bounding box center [414, 204] width 417 height 56
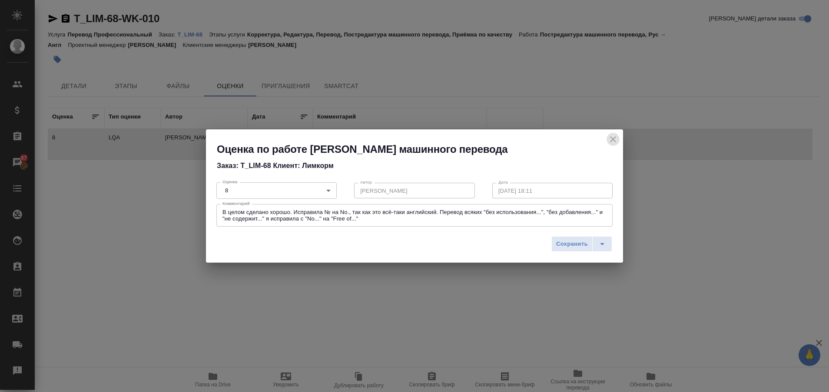
click at [613, 141] on icon "close" at bounding box center [613, 139] width 10 height 10
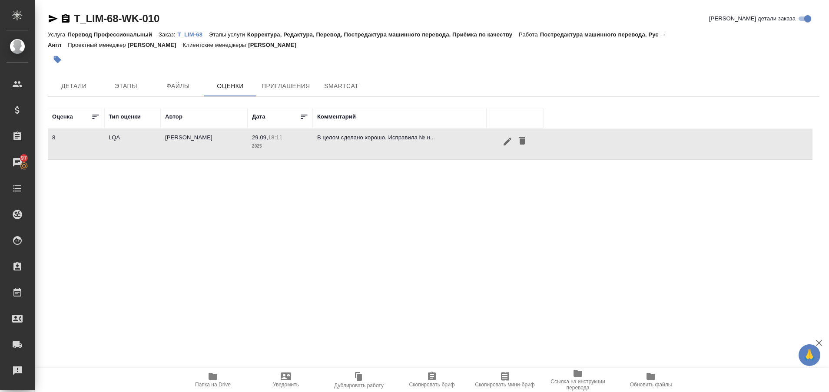
click at [297, 232] on div "Оценка Тип оценки Автор Дата Комментарий 8 LQA Пластинина Анастасия 29.09, 18:1…" at bounding box center [430, 206] width 765 height 196
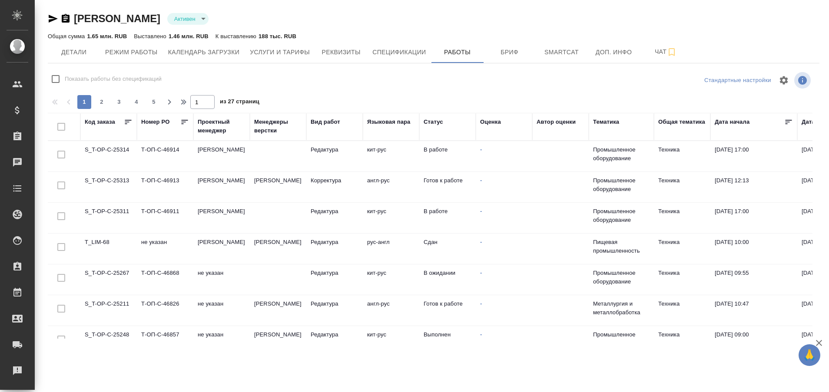
click at [323, 119] on div "Вид работ" at bounding box center [326, 122] width 30 height 9
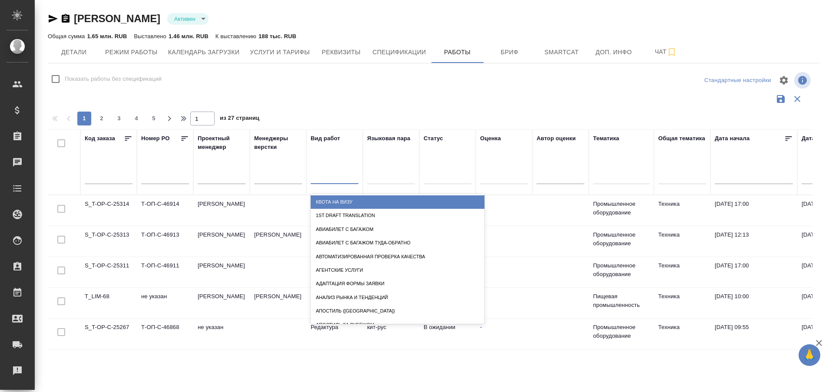
click at [316, 176] on div at bounding box center [335, 175] width 48 height 13
type input "редактура"
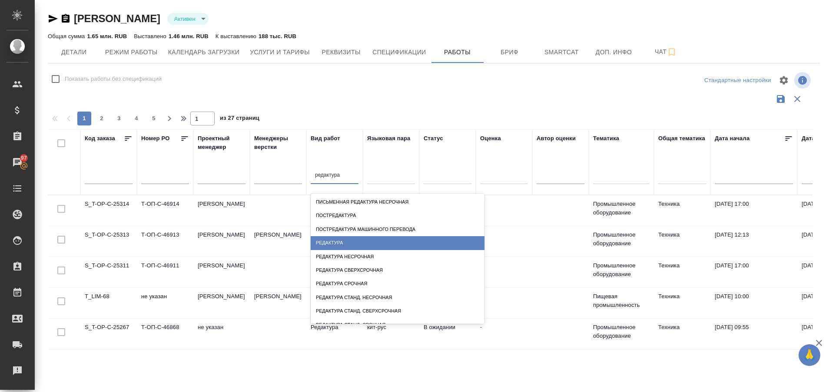
click at [339, 240] on div "Редактура" at bounding box center [398, 242] width 174 height 13
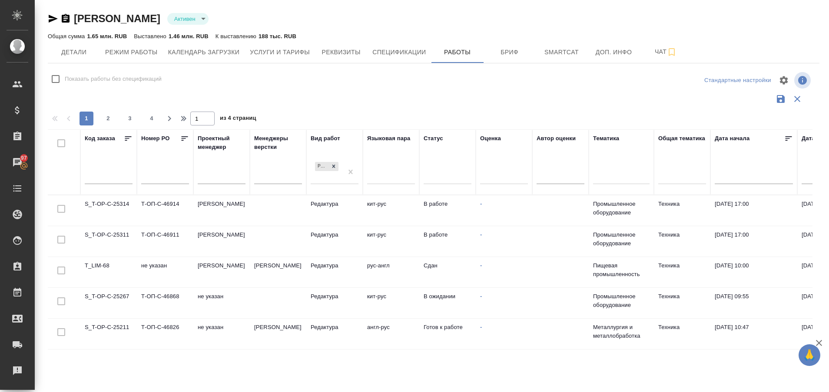
click at [110, 299] on td "S_T-OP-C-25267" at bounding box center [108, 303] width 56 height 30
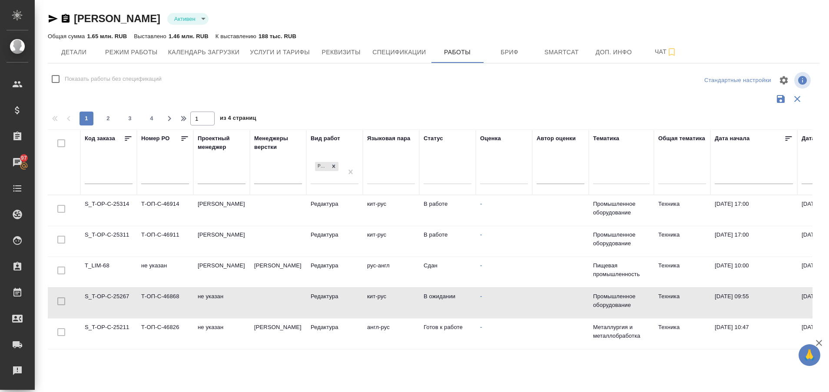
click at [110, 299] on td "S_T-OP-C-25267" at bounding box center [108, 303] width 56 height 30
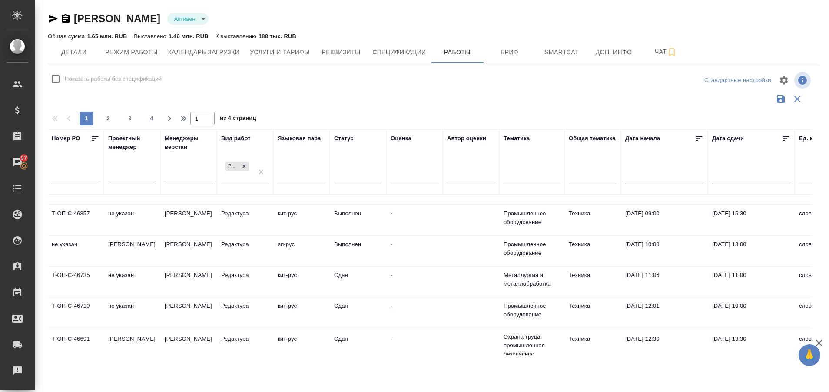
scroll to position [145, 0]
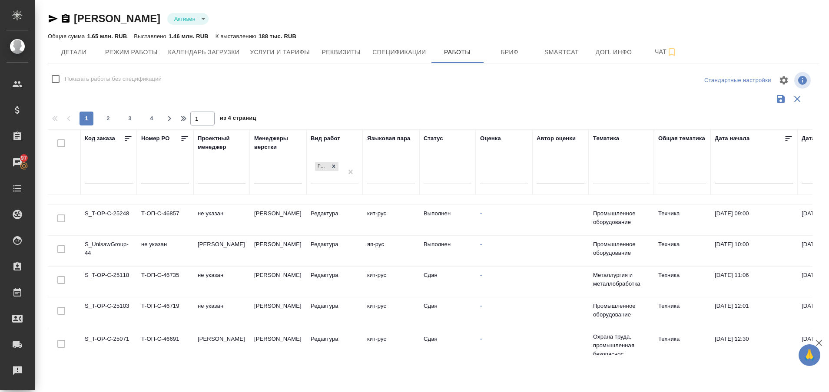
click at [114, 214] on td "S_T-OP-C-25248" at bounding box center [108, 220] width 56 height 30
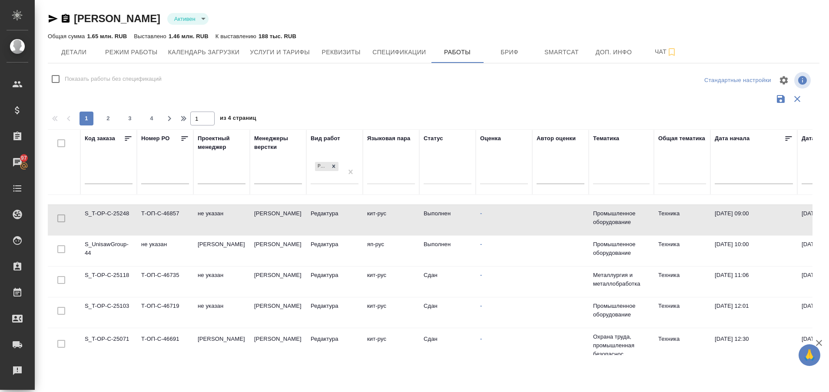
click at [114, 214] on td "S_T-OP-C-25248" at bounding box center [108, 220] width 56 height 30
drag, startPoint x: 196, startPoint y: 345, endPoint x: 243, endPoint y: 352, distance: 47.8
click at [243, 352] on div "Код заказа Номер PO Проектный менеджер Менеджеры верстки Вид работ Редактура Яз…" at bounding box center [430, 242] width 765 height 226
click at [113, 275] on td "S_T-OP-C-25118" at bounding box center [108, 282] width 56 height 30
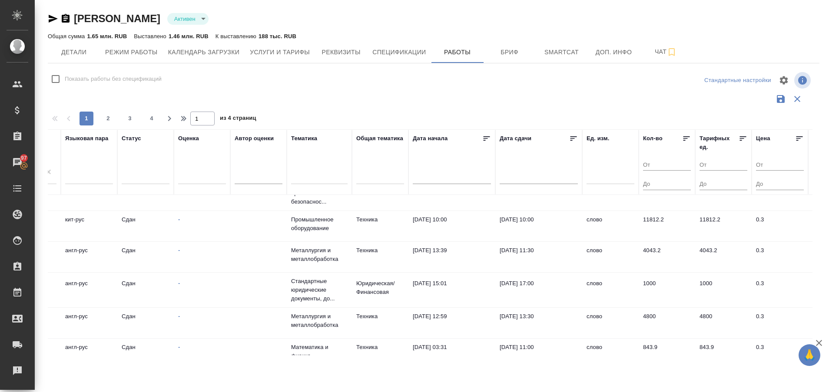
scroll to position [299, 302]
click at [122, 219] on td "Сдан" at bounding box center [145, 224] width 56 height 30
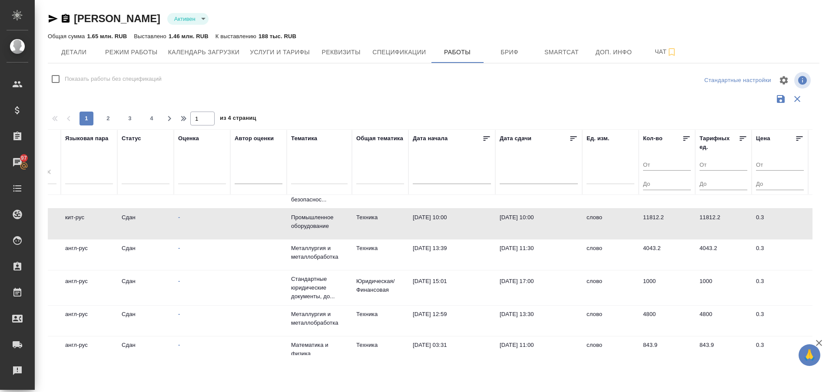
click at [122, 219] on td "Сдан" at bounding box center [145, 224] width 56 height 30
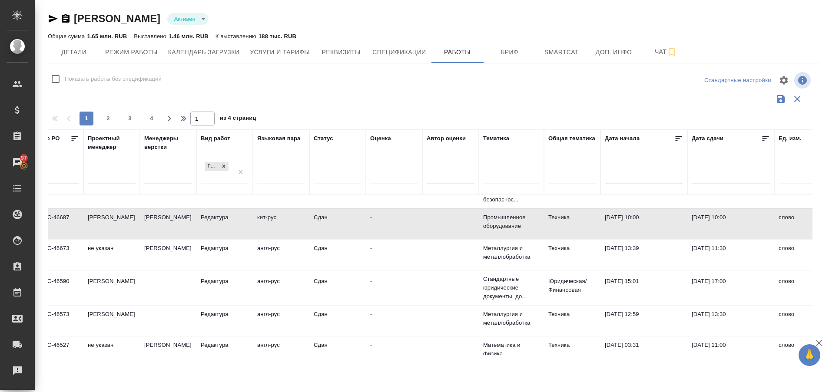
scroll to position [299, 0]
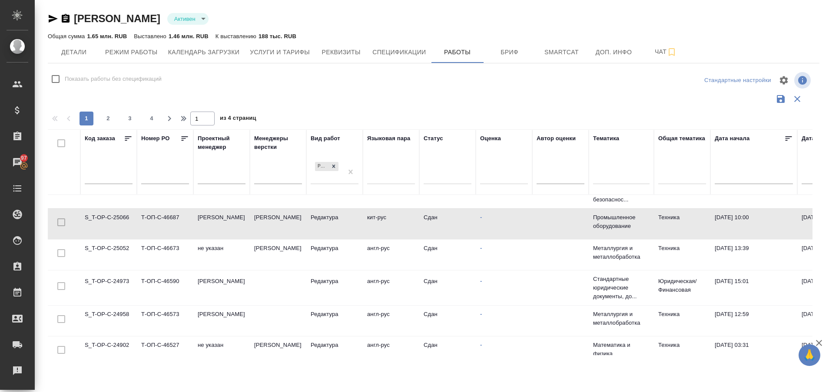
click at [120, 249] on td "S_T-OP-C-25052" at bounding box center [108, 255] width 56 height 30
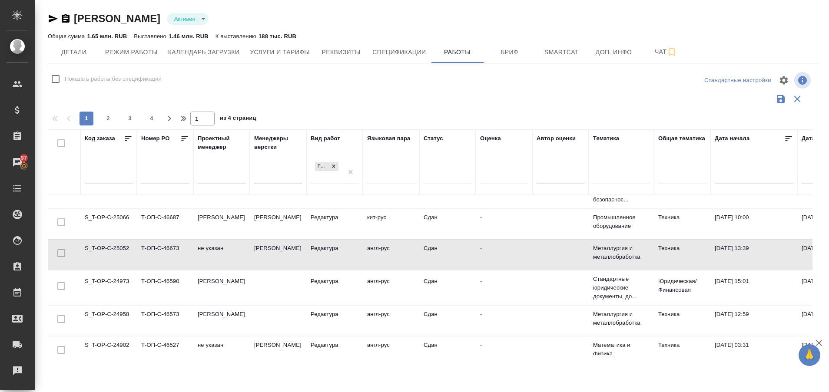
click at [120, 249] on td "S_T-OP-C-25052" at bounding box center [108, 255] width 56 height 30
click at [111, 281] on td "S_T-OP-C-24973" at bounding box center [108, 288] width 56 height 30
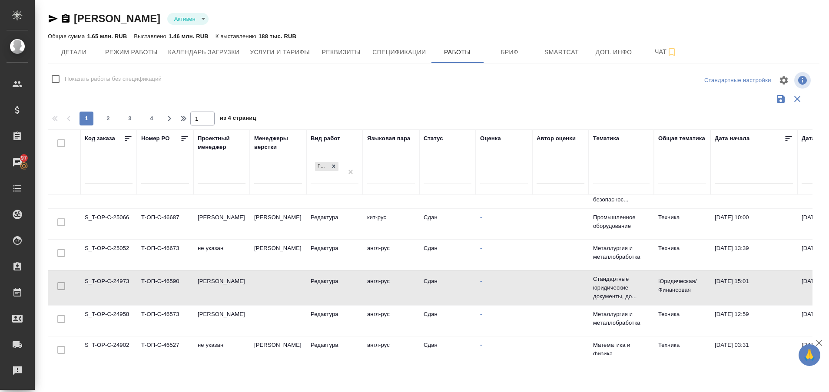
click at [111, 281] on td "S_T-OP-C-24973" at bounding box center [108, 288] width 56 height 30
click at [96, 315] on td "S_T-OP-C-24958" at bounding box center [108, 321] width 56 height 30
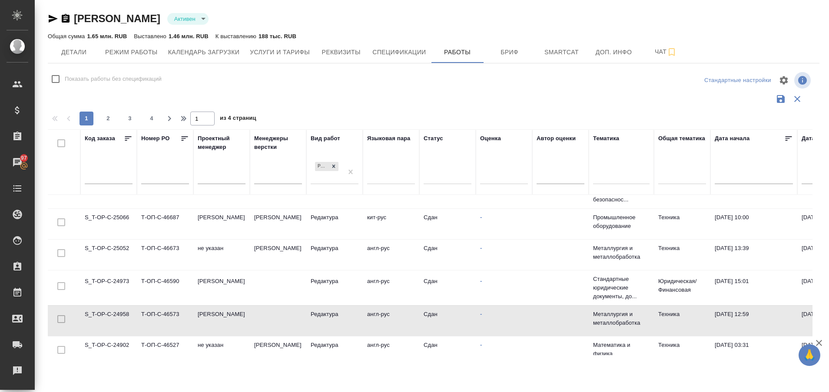
click at [96, 315] on td "S_T-OP-C-24958" at bounding box center [108, 321] width 56 height 30
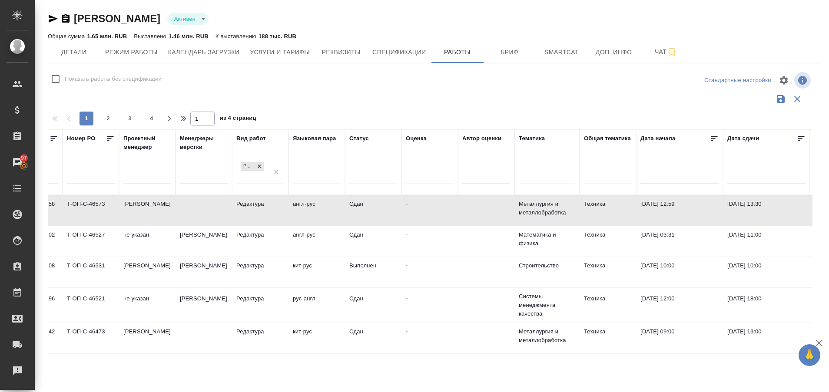
scroll to position [410, 0]
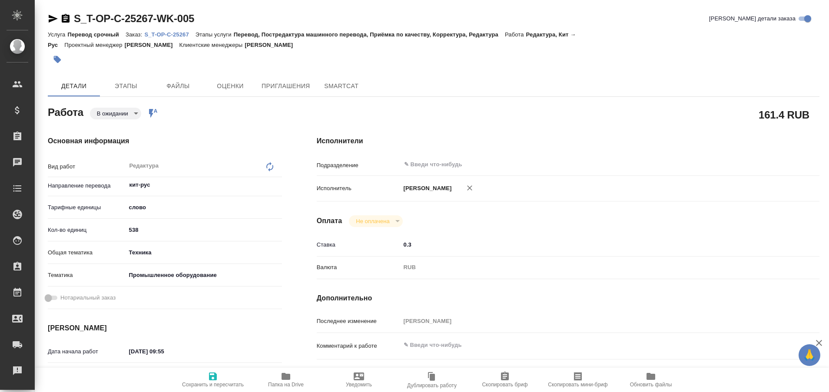
type textarea "x"
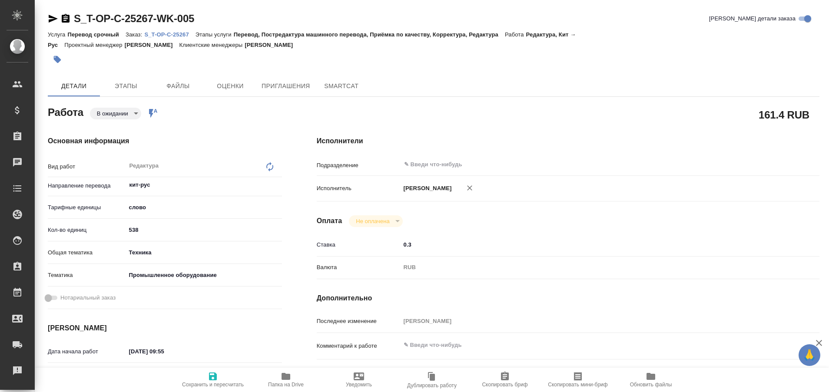
type textarea "x"
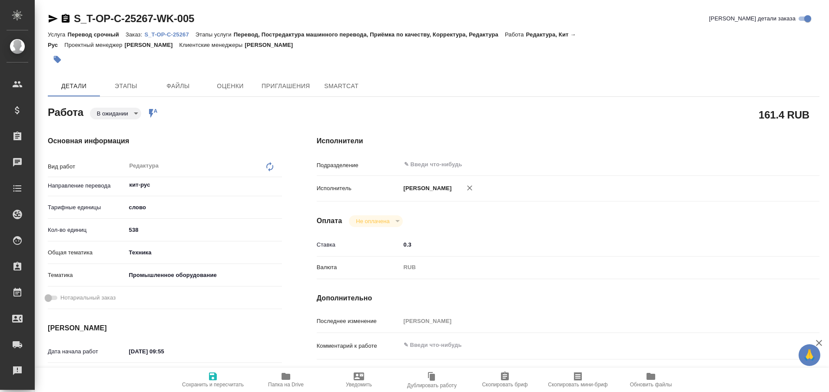
click at [172, 35] on p "S_T-OP-C-25267" at bounding box center [169, 34] width 51 height 7
type textarea "x"
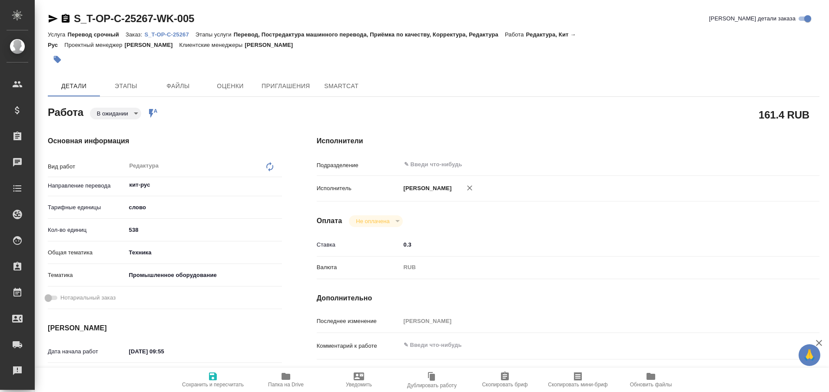
type textarea "x"
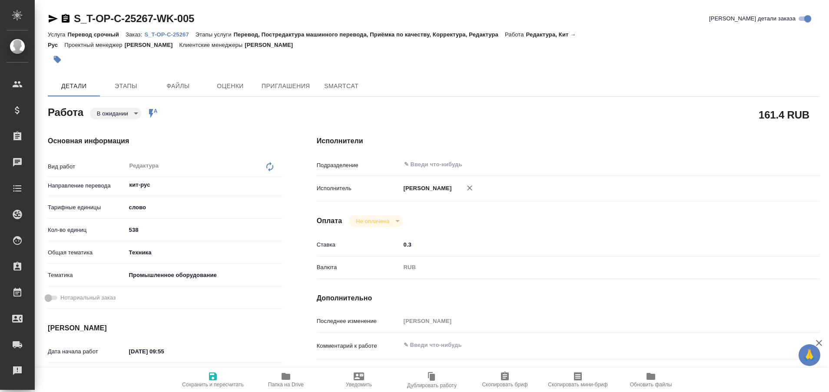
type textarea "x"
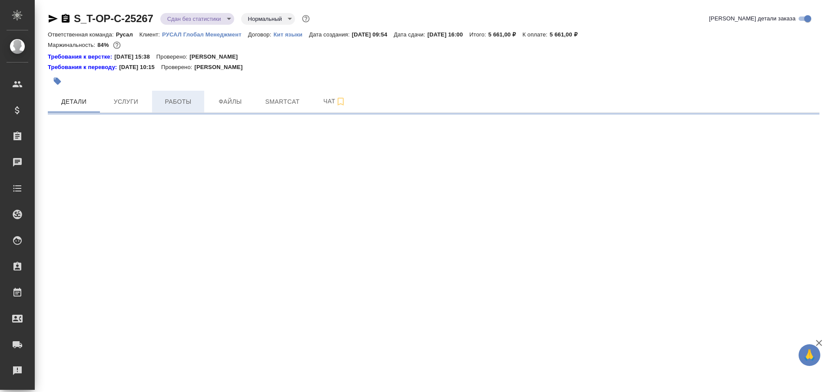
select select "RU"
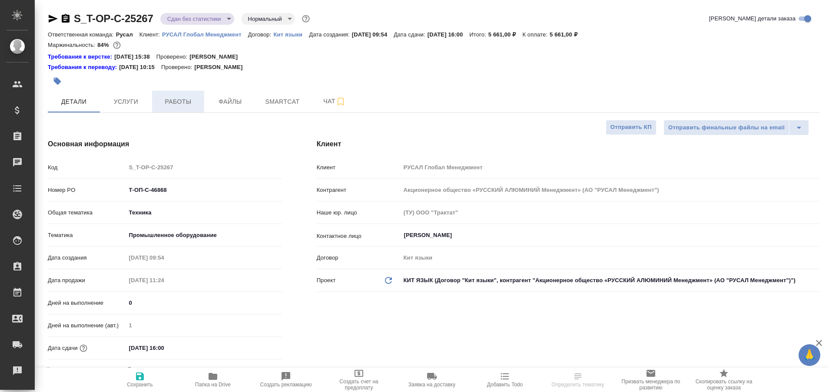
type textarea "x"
click at [179, 103] on span "Работы" at bounding box center [178, 101] width 42 height 11
type textarea "x"
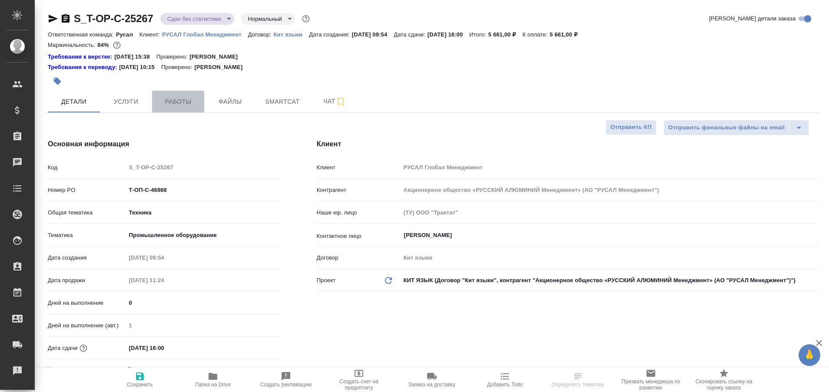
type textarea "x"
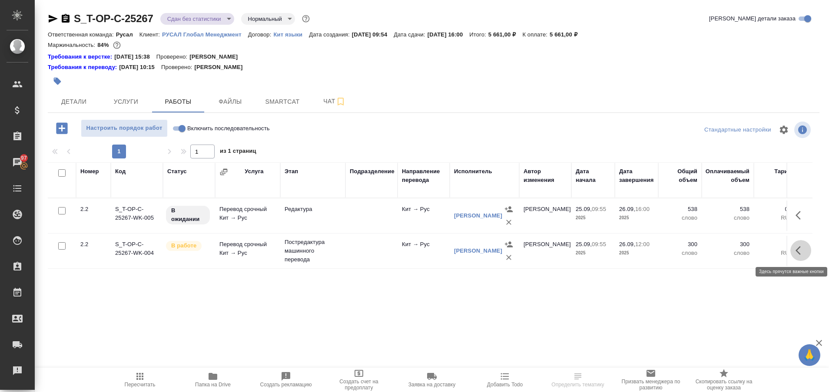
click at [802, 251] on icon "button" at bounding box center [801, 251] width 10 height 10
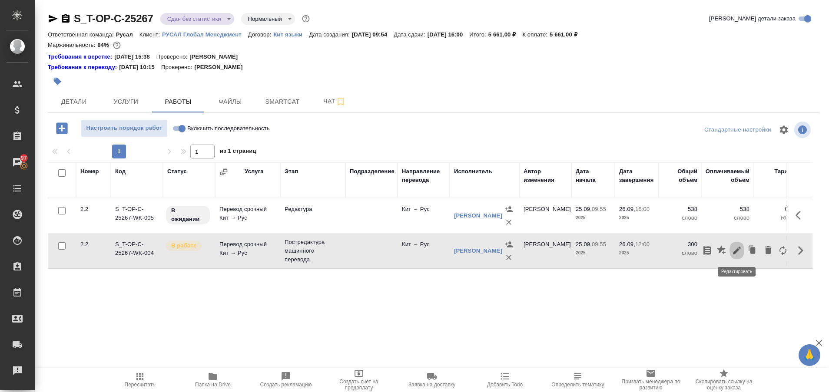
click at [738, 247] on icon "button" at bounding box center [737, 251] width 10 height 10
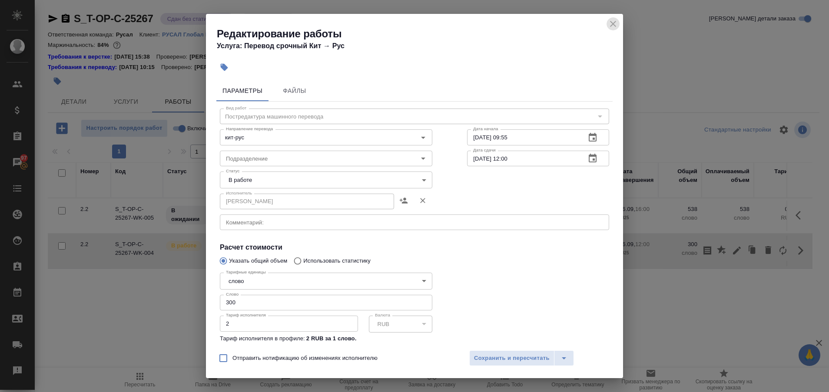
click at [610, 23] on icon "close" at bounding box center [613, 24] width 10 height 10
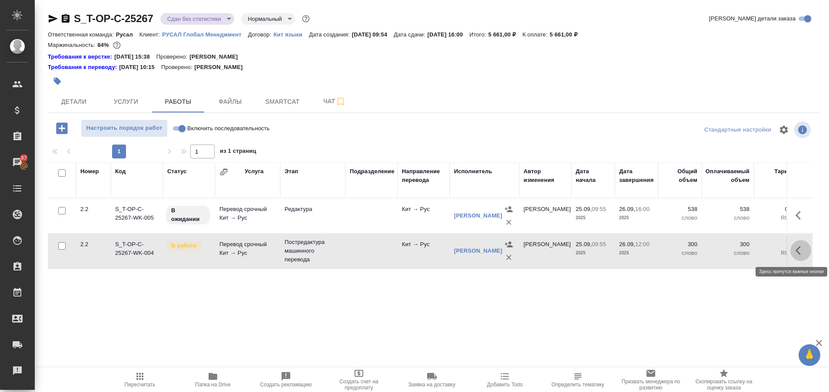
click at [800, 249] on icon "button" at bounding box center [801, 251] width 10 height 10
click at [719, 248] on icon "button" at bounding box center [722, 251] width 10 height 10
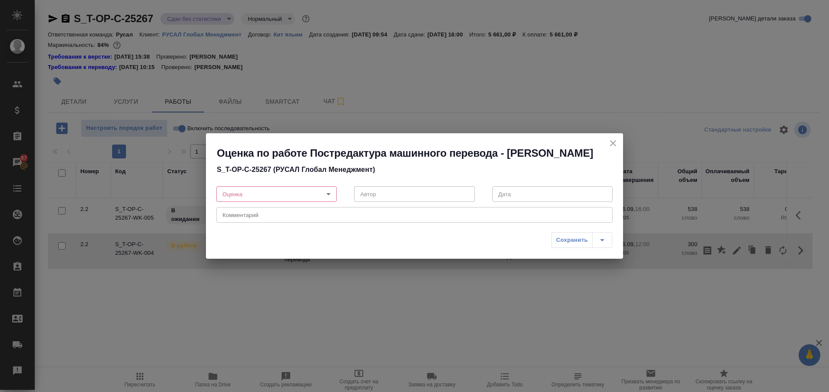
click at [331, 199] on body "🙏 .cls-1 fill:#fff; AWATERA Plastinina [PERSON_NAME] Спецификации Заказы 97 Чат…" at bounding box center [414, 196] width 829 height 392
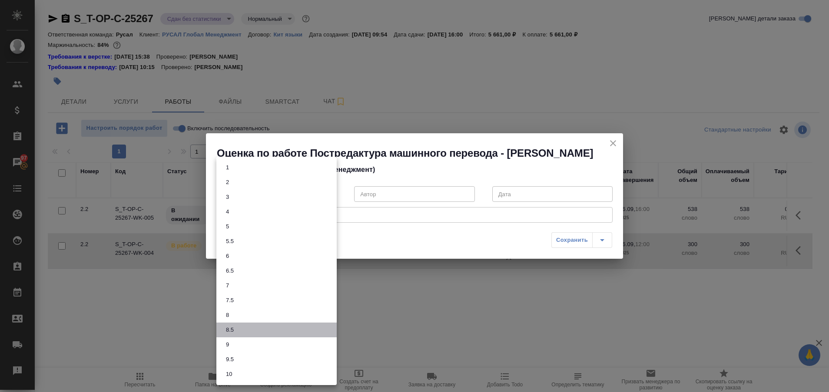
click at [285, 330] on li "8.5" at bounding box center [276, 330] width 120 height 15
type input "8.5"
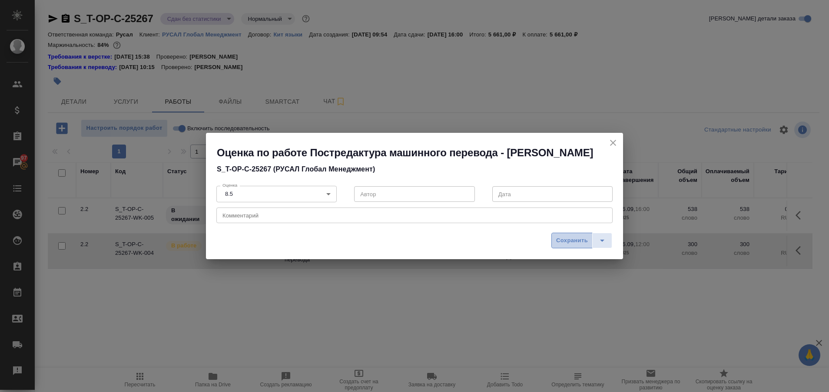
click at [554, 244] on button "Сохранить" at bounding box center [571, 241] width 41 height 16
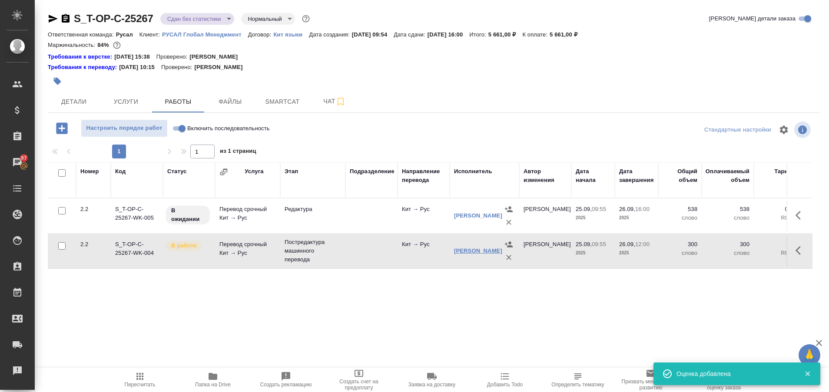
click at [466, 253] on link "[PERSON_NAME]" at bounding box center [478, 251] width 48 height 7
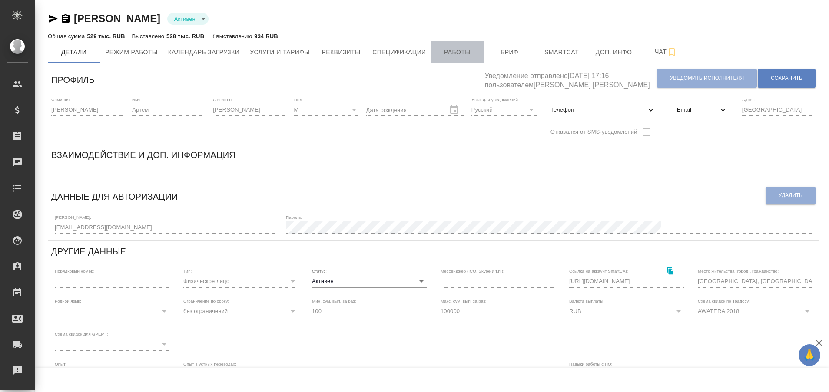
click at [448, 54] on span "Работы" at bounding box center [458, 52] width 42 height 11
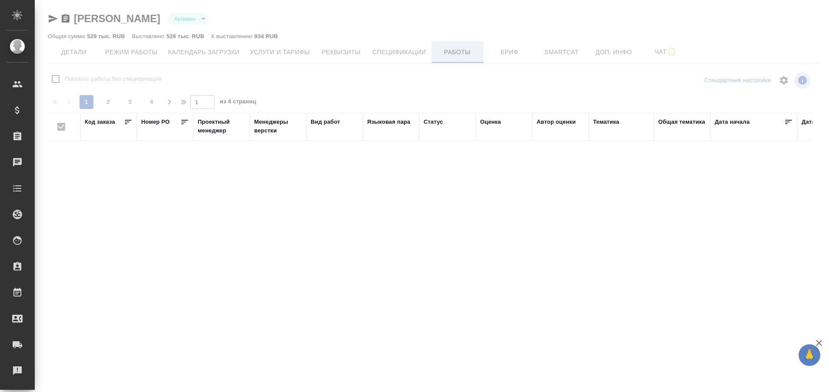
checkbox input "false"
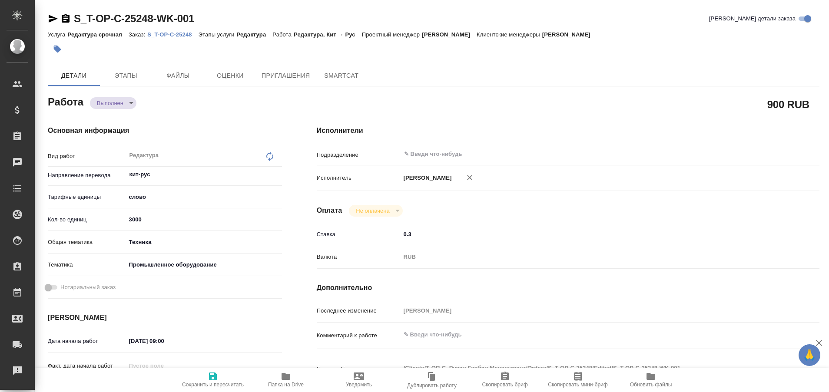
type textarea "x"
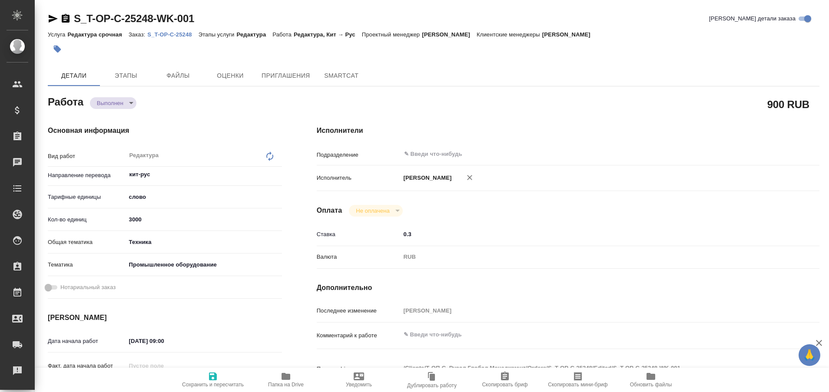
type textarea "x"
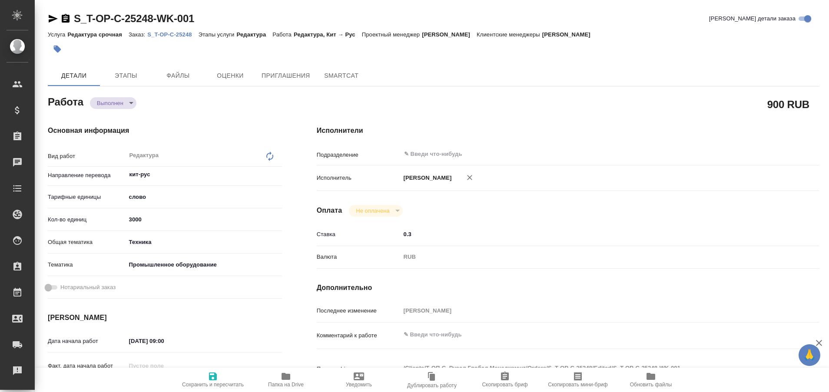
type textarea "x"
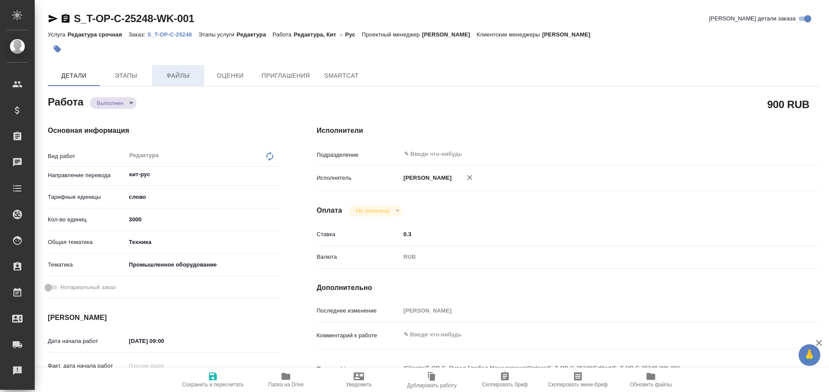
type textarea "x"
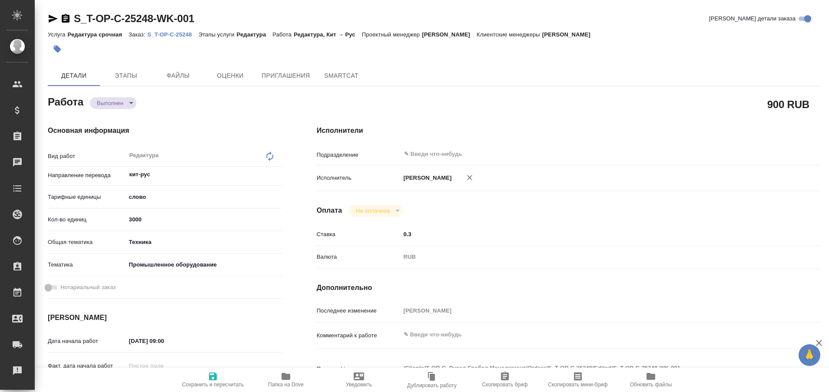
click at [176, 35] on p "S_T-OP-C-25248" at bounding box center [172, 34] width 51 height 7
type textarea "x"
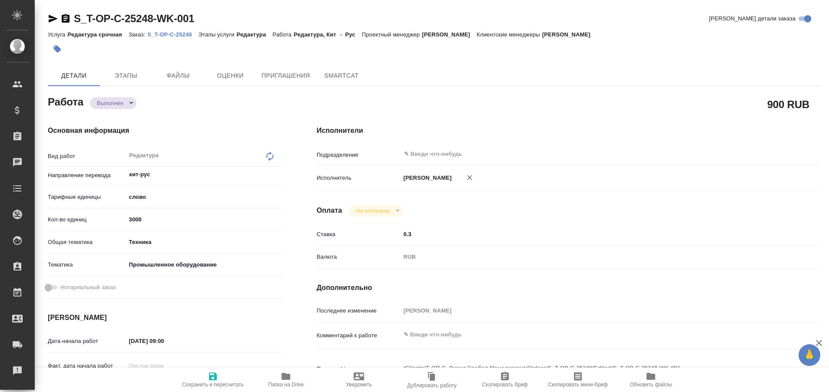
type textarea "x"
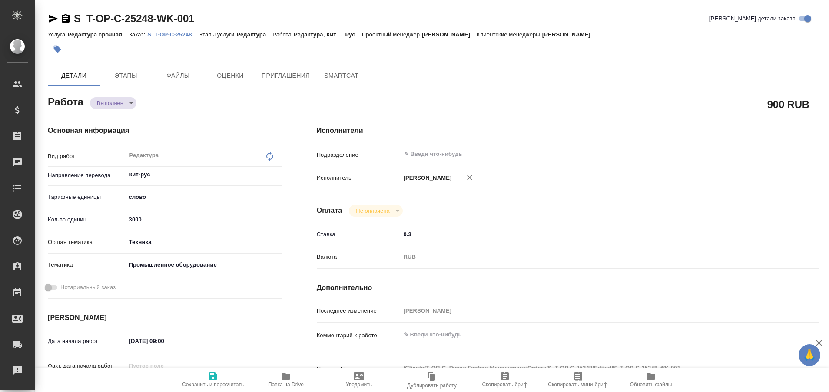
type textarea "x"
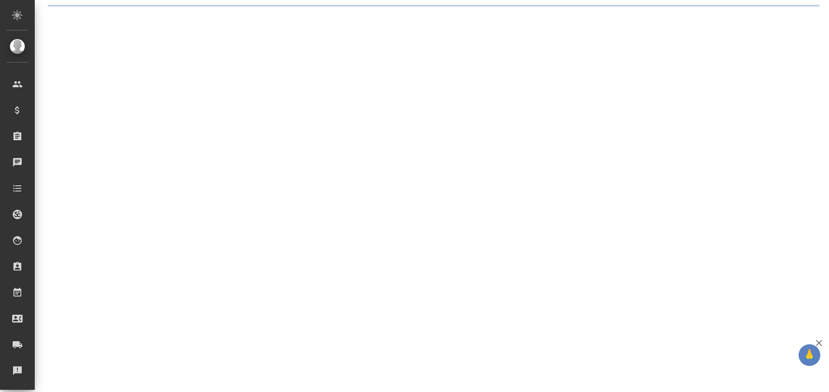
select select "RU"
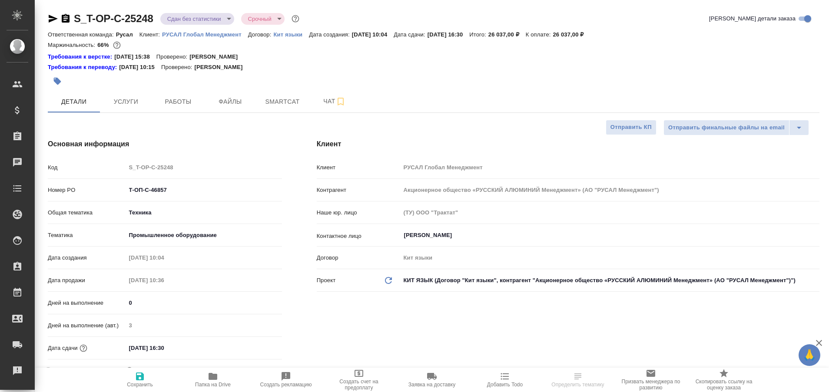
type textarea "x"
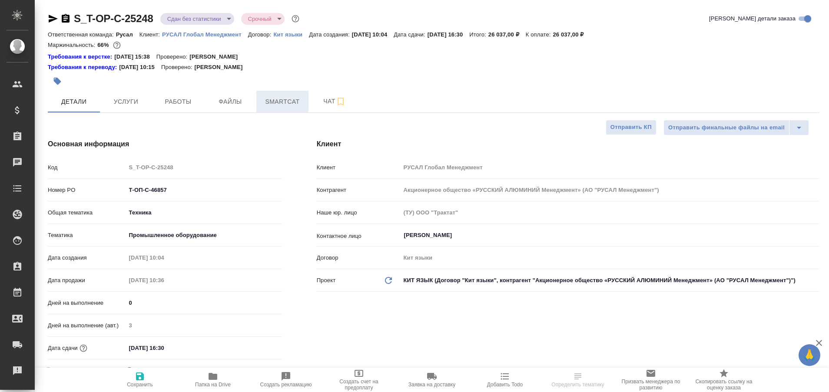
type textarea "x"
click at [329, 102] on span "Чат" at bounding box center [335, 101] width 42 height 11
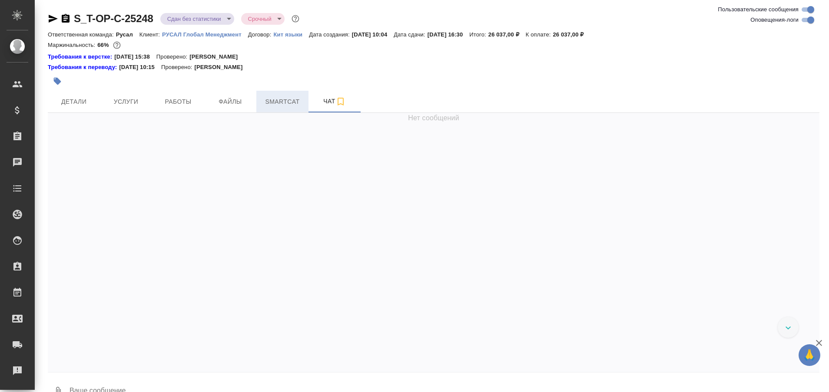
scroll to position [6872, 0]
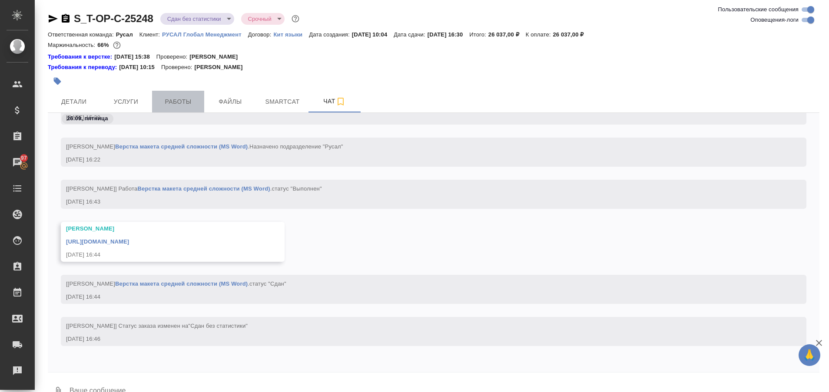
click at [160, 107] on span "Работы" at bounding box center [178, 101] width 42 height 11
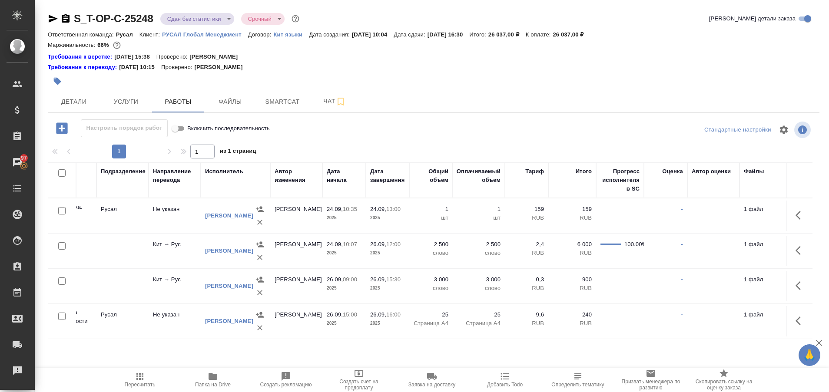
scroll to position [0, 219]
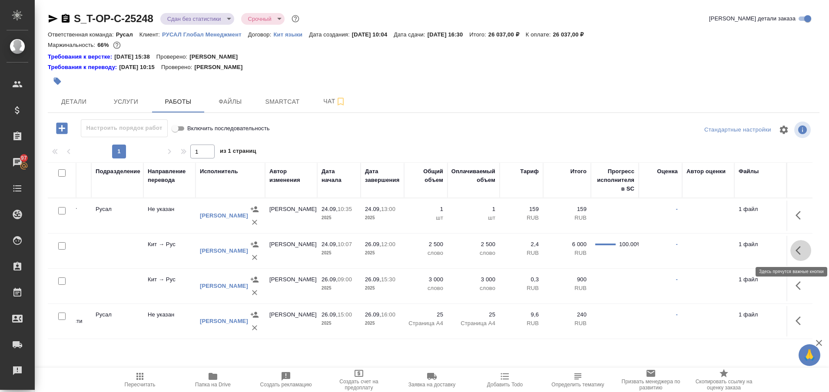
click at [797, 249] on icon "button" at bounding box center [801, 251] width 10 height 10
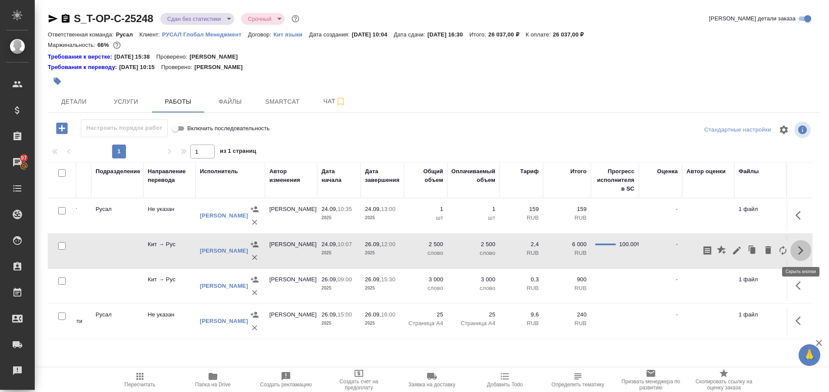
click at [797, 249] on icon "button" at bounding box center [801, 251] width 10 height 10
click at [221, 248] on link "Милосердова Юлия" at bounding box center [224, 251] width 48 height 7
click at [805, 244] on button "button" at bounding box center [800, 250] width 21 height 21
click at [723, 253] on icon "button" at bounding box center [721, 250] width 9 height 9
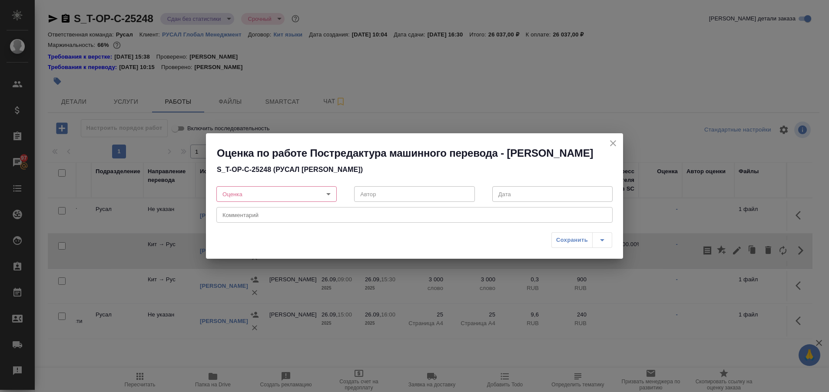
click at [325, 192] on body "🙏 .cls-1 fill:#fff; AWATERA Plastinina Anastasia Клиенты Спецификации Заказы 97…" at bounding box center [414, 196] width 829 height 392
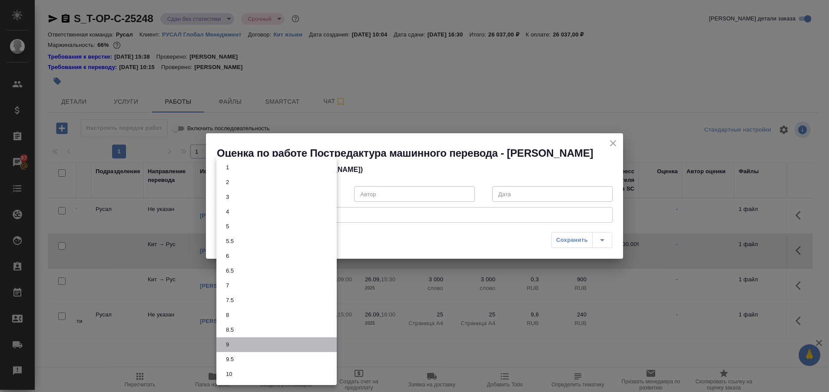
click at [256, 338] on li "9" at bounding box center [276, 345] width 120 height 15
type input "9"
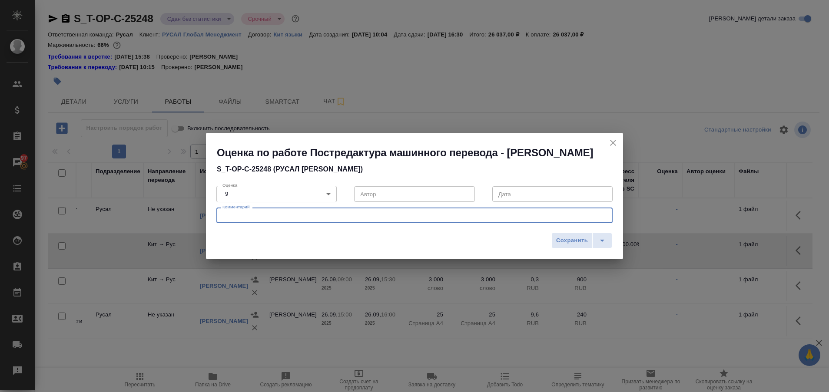
click at [317, 214] on textarea at bounding box center [414, 215] width 384 height 7
click at [257, 218] on textarea "Снова радует." at bounding box center [414, 215] width 384 height 7
click at [265, 217] on textarea "Снова радует." at bounding box center [414, 215] width 384 height 7
type textarea "С"
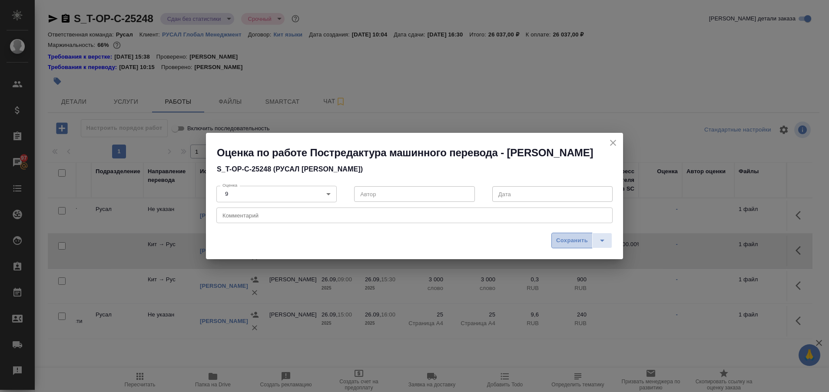
click at [558, 243] on span "Сохранить" at bounding box center [572, 241] width 32 height 10
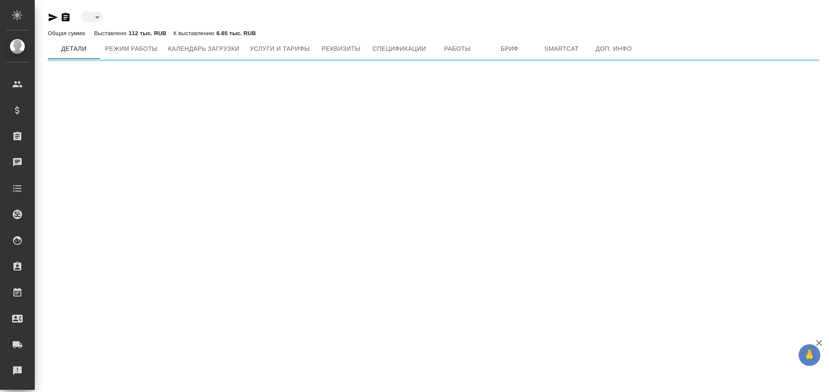
type input "toBeImplemented"
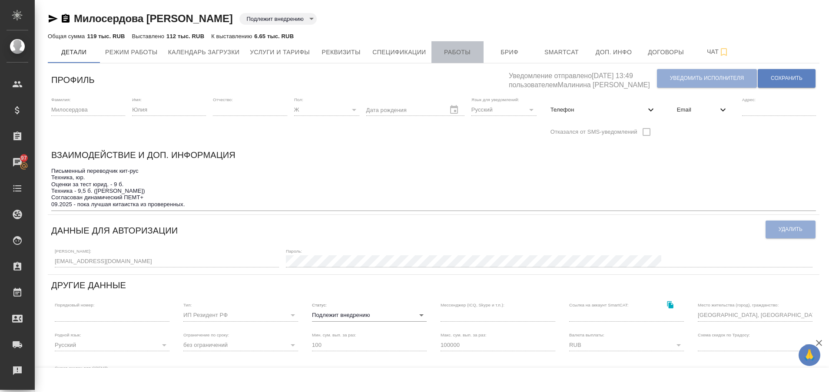
click at [453, 56] on span "Работы" at bounding box center [458, 52] width 42 height 11
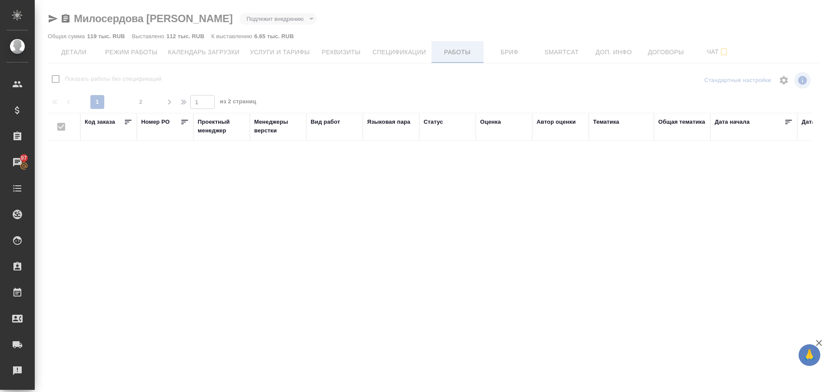
checkbox input "false"
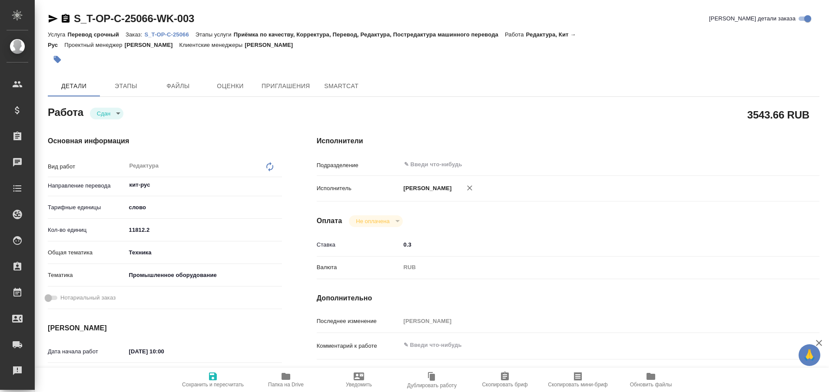
type textarea "x"
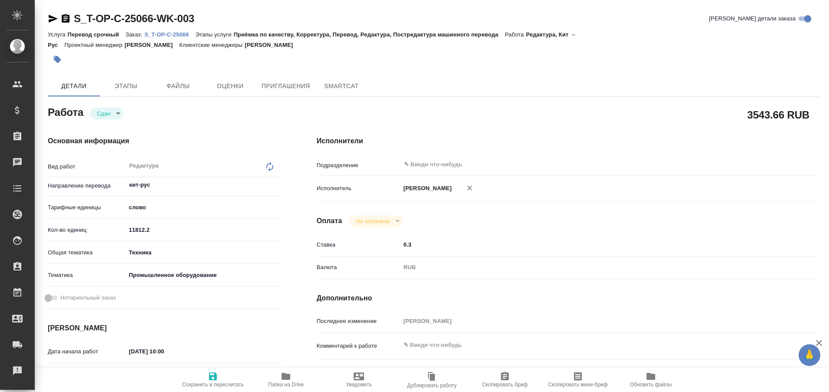
type textarea "x"
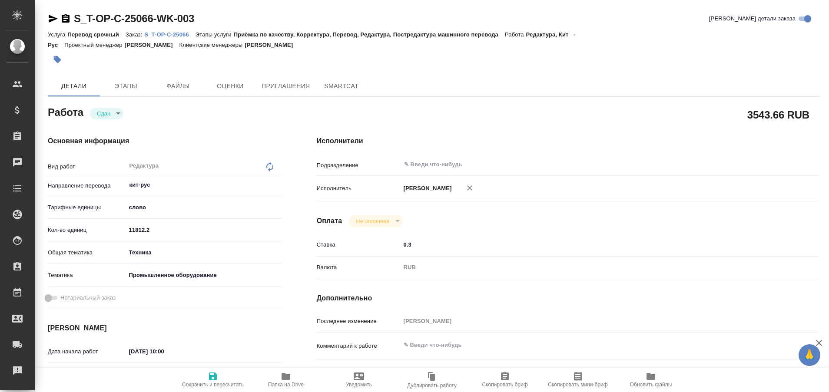
type textarea "x"
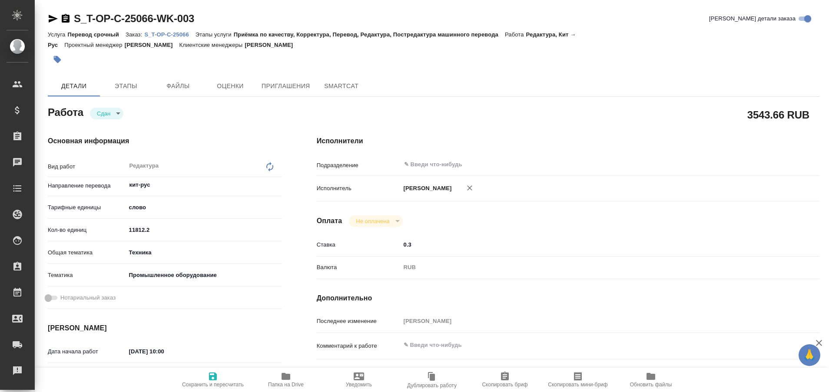
type textarea "x"
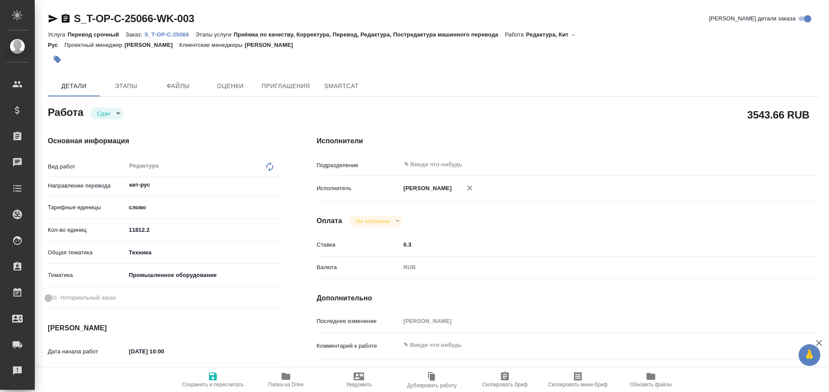
click at [172, 33] on p "S_T-OP-C-25066" at bounding box center [169, 34] width 51 height 7
type textarea "x"
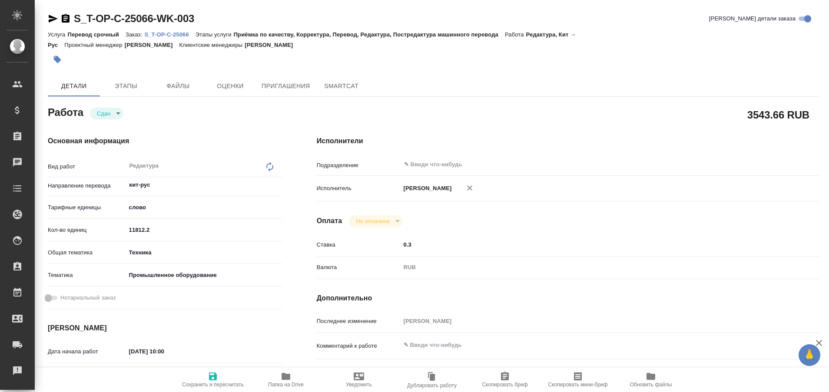
type textarea "x"
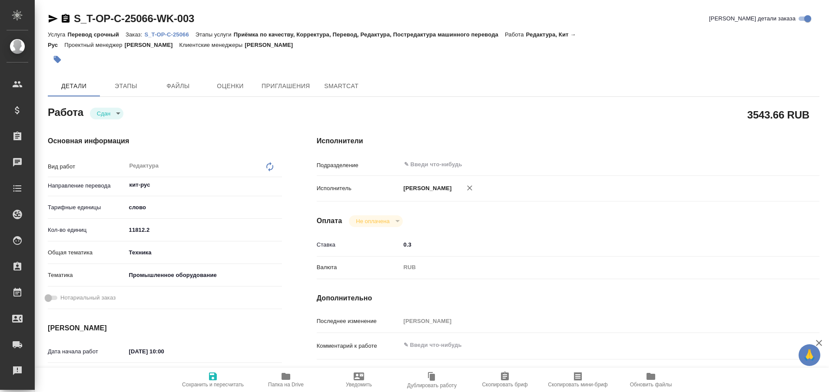
type textarea "x"
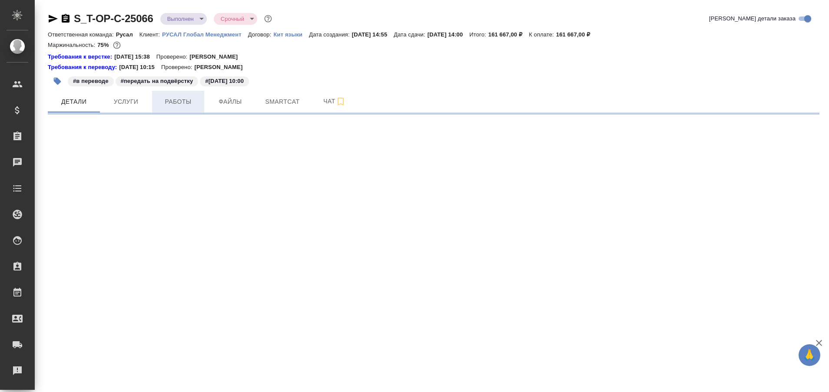
select select "RU"
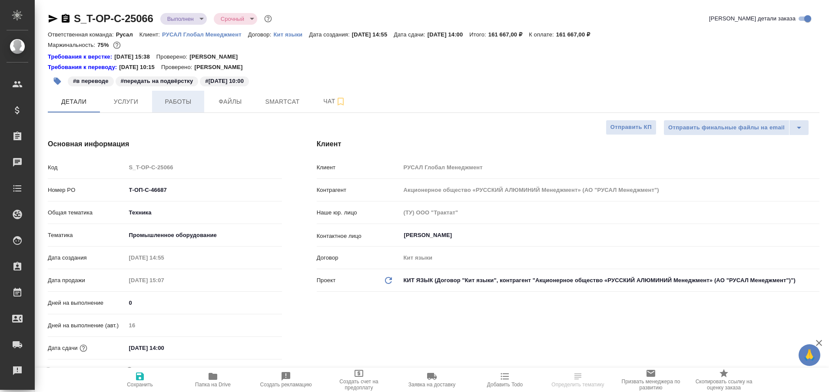
type textarea "x"
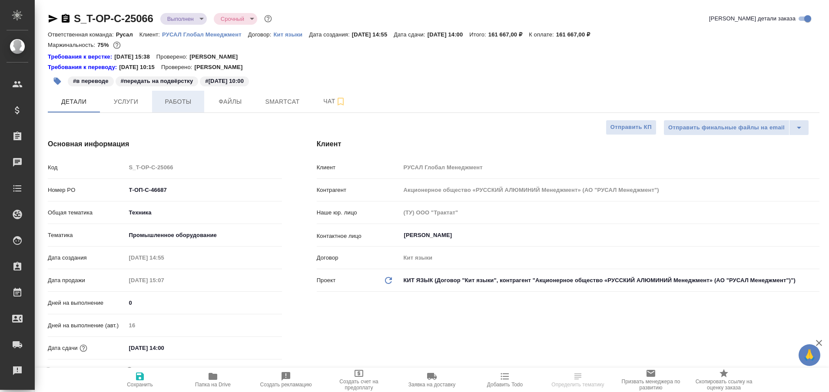
type textarea "x"
click at [169, 102] on span "Работы" at bounding box center [178, 101] width 42 height 11
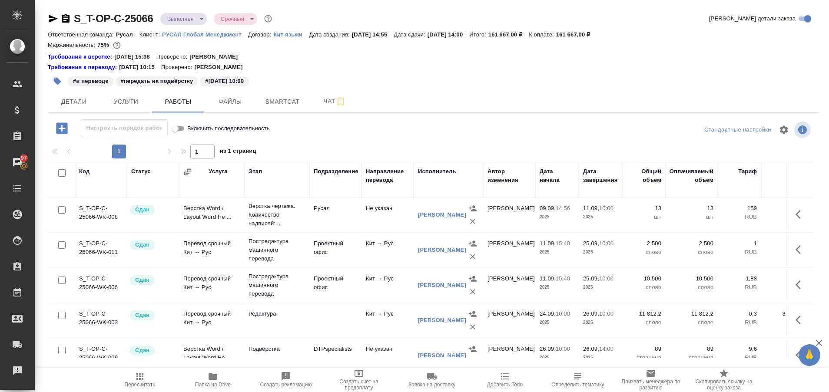
scroll to position [36, 0]
click at [434, 286] on link "[PERSON_NAME]" at bounding box center [443, 285] width 48 height 7
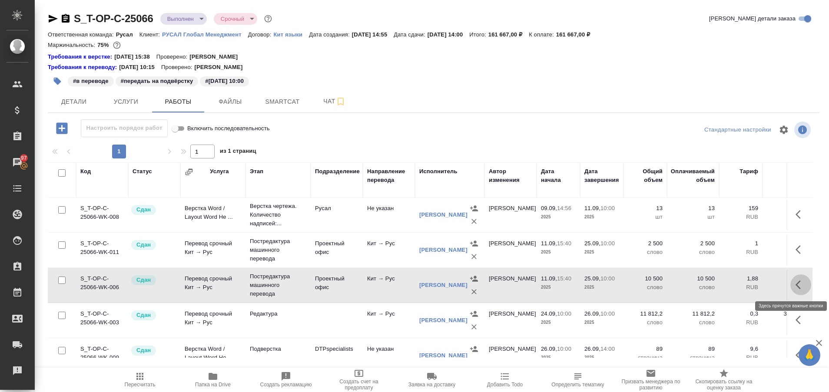
click at [796, 290] on icon "button" at bounding box center [801, 285] width 10 height 10
click at [733, 286] on icon "button" at bounding box center [737, 285] width 8 height 8
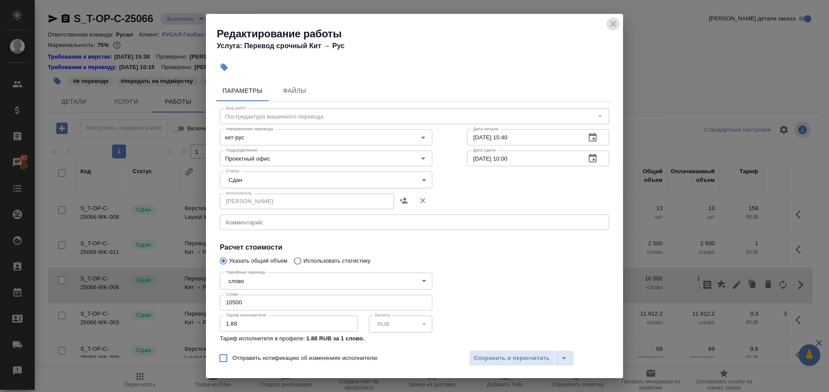
click at [614, 28] on icon "close" at bounding box center [613, 24] width 10 height 10
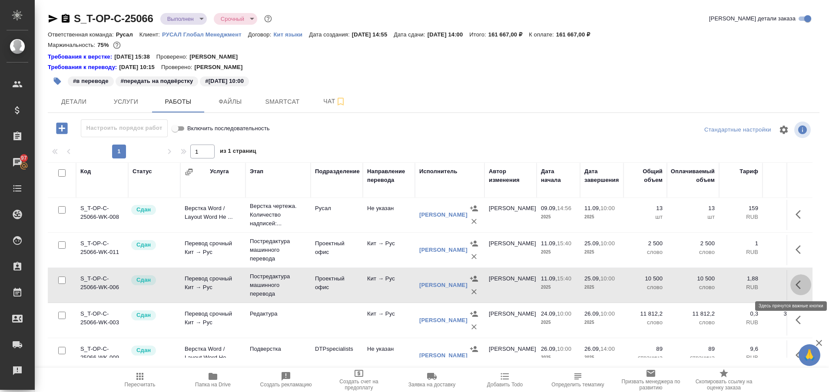
click at [796, 285] on icon "button" at bounding box center [801, 285] width 10 height 10
click at [717, 287] on icon "button" at bounding box center [721, 284] width 9 height 9
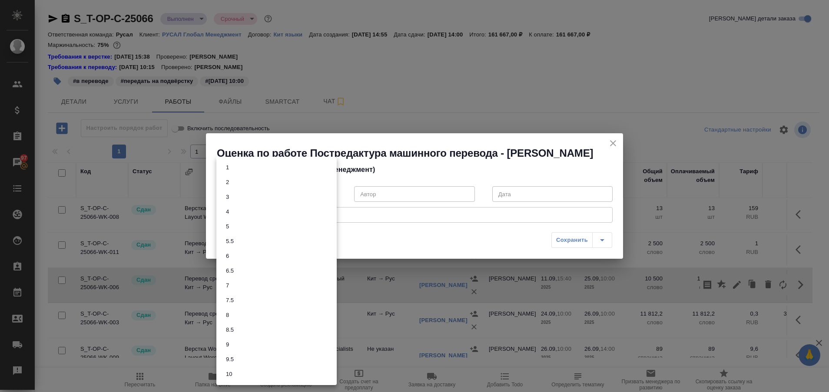
click at [328, 193] on body "🙏 .cls-1 fill:#fff; AWATERA Plastinina Anastasia Клиенты Спецификации Заказы 97…" at bounding box center [414, 196] width 829 height 392
click at [282, 301] on li "7.5" at bounding box center [276, 300] width 120 height 15
type input "7.5"
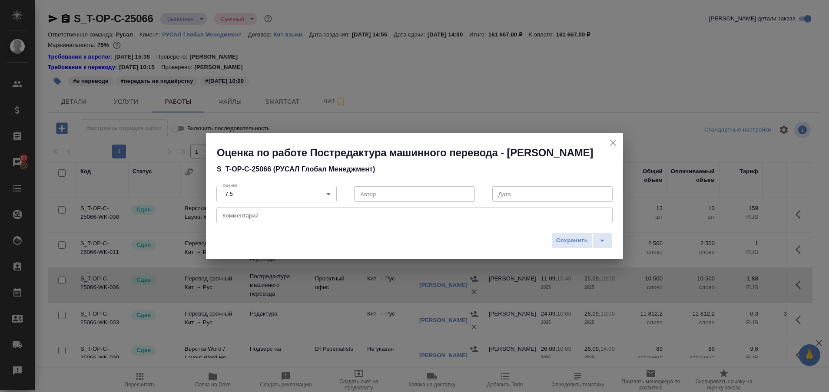
click at [280, 211] on div "x Комментарий" at bounding box center [414, 216] width 396 height 16
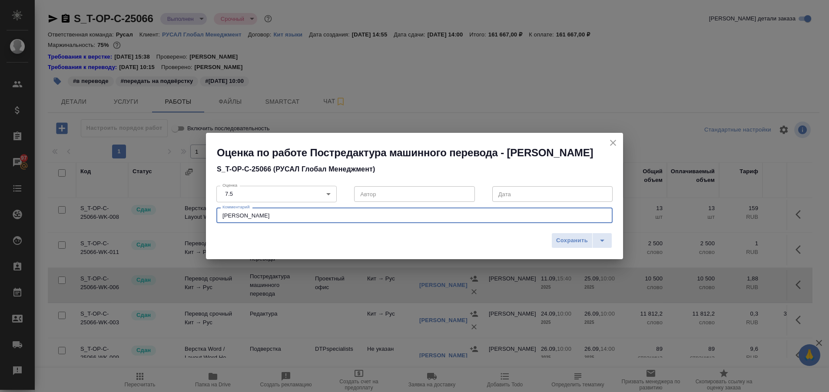
type textarea "К"
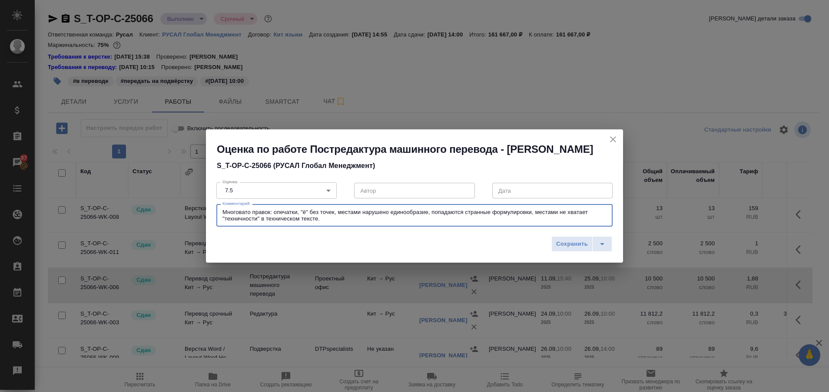
type textarea "Многовато правок: опечатки, "ё" без точек, местами нарушено единообразие, попад…"
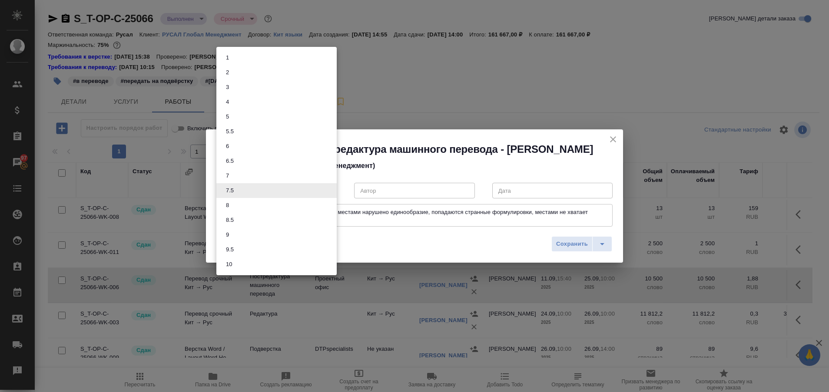
click at [326, 192] on body "🙏 .cls-1 fill:#fff; AWATERA Plastinina Anastasia Клиенты Спецификации Заказы 97…" at bounding box center [414, 196] width 829 height 392
click at [268, 173] on li "7" at bounding box center [276, 176] width 120 height 15
type input "7"
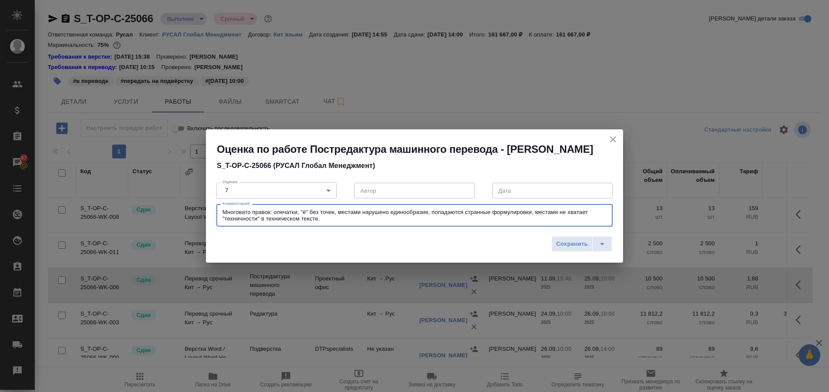
click at [336, 213] on textarea "Многовато правок: опечатки, "ё" без точек, местами нарушено единообразие, попад…" at bounding box center [414, 215] width 384 height 13
click at [426, 219] on textarea "Многовато правок: опечатки, "ё" без точек, лишние или недостающие запятые, мест…" at bounding box center [414, 215] width 384 height 13
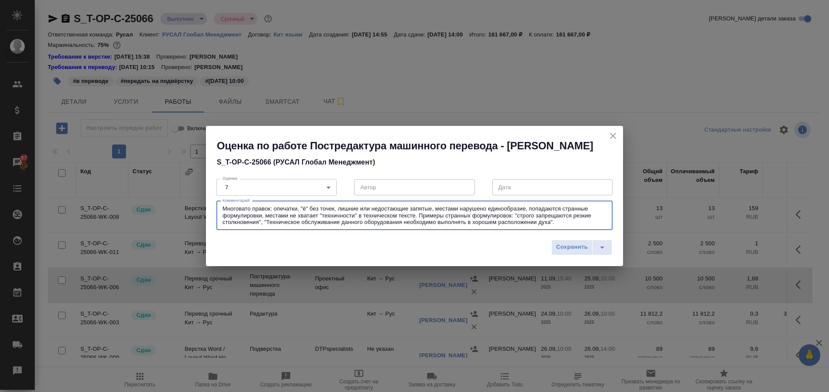
click at [423, 218] on textarea "Многовато правок: опечатки, "ё" без точек, лишние или недостающие запятые, мест…" at bounding box center [414, 216] width 384 height 20
click at [571, 224] on textarea "Многовато правок: опечатки, "ё" без точек, лишние или недостающие запятые, мест…" at bounding box center [414, 216] width 384 height 20
click at [282, 227] on div "Многовато правок: опечатки, "ё" без точек, лишние или недостающие запятые, мест…" at bounding box center [414, 215] width 396 height 29
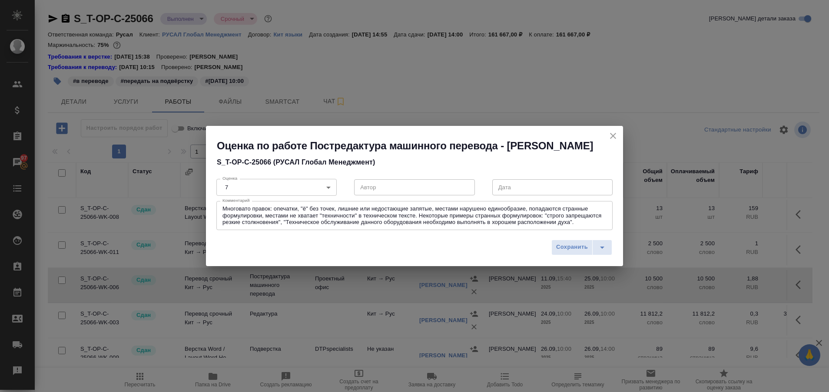
click at [282, 227] on div "Многовато правок: опечатки, "ё" без точек, лишние или недостающие запятые, мест…" at bounding box center [414, 215] width 396 height 29
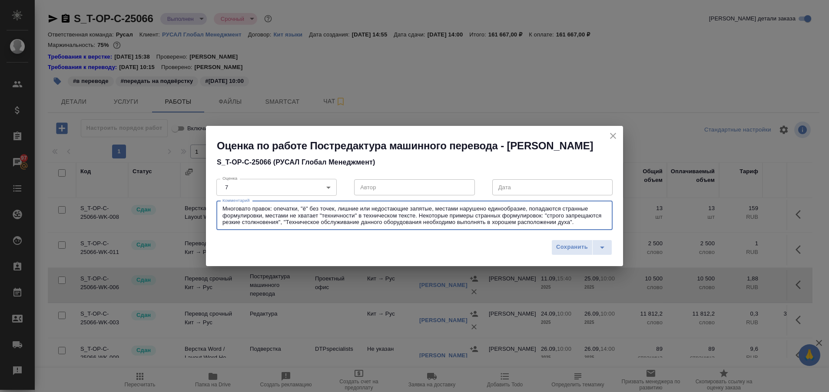
click at [281, 225] on textarea "Многовато правок: опечатки, "ё" без точек, лишние или недостающие запятые, мест…" at bounding box center [414, 216] width 384 height 20
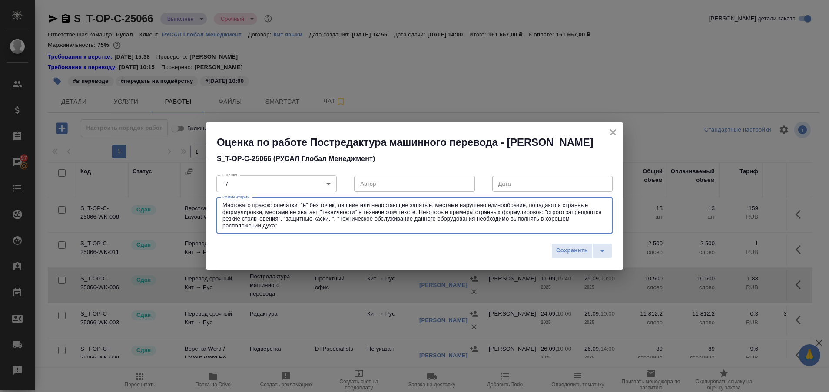
click at [309, 204] on textarea "Многовато правок: опечатки, "ё" без точек, лишние или недостающие запятые, мест…" at bounding box center [414, 215] width 384 height 27
click at [330, 221] on textarea "Многовато правок: опечатки, "ё" без точек, лишние или недостающие запятые, мест…" at bounding box center [414, 215] width 384 height 27
click at [514, 221] on textarea "Многовато правок: опечатки, "ё" без точек, лишние или недостающие запятые, мест…" at bounding box center [414, 215] width 384 height 27
click at [542, 215] on textarea "Многовато правок: опечатки, "ё" без точек, лишние или недостающие запятые, мест…" at bounding box center [414, 215] width 384 height 27
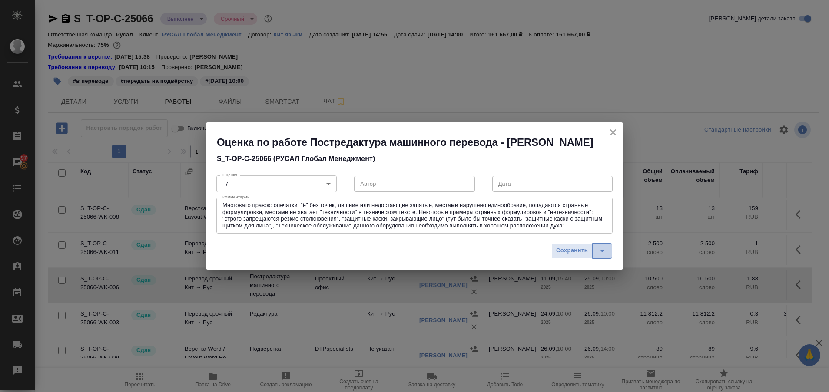
click at [596, 245] on button "split button" at bounding box center [602, 251] width 20 height 16
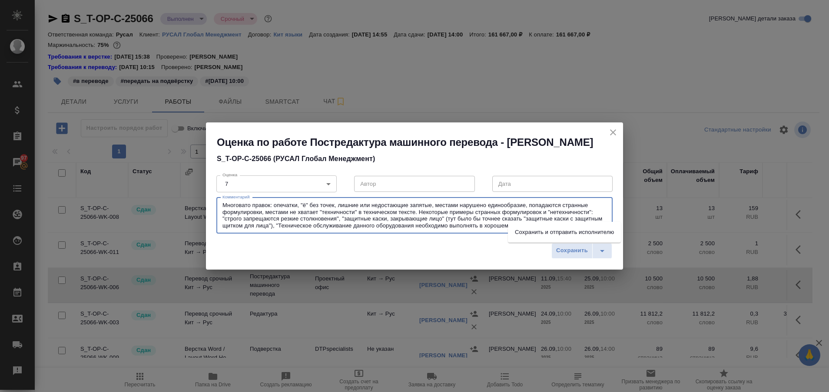
click at [302, 203] on textarea "Многовато правок: опечатки, "ё" без точек, лишние или недостающие запятые, мест…" at bounding box center [414, 215] width 384 height 27
paste textarea "«»"
click at [321, 211] on textarea "Многовато правок: опечатки, «ё» без точек, лишние или недостающие запятые, мест…" at bounding box center [414, 215] width 384 height 27
paste textarea "«»"
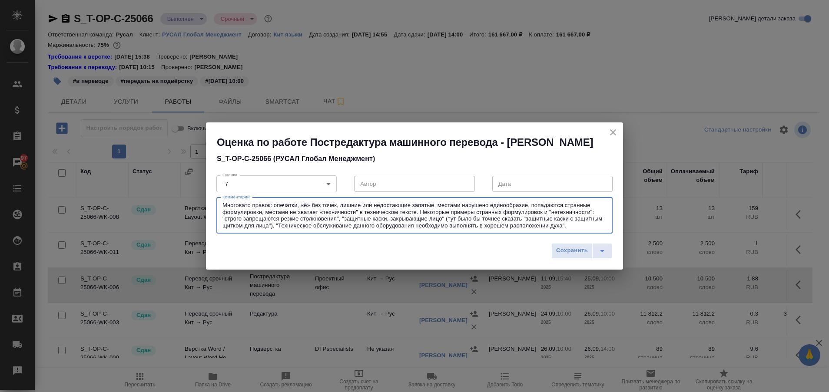
click at [358, 215] on textarea "Многовато правок: опечатки, «ё» без точек, лишние или недостающие запятые, мест…" at bounding box center [414, 215] width 384 height 27
paste textarea "«»"
click at [225, 219] on textarea "Многовато правок: опечатки, «ё» без точек, лишние или недостающие запятые, мест…" at bounding box center [414, 215] width 384 height 27
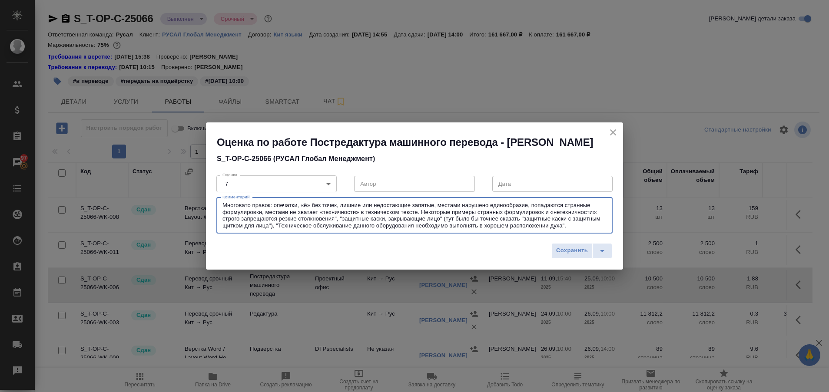
paste textarea "«»"
click at [339, 219] on textarea "Многовато правок: опечатки, «ё» без точек, лишние или недостающие запятые, мест…" at bounding box center [414, 215] width 384 height 27
paste textarea "«»"
click at [346, 218] on textarea "Многовато правок: опечатки, «ё» без точек, лишние или недостающие запятые, мест…" at bounding box center [414, 215] width 384 height 27
paste textarea "«»"
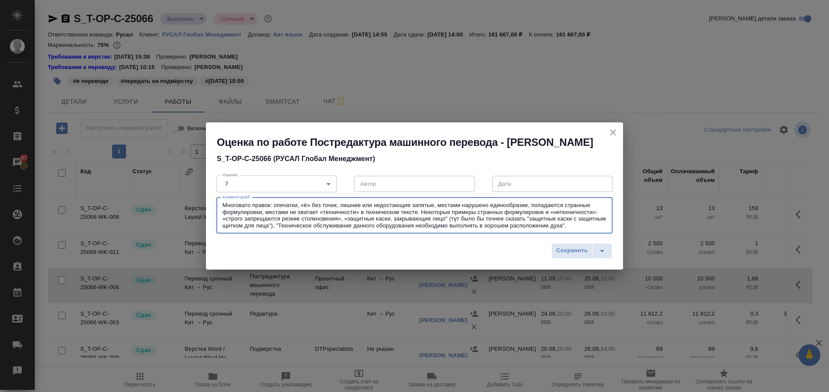
click at [448, 217] on textarea "Многовато правок: опечатки, «ё» без точек, лишние или недостающие запятые, мест…" at bounding box center [414, 215] width 384 height 27
paste textarea "«»"
click at [531, 217] on textarea "Многовато правок: опечатки, «ё» без точек, лишние или недостающие запятые, мест…" at bounding box center [414, 215] width 384 height 27
paste textarea "«»"
click at [301, 229] on textarea "Многовато правок: опечатки, «ё» без точек, лишние или недостающие запятые, мест…" at bounding box center [414, 215] width 384 height 27
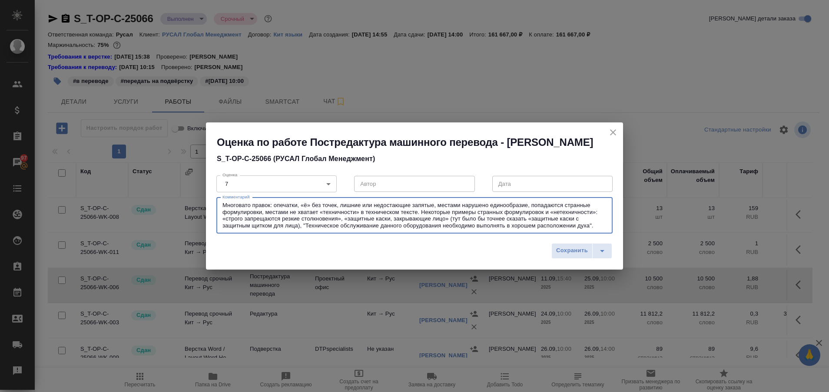
paste textarea "«»"
click at [311, 227] on textarea "Многовато правок: опечатки, «ё» без точек, лишние или недостающие запятые, мест…" at bounding box center [414, 215] width 384 height 27
paste textarea "«»"
click at [595, 227] on textarea "Многовато правок: опечатки, «ё» без точек, лишние или недостающие запятые, мест…" at bounding box center [414, 215] width 384 height 27
paste textarea "«»"
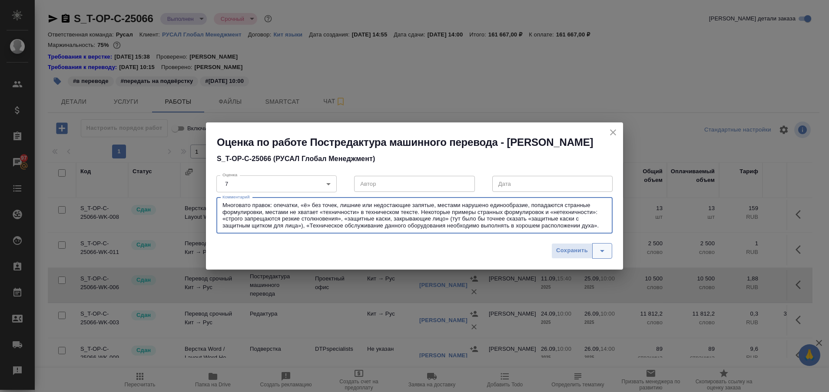
type textarea "Многовато правок: опечатки, «ё» без точек, лишние или недостающие запятые, мест…"
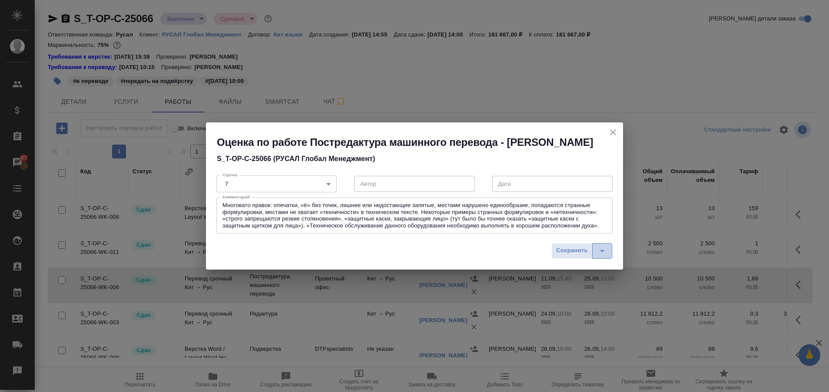
click at [601, 253] on icon "split button" at bounding box center [602, 251] width 10 height 10
click at [525, 231] on li "Сохранить и отправить исполнителю" at bounding box center [564, 233] width 113 height 14
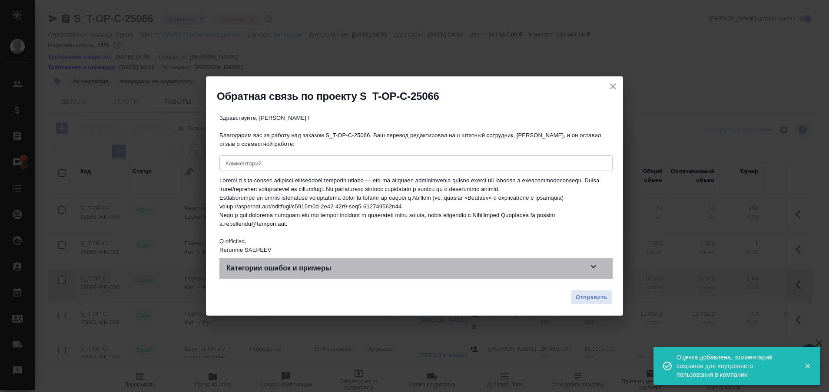
click at [590, 275] on div at bounding box center [593, 268] width 10 height 13
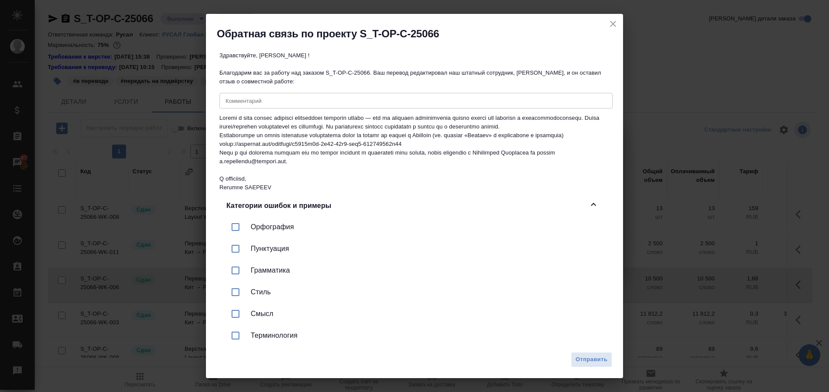
click at [615, 27] on icon "close" at bounding box center [613, 24] width 10 height 10
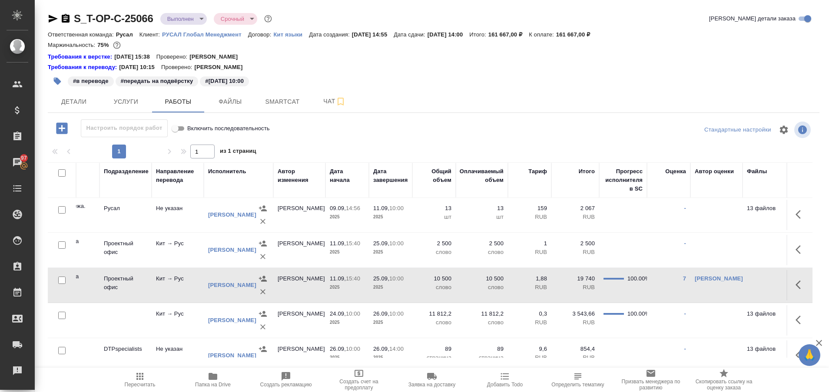
scroll to position [36, 229]
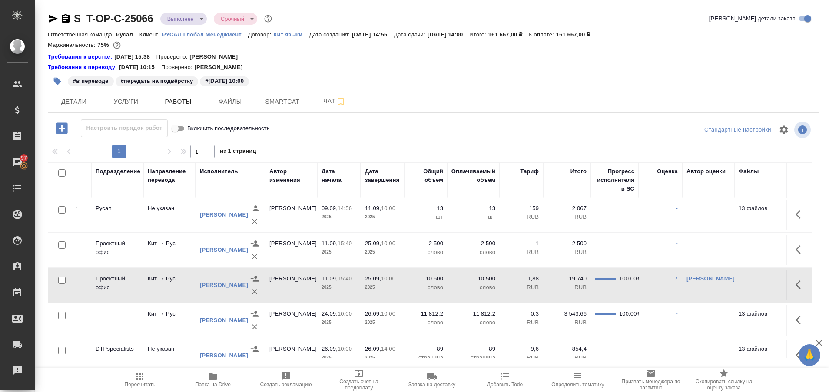
click at [675, 276] on link "7" at bounding box center [676, 278] width 3 height 7
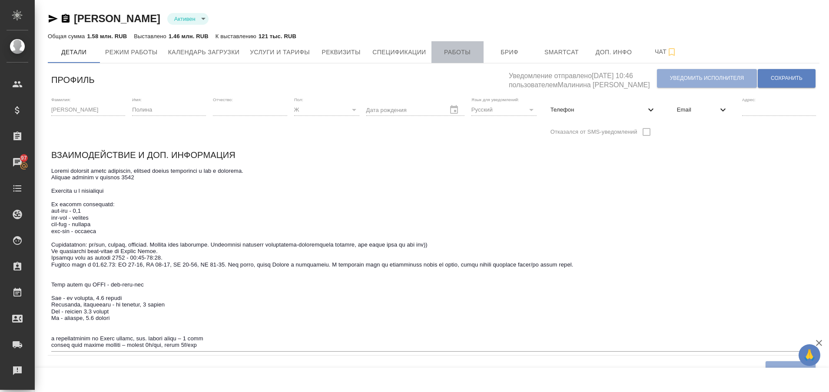
click at [441, 53] on span "Работы" at bounding box center [458, 52] width 42 height 11
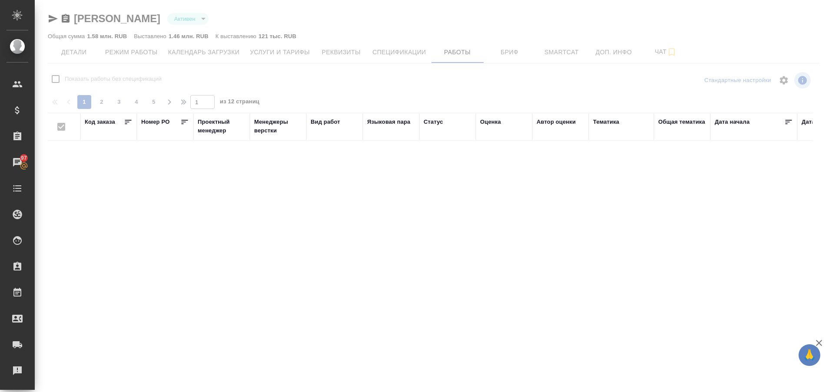
checkbox input "false"
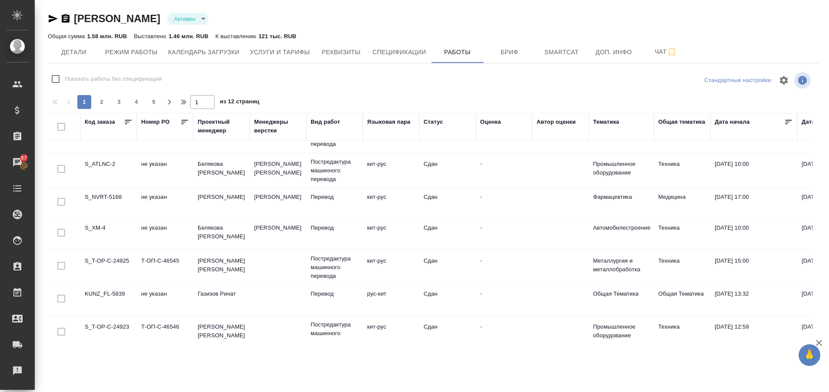
scroll to position [644, 0]
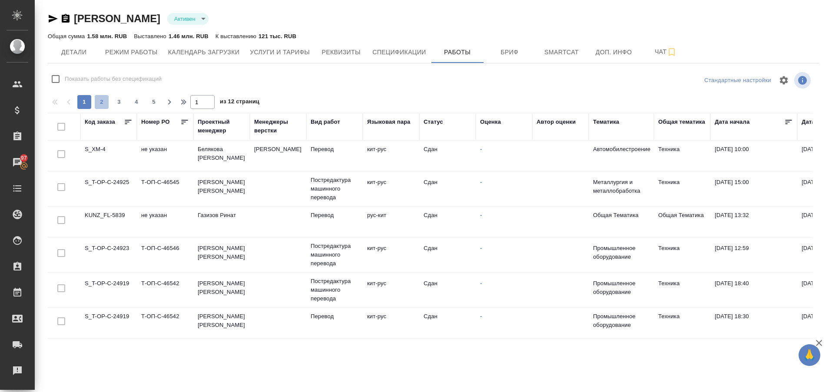
click at [100, 107] on button "2" at bounding box center [102, 102] width 14 height 14
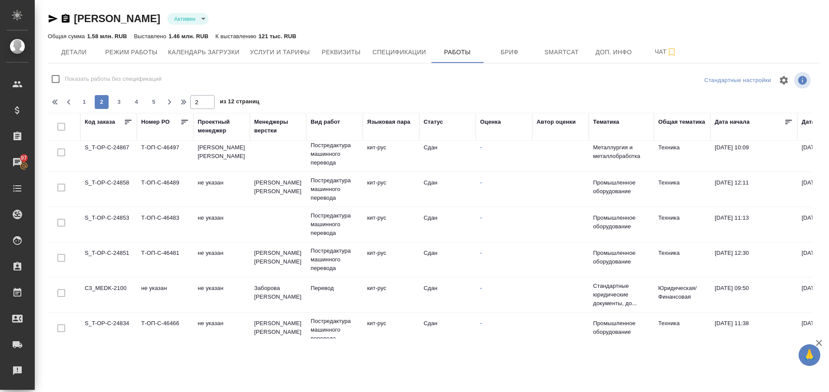
scroll to position [0, 0]
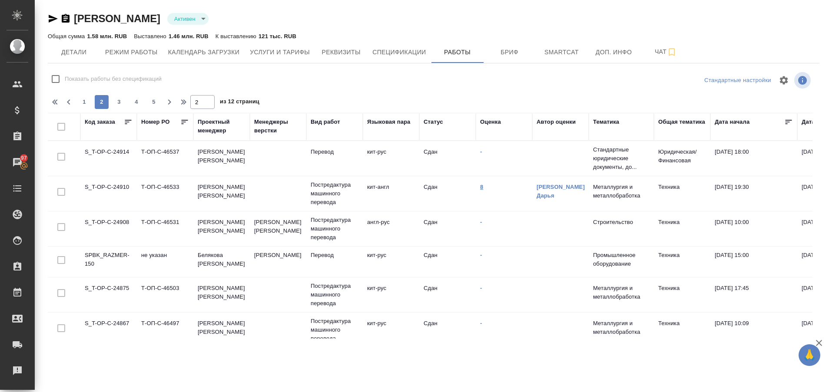
click at [481, 188] on link "8" at bounding box center [481, 187] width 3 height 7
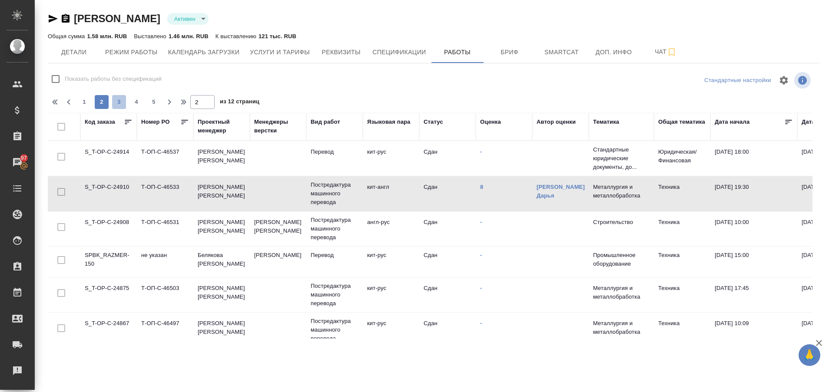
click at [121, 103] on span "3" at bounding box center [119, 102] width 14 height 9
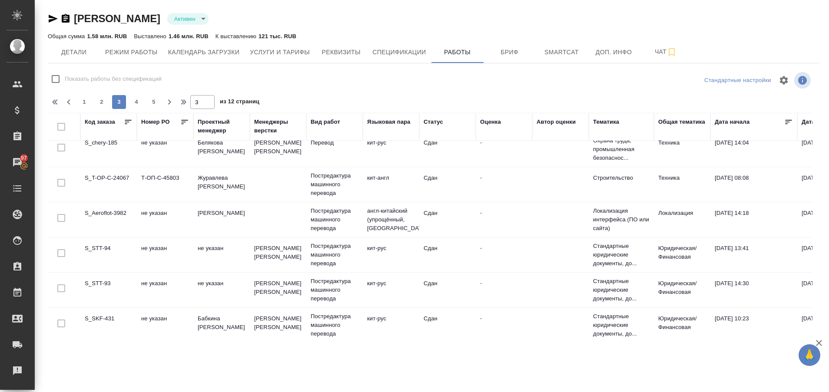
scroll to position [670, 0]
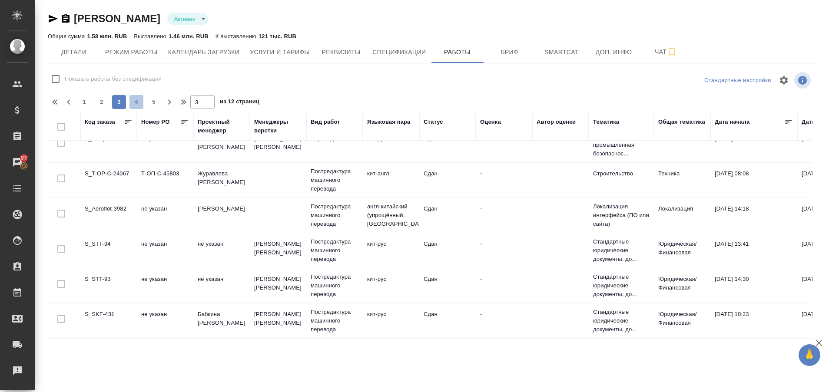
click at [134, 100] on span "4" at bounding box center [136, 102] width 14 height 9
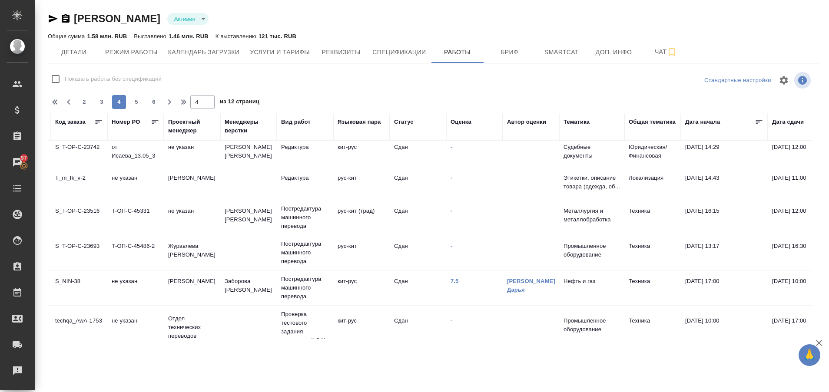
scroll to position [337, 0]
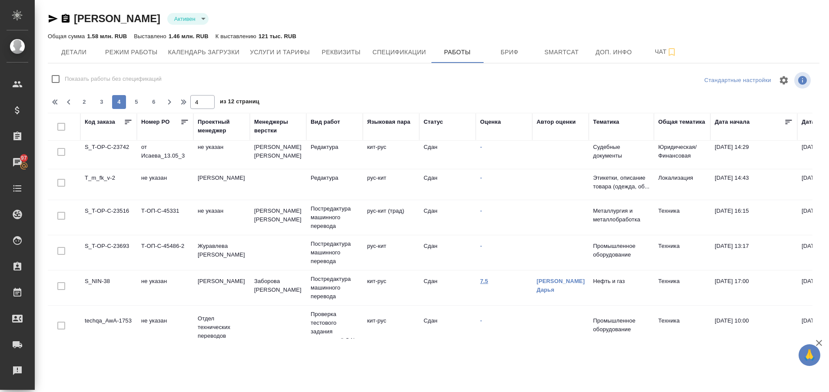
click at [485, 281] on link "7.5" at bounding box center [484, 281] width 8 height 7
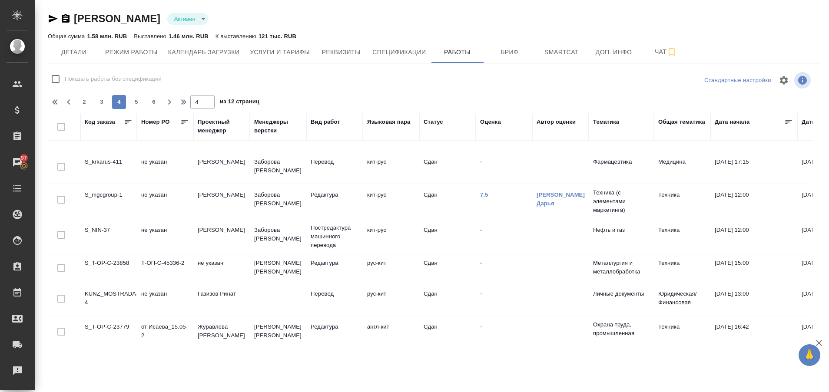
scroll to position [0, 0]
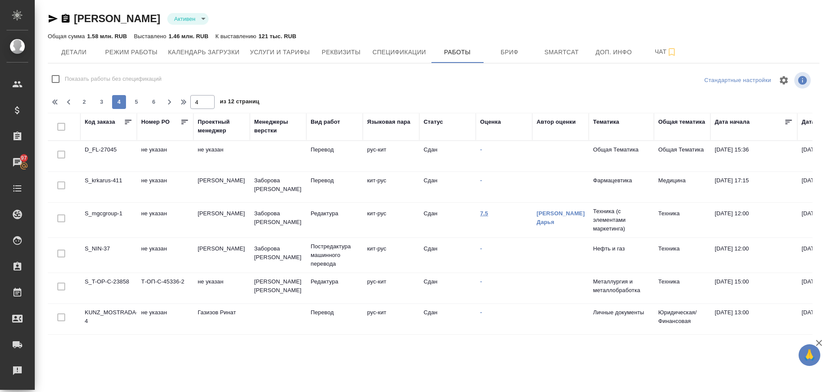
click at [484, 212] on link "7.5" at bounding box center [484, 213] width 8 height 7
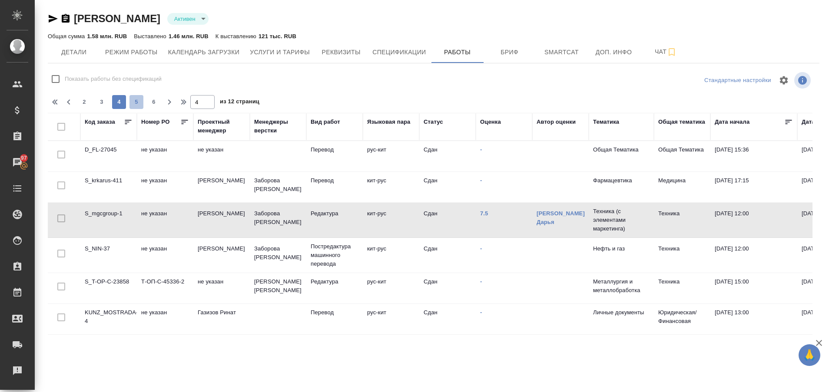
click at [136, 104] on span "5" at bounding box center [136, 102] width 14 height 9
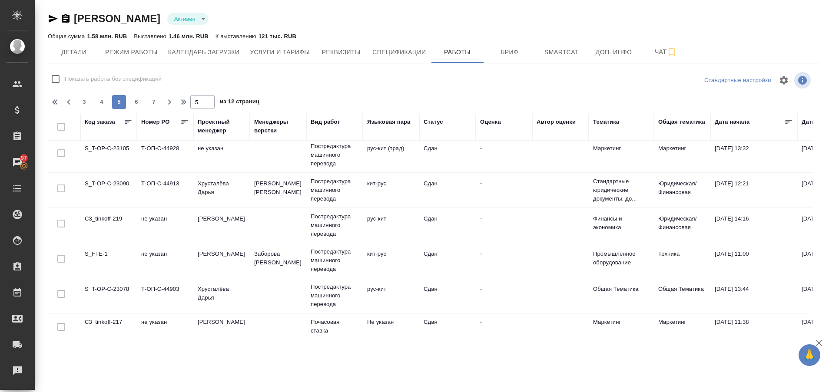
scroll to position [662, 0]
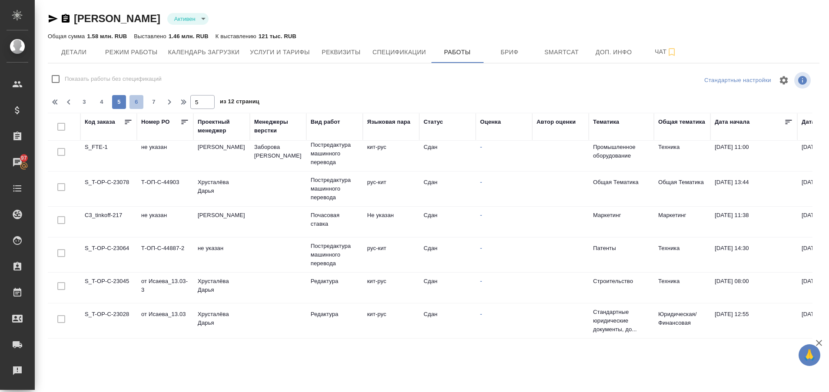
click at [134, 104] on span "6" at bounding box center [136, 102] width 14 height 9
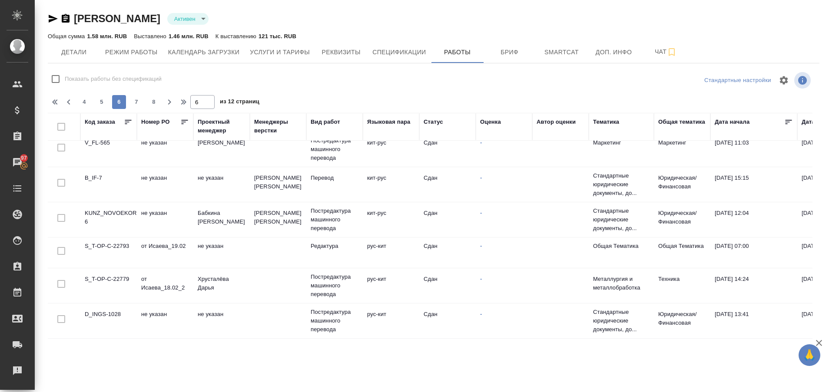
drag, startPoint x: 814, startPoint y: 298, endPoint x: 805, endPoint y: 275, distance: 24.4
click at [805, 275] on div "Код заказа Номер PO Проектный менеджер Менеджеры верстки Вид работ Языковая пар…" at bounding box center [434, 226] width 772 height 226
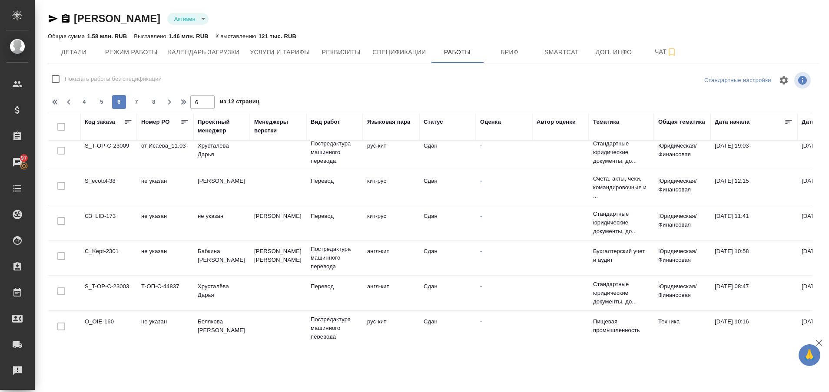
scroll to position [0, 0]
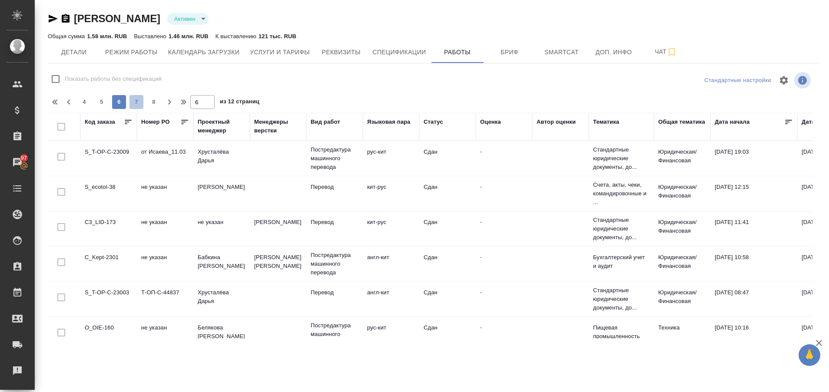
click at [137, 103] on span "7" at bounding box center [136, 102] width 14 height 9
type input "7"
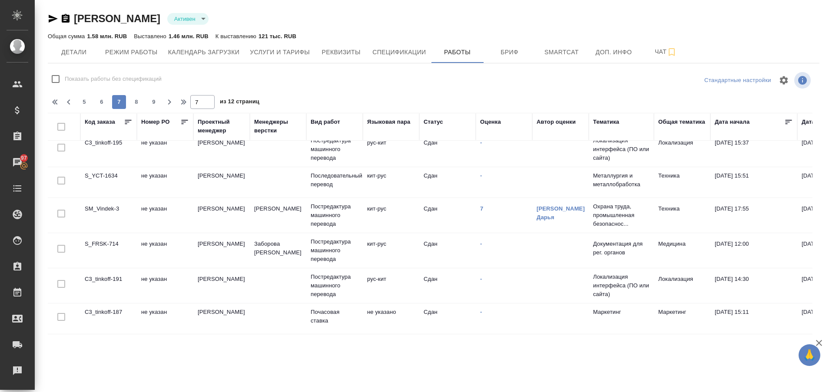
scroll to position [267, 0]
click at [482, 210] on link "7" at bounding box center [481, 211] width 3 height 7
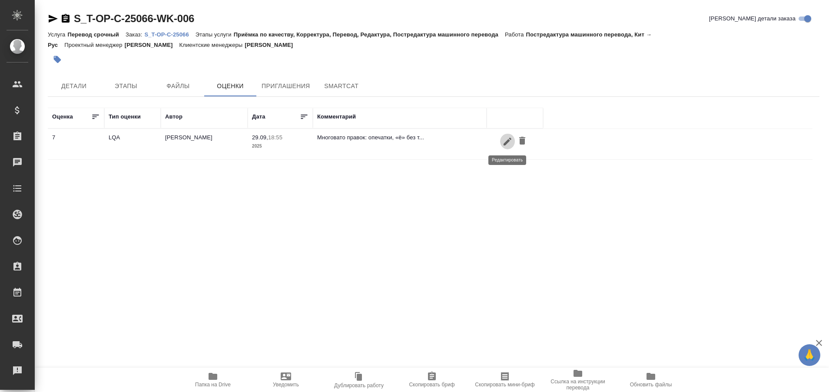
click at [509, 139] on icon "button" at bounding box center [507, 141] width 10 height 10
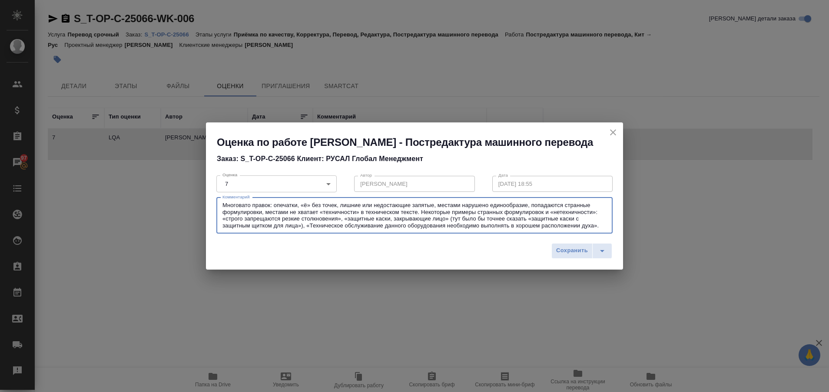
drag, startPoint x: 222, startPoint y: 203, endPoint x: 617, endPoint y: 246, distance: 396.4
click at [617, 246] on div "Оценка по работе Янченко Полина - Постредактура машинного перевода Заказ: S_T-O…" at bounding box center [414, 196] width 417 height 147
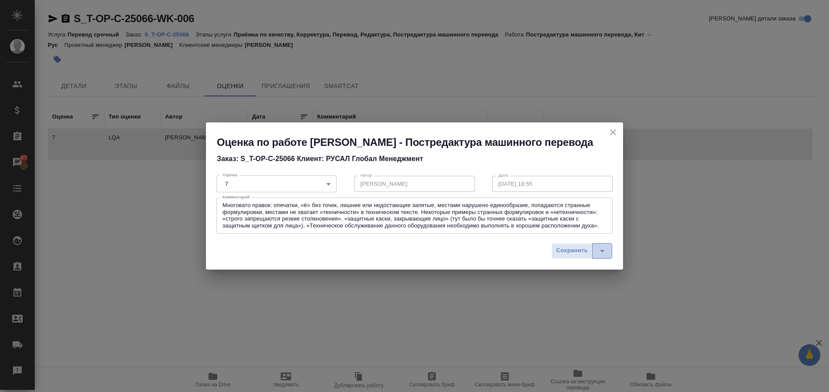
click at [604, 252] on icon "split button" at bounding box center [602, 251] width 10 height 10
click at [550, 234] on li "Сохранить и отправить исполнителю" at bounding box center [564, 233] width 113 height 14
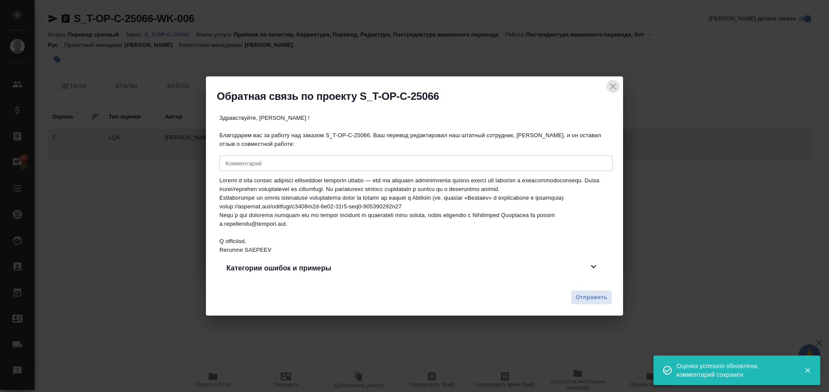
click at [609, 84] on icon "close" at bounding box center [613, 86] width 10 height 10
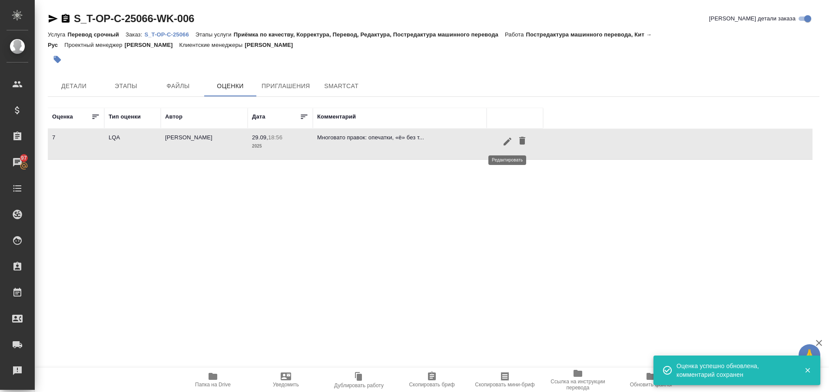
click at [506, 146] on icon "button" at bounding box center [507, 141] width 10 height 10
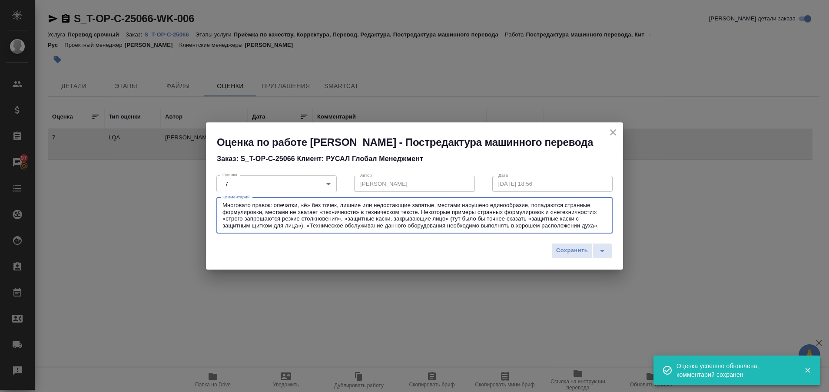
click at [555, 222] on textarea "Многовато правок: опечатки, «ё» без точек, лишние или недостающие запятые, мест…" at bounding box center [414, 215] width 384 height 27
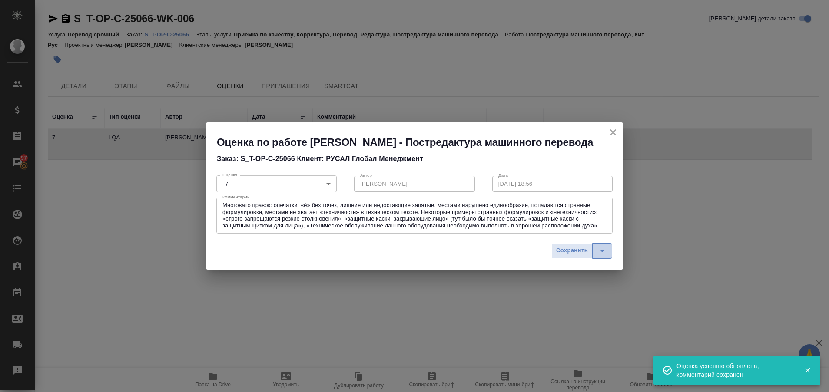
click at [600, 249] on icon "split button" at bounding box center [602, 251] width 10 height 10
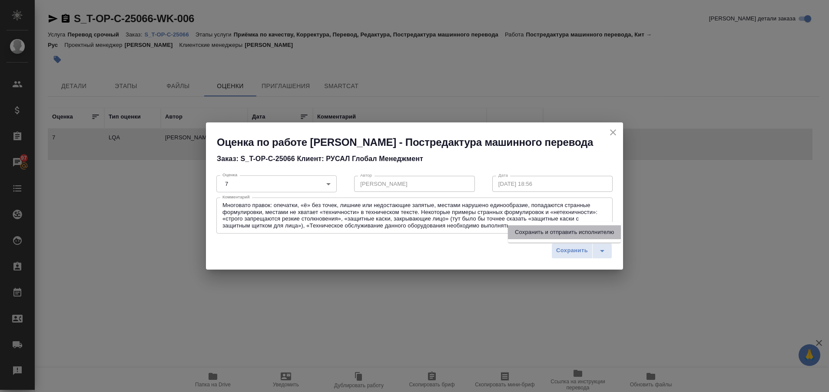
click at [555, 229] on li "Сохранить и отправить исполнителю" at bounding box center [564, 233] width 113 height 14
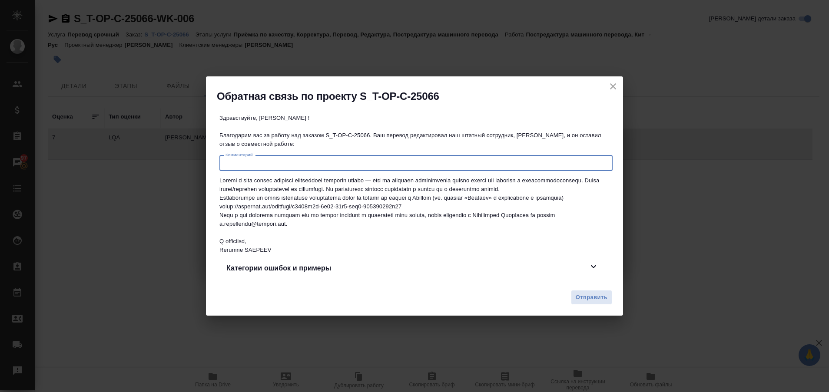
click at [271, 161] on textarea at bounding box center [416, 163] width 381 height 7
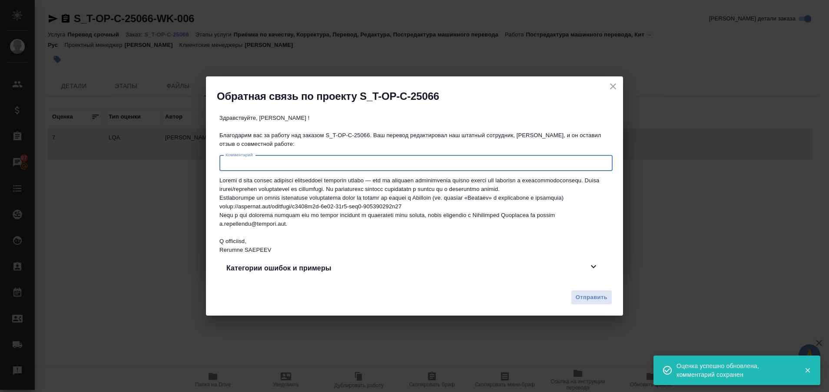
paste textarea "Многовато правок: опечатки, «ё» без точек, лишние или недостающие запятые, мест…"
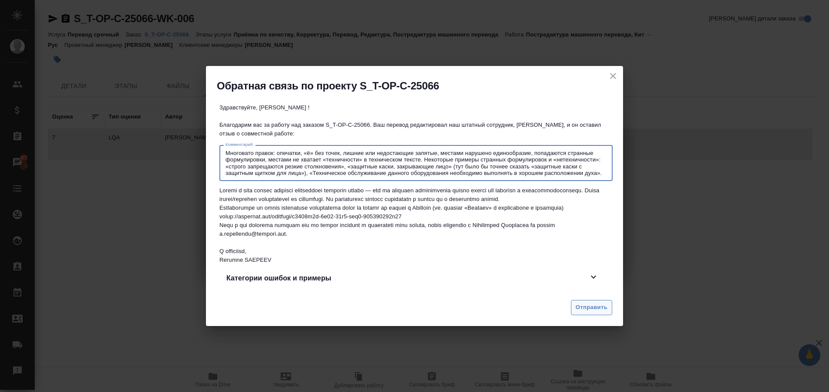
type textarea "Многовато правок: опечатки, «ё» без точек, лишние или недостающие запятые, мест…"
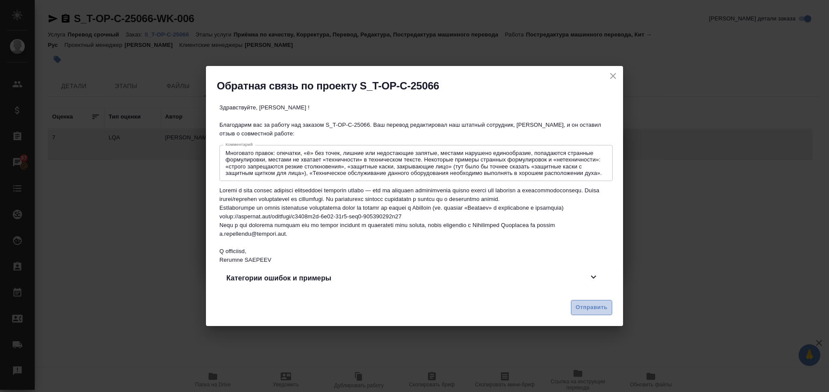
click at [587, 309] on span "Отправить" at bounding box center [592, 308] width 32 height 10
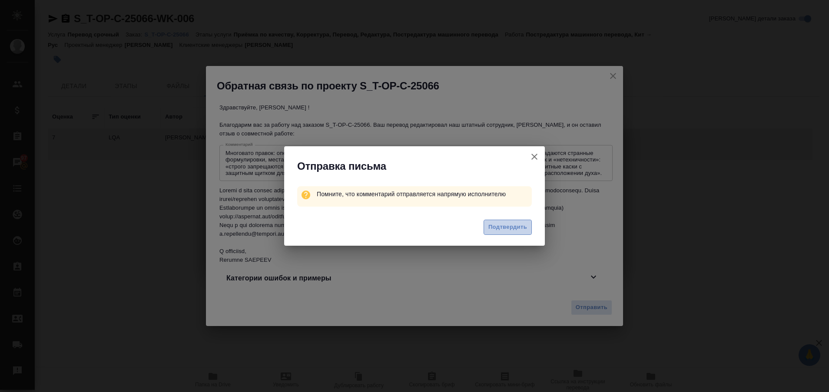
click at [513, 227] on span "Подтвердить" at bounding box center [507, 227] width 39 height 10
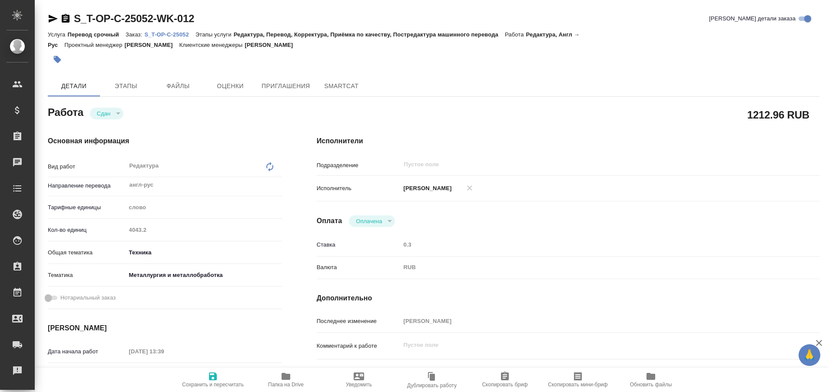
type textarea "x"
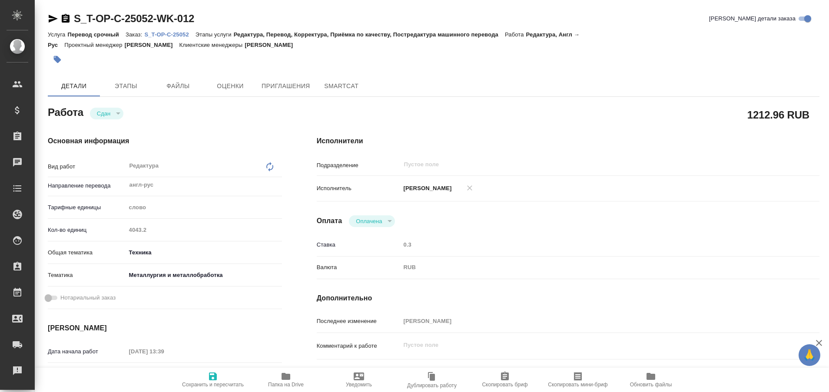
type textarea "x"
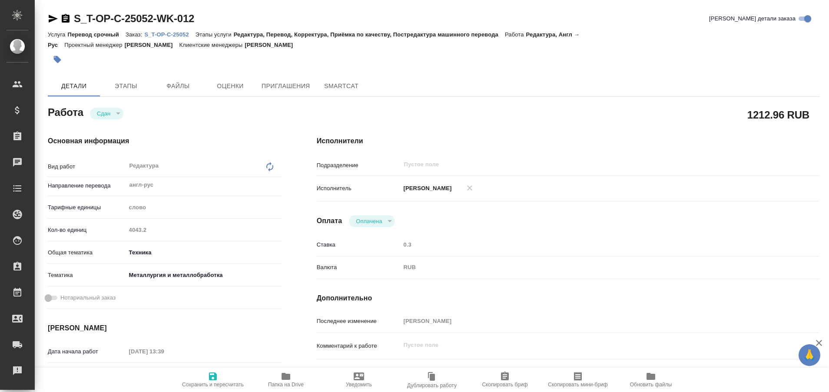
type textarea "x"
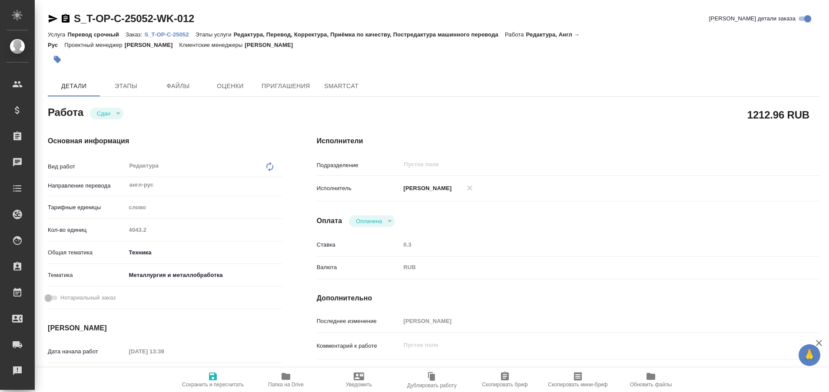
type textarea "x"
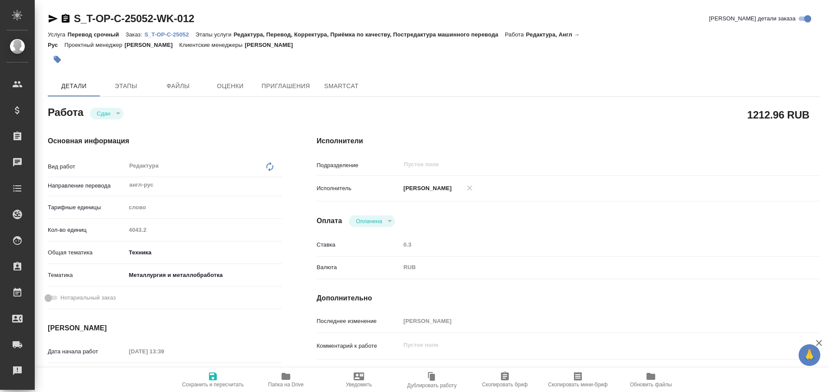
type textarea "x"
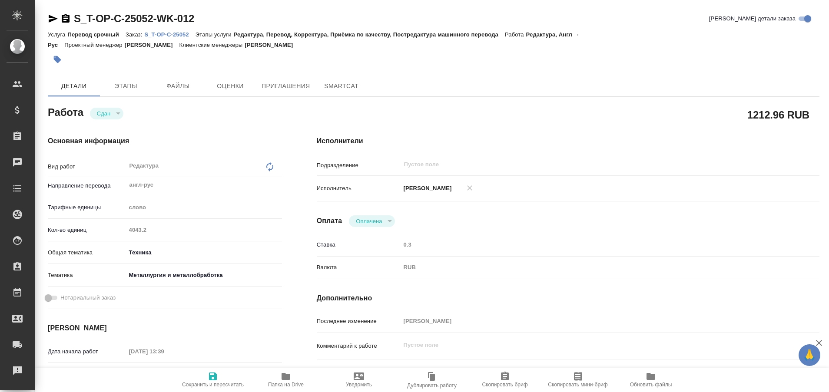
click at [169, 36] on p "S_T-OP-C-25052" at bounding box center [169, 34] width 51 height 7
type textarea "x"
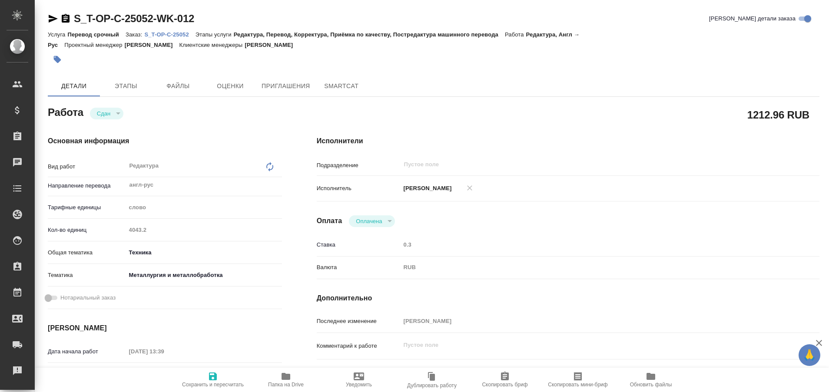
type textarea "x"
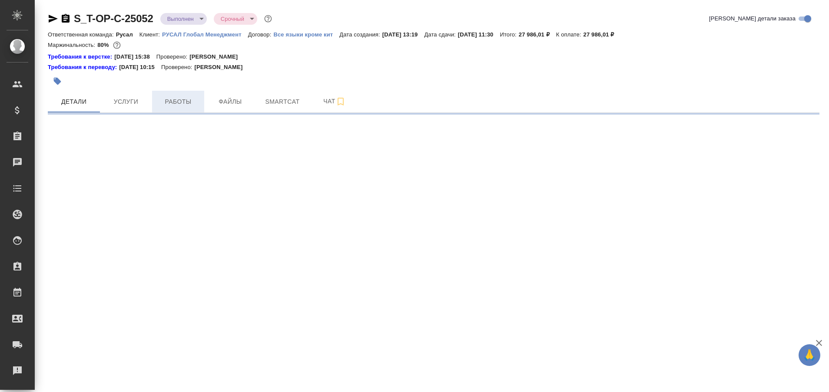
select select "RU"
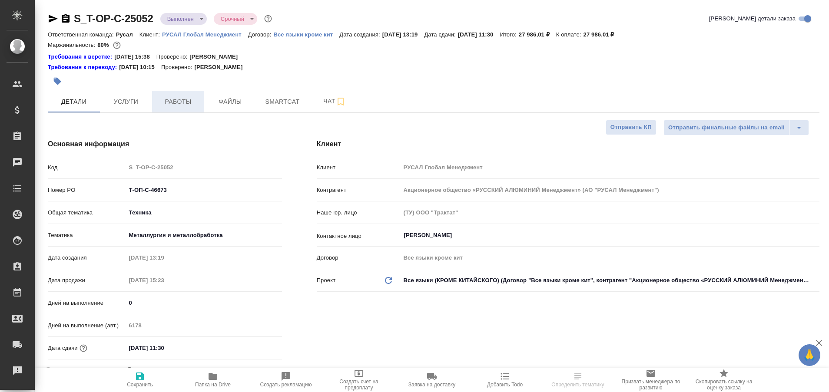
type textarea "x"
type input "Журавлева Александра"
type input "[PERSON_NAME]"
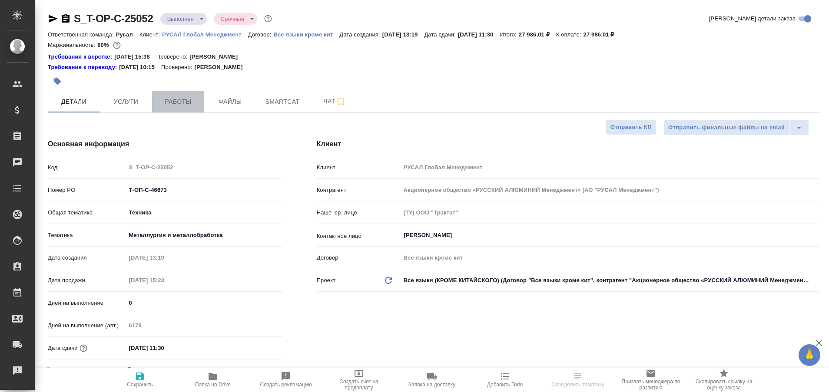
click at [172, 106] on span "Работы" at bounding box center [178, 101] width 42 height 11
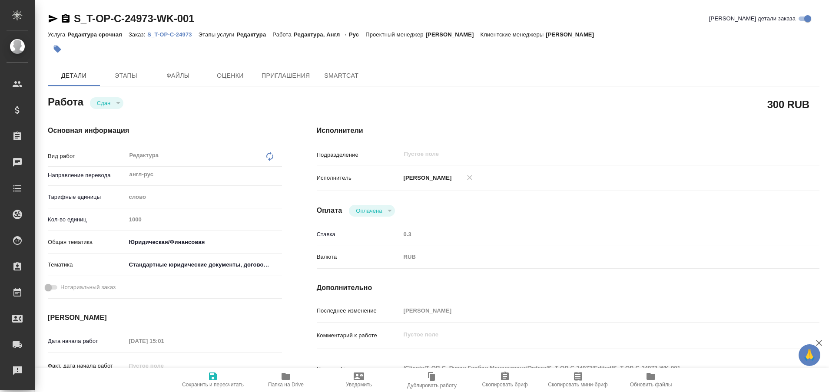
type textarea "x"
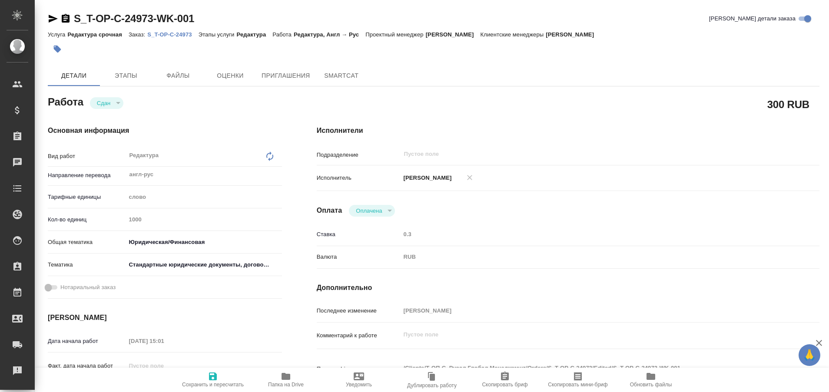
type textarea "x"
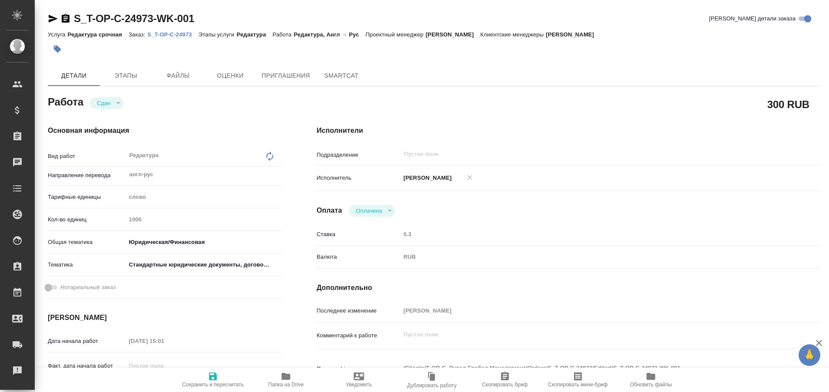
type textarea "x"
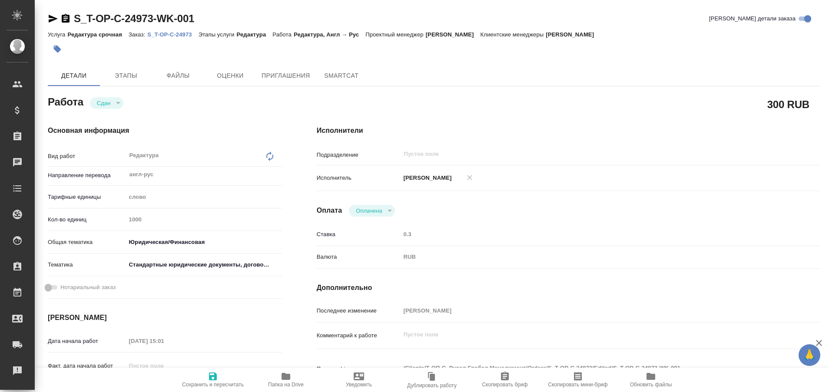
type textarea "x"
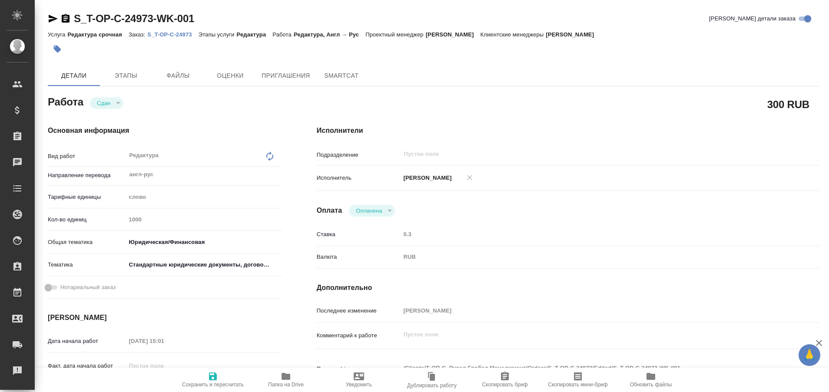
type textarea "x"
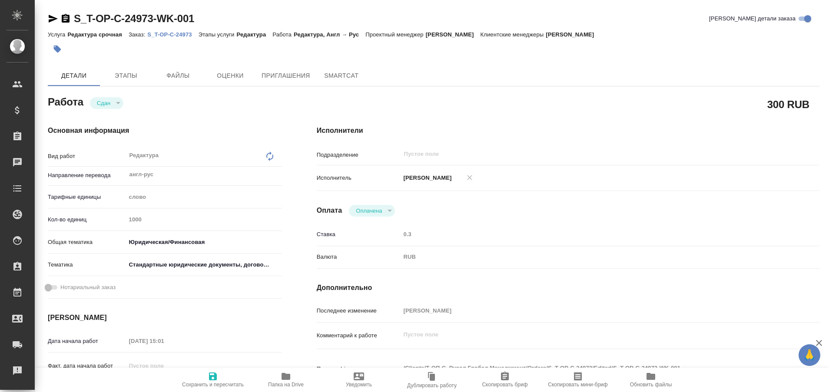
click at [176, 33] on p "S_T-OP-C-24973" at bounding box center [172, 34] width 51 height 7
type textarea "x"
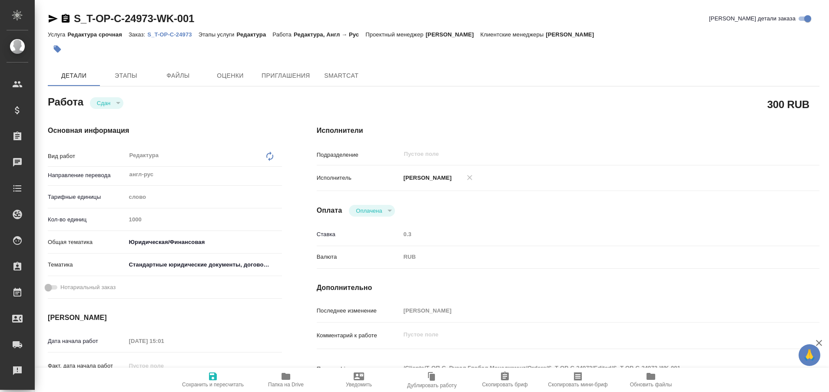
type textarea "x"
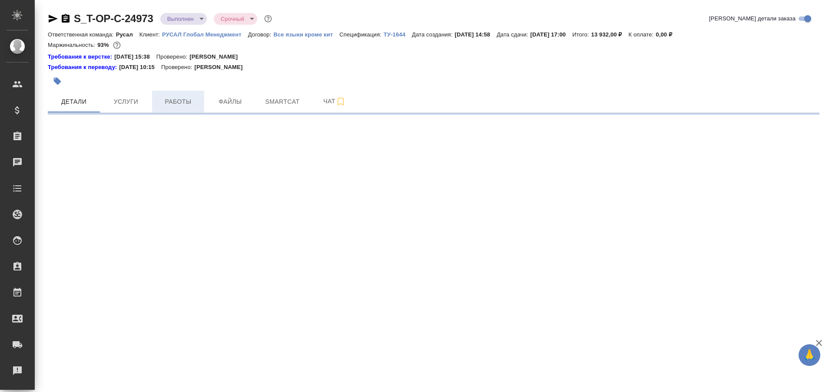
select select "RU"
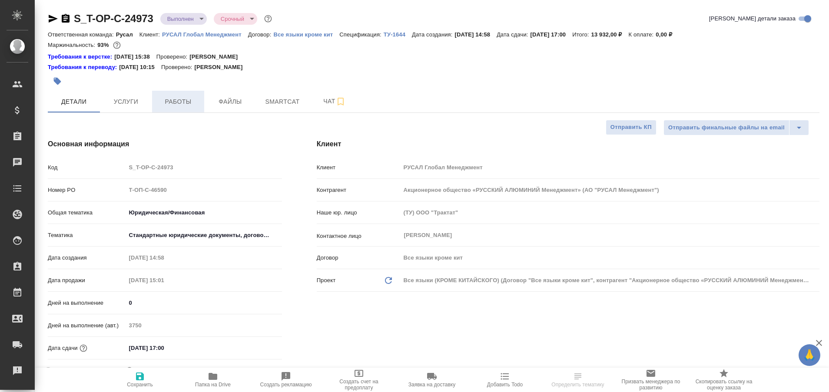
type textarea "x"
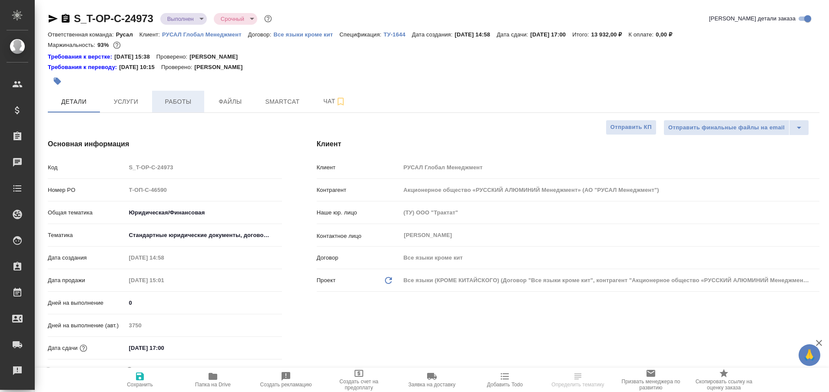
type textarea "x"
click at [183, 98] on span "Работы" at bounding box center [178, 101] width 42 height 11
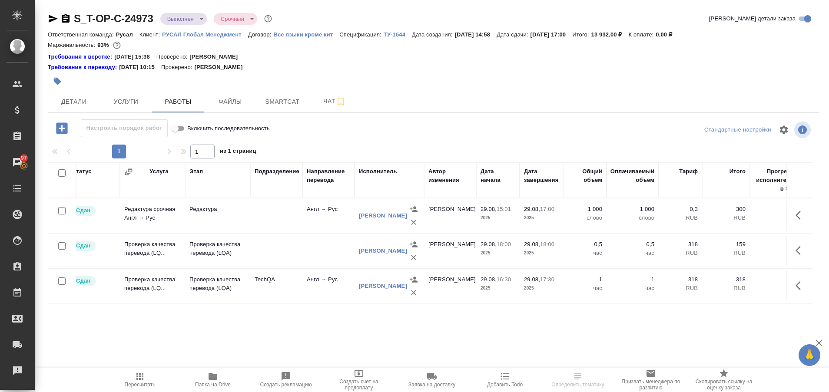
scroll to position [0, 26]
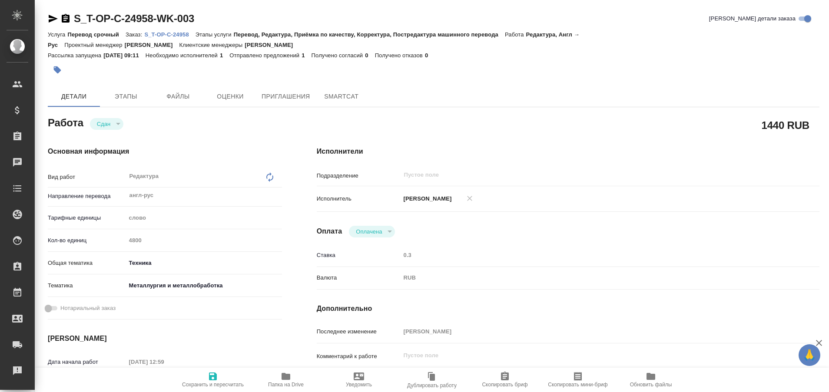
type textarea "x"
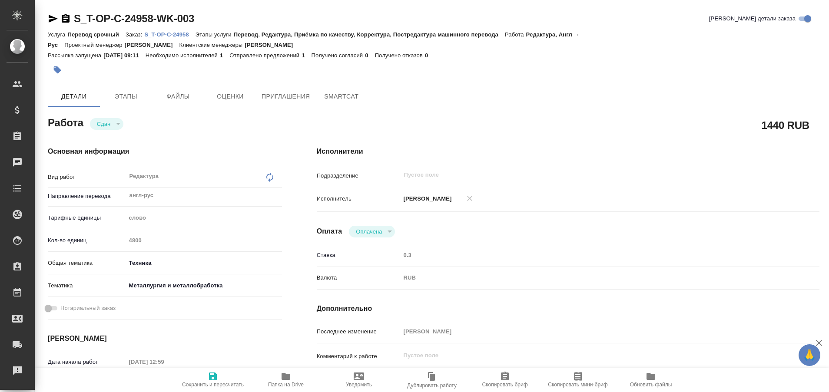
type textarea "x"
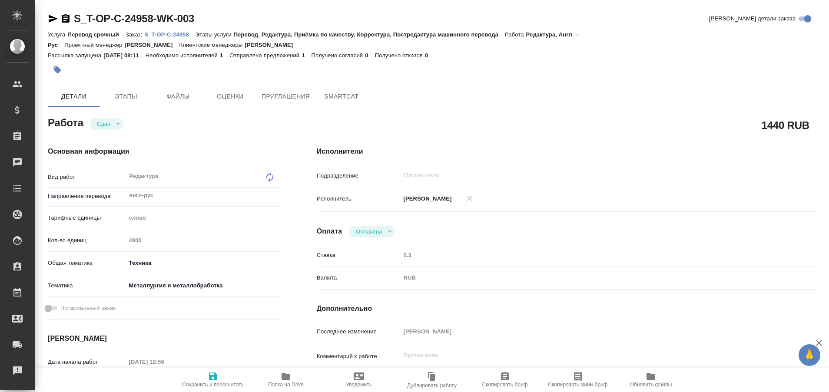
type textarea "x"
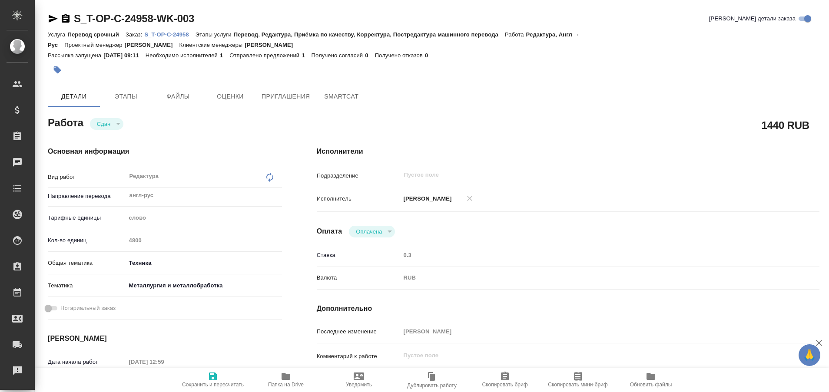
type textarea "x"
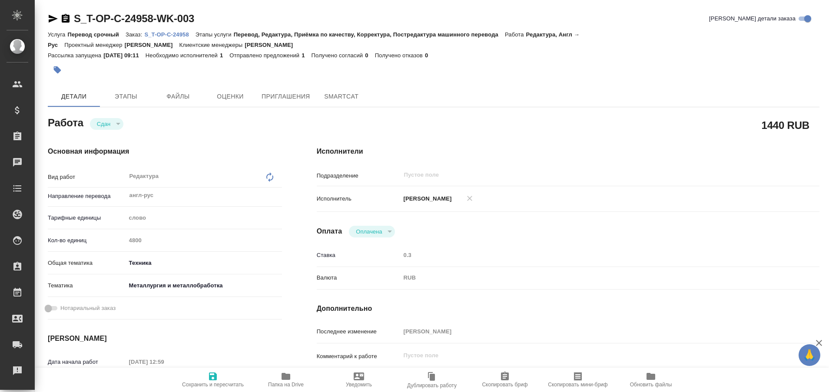
type textarea "x"
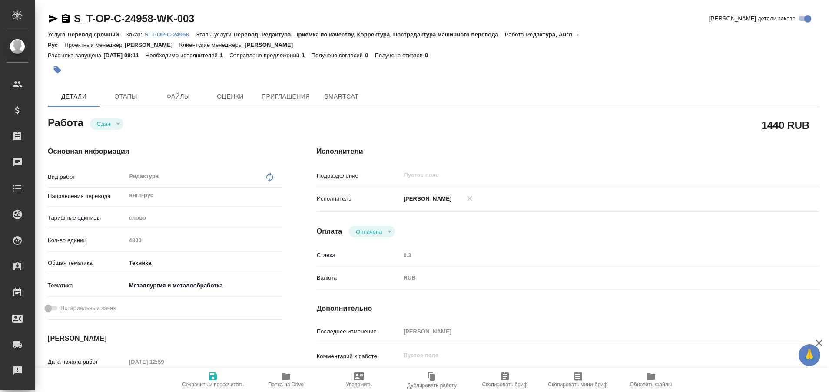
click at [180, 33] on p "S_T-OP-C-24958" at bounding box center [169, 34] width 51 height 7
type textarea "x"
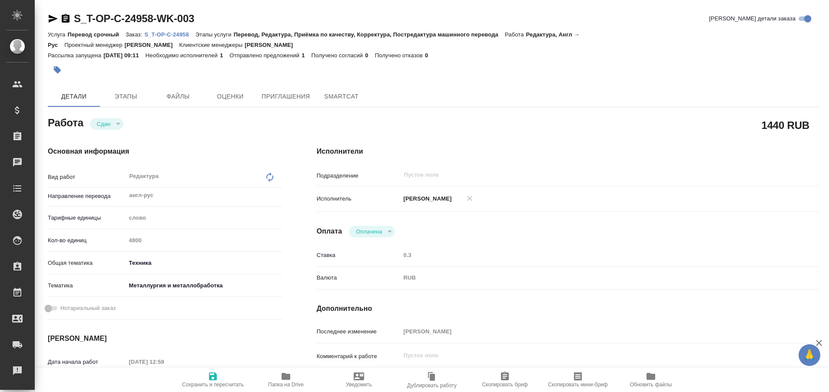
type textarea "x"
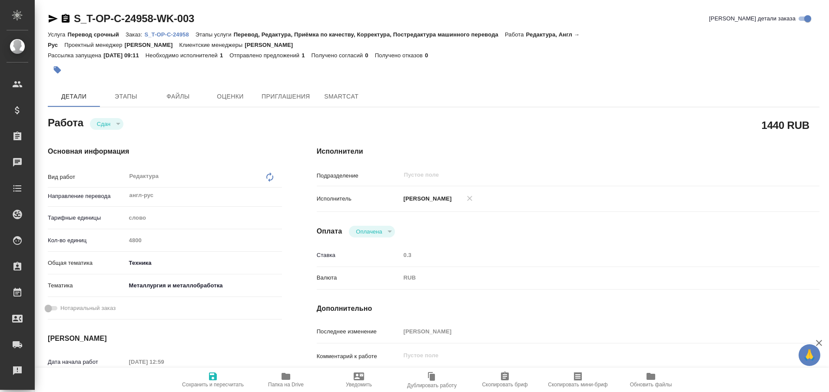
type textarea "x"
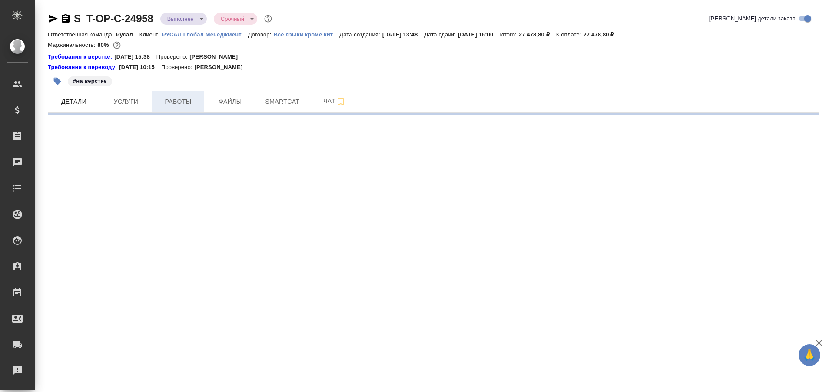
select select "RU"
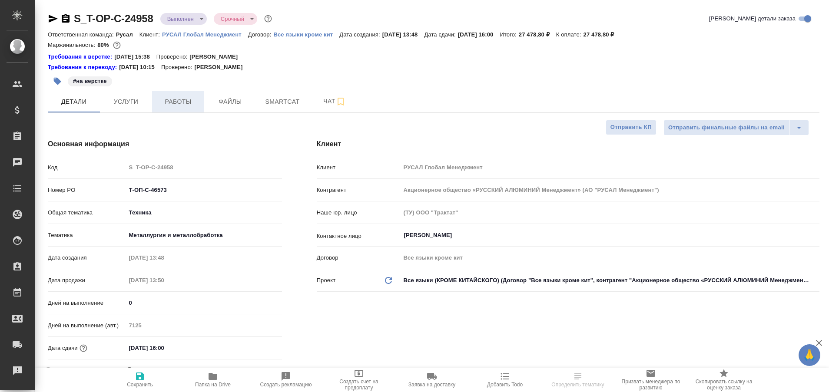
type textarea "x"
click at [179, 106] on span "Работы" at bounding box center [178, 101] width 42 height 11
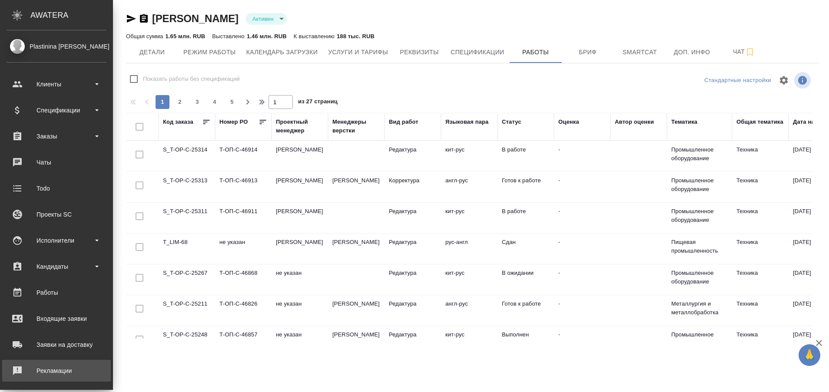
click at [2, 374] on link "Рекламации" at bounding box center [56, 371] width 109 height 22
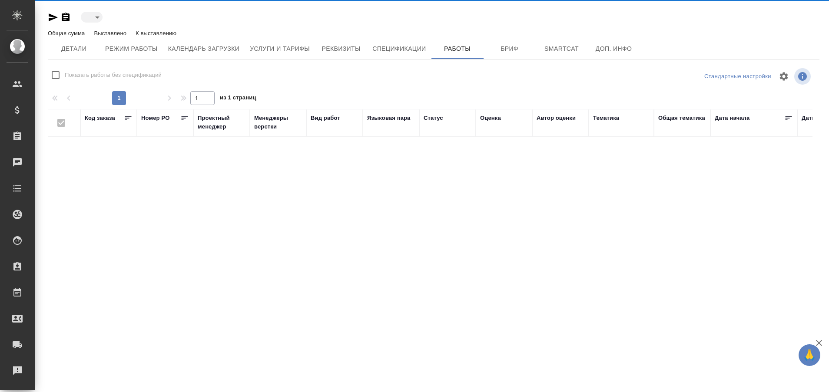
type input "active"
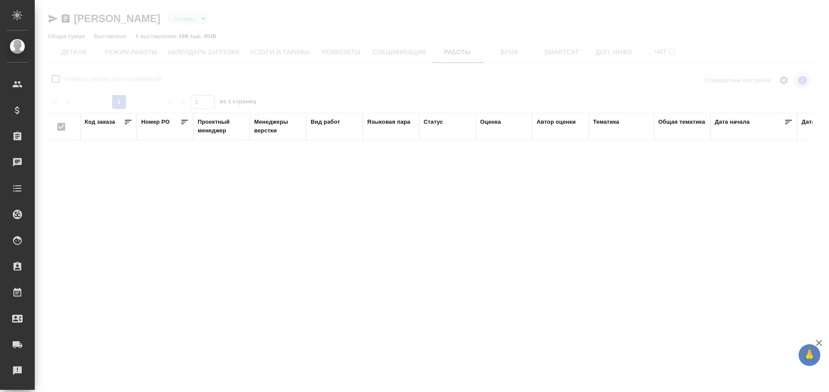
checkbox input "false"
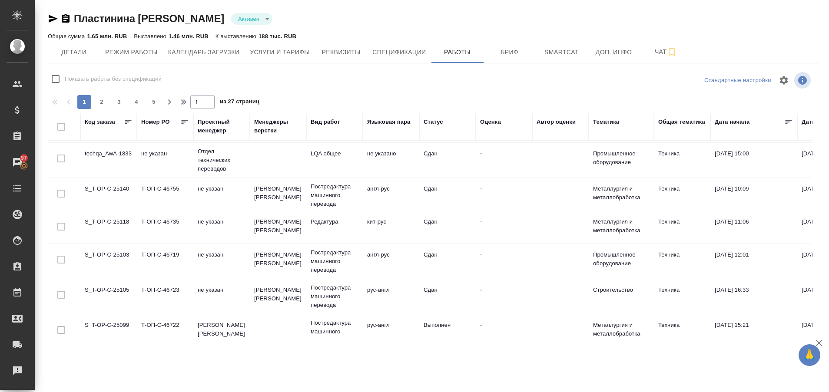
scroll to position [347, 0]
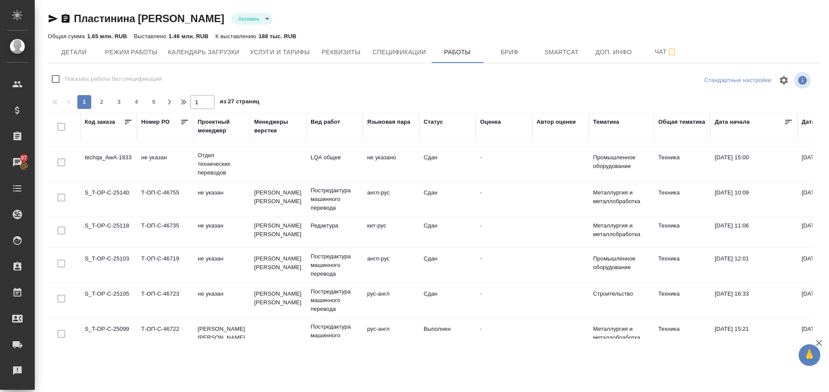
click at [95, 162] on td "techqa_AwA-1833" at bounding box center [108, 164] width 56 height 30
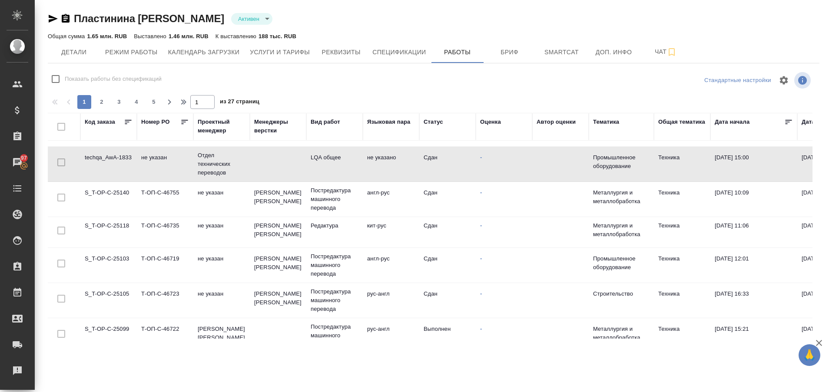
click at [95, 162] on td "techqa_AwA-1833" at bounding box center [108, 164] width 56 height 30
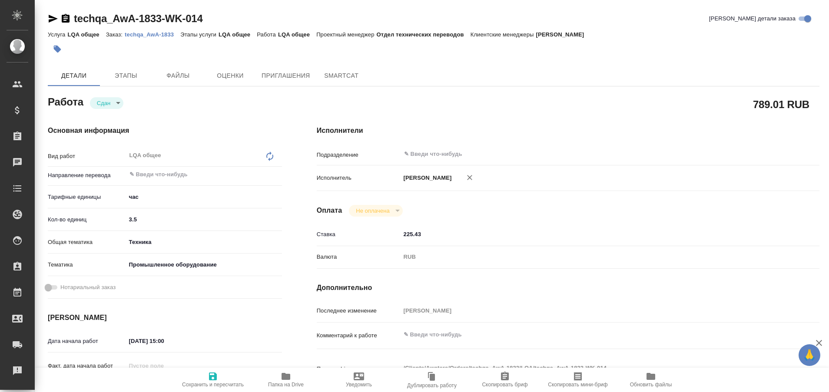
type textarea "x"
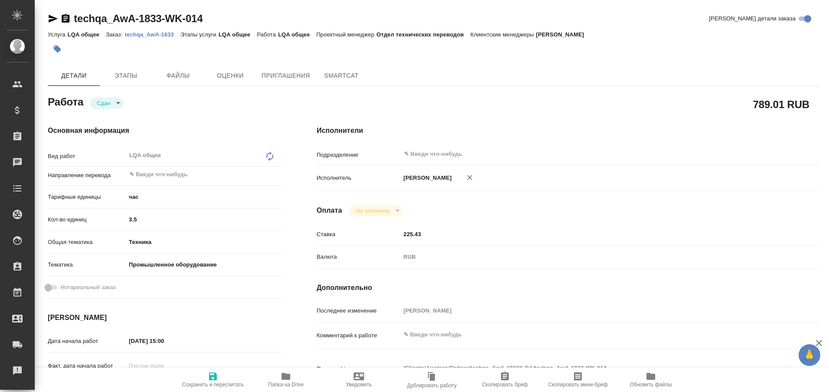
type textarea "x"
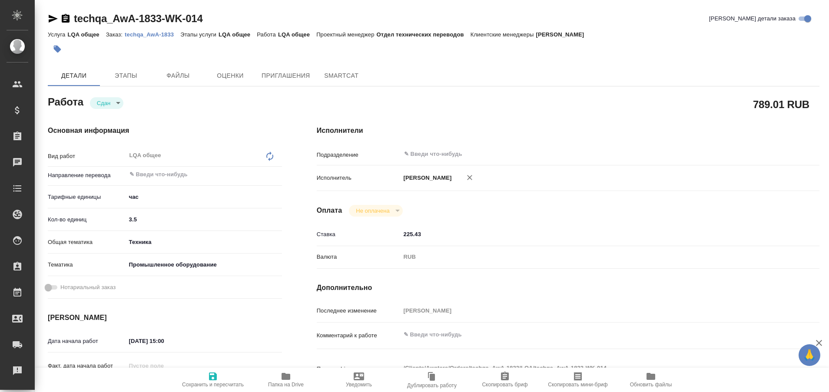
type textarea "x"
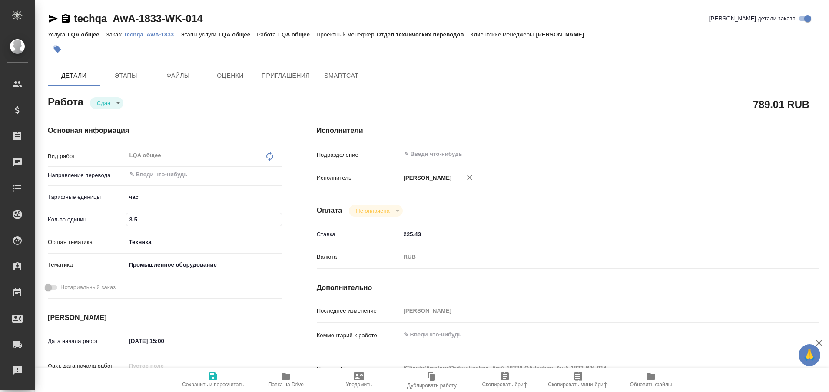
click at [153, 219] on input "3.5" at bounding box center [203, 219] width 155 height 13
type textarea "x"
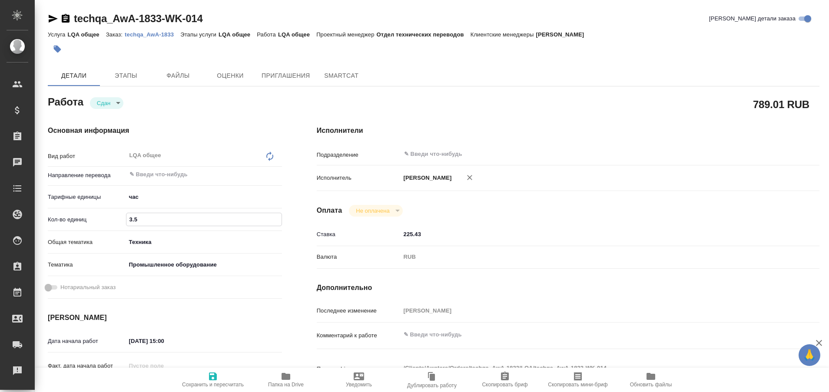
type textarea "x"
type input "3"
type textarea "x"
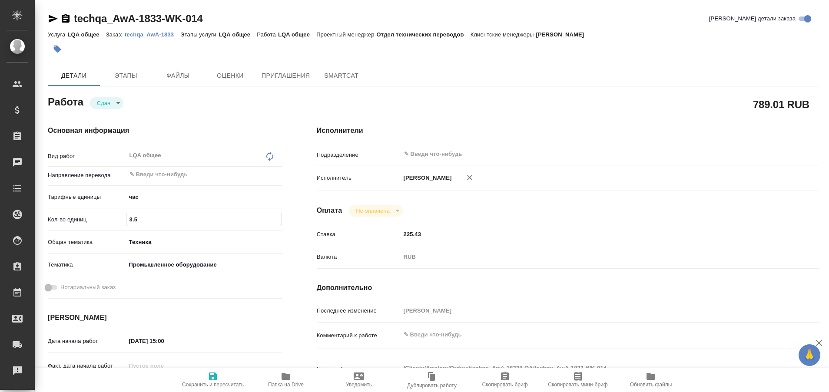
type textarea "x"
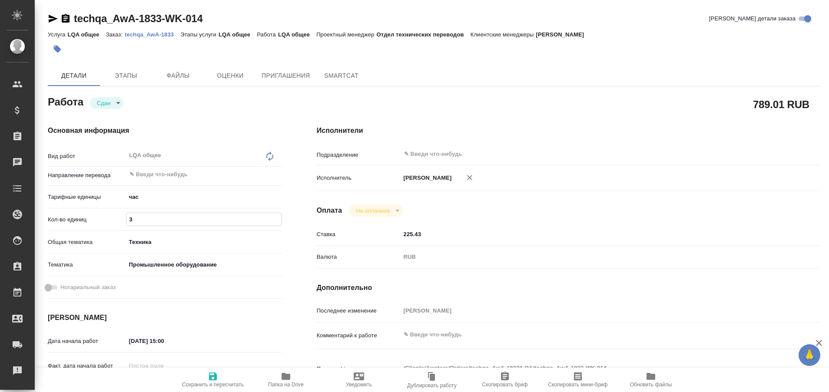
type textarea "x"
type input "4"
type textarea "x"
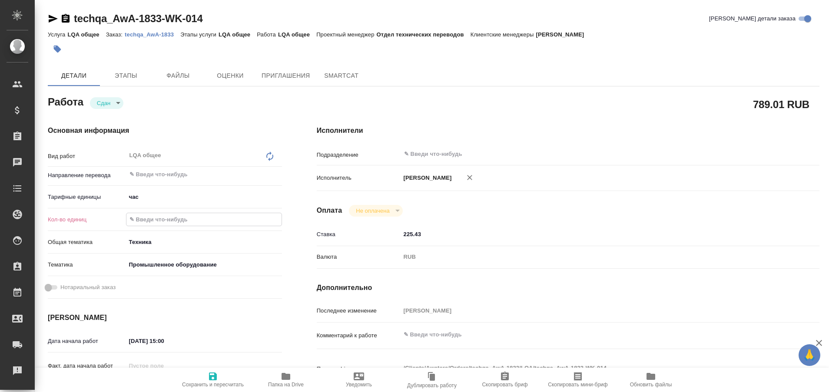
type textarea "x"
type input "4"
click at [207, 378] on span "Сохранить и пересчитать" at bounding box center [213, 380] width 63 height 17
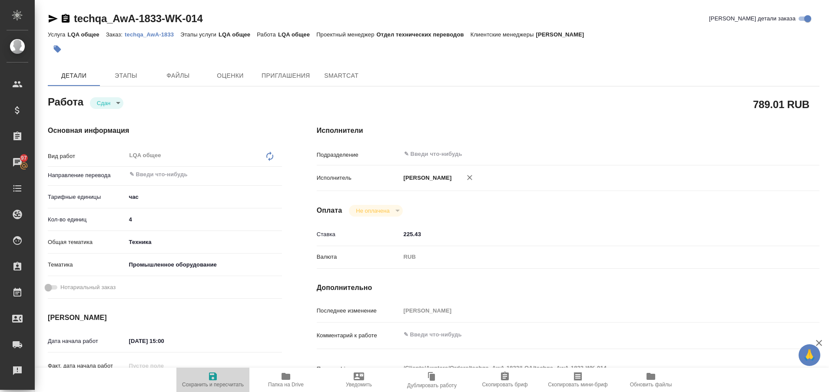
type textarea "x"
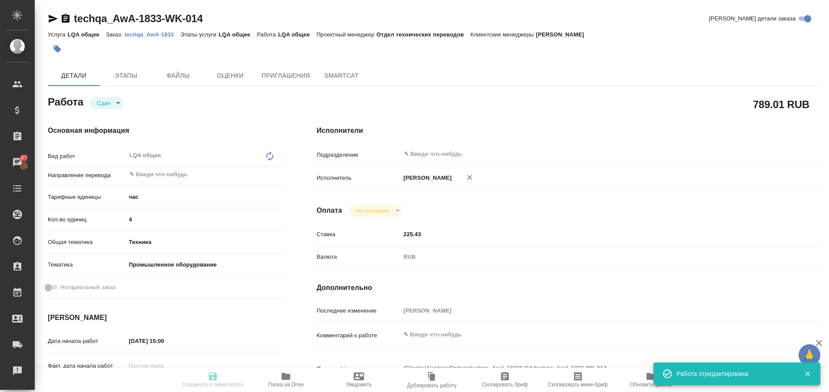
type textarea "x"
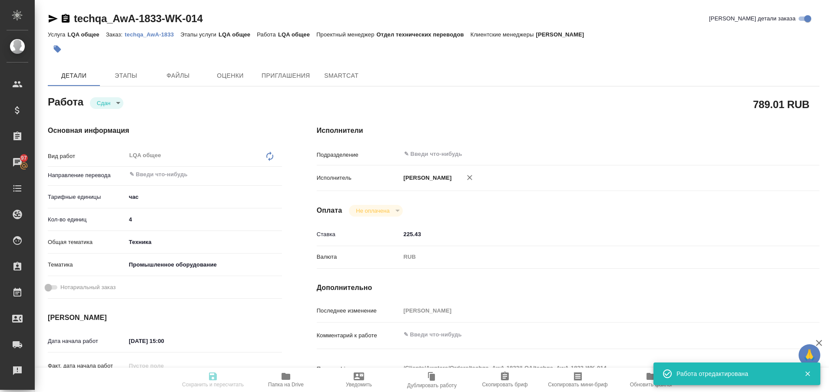
type textarea "x"
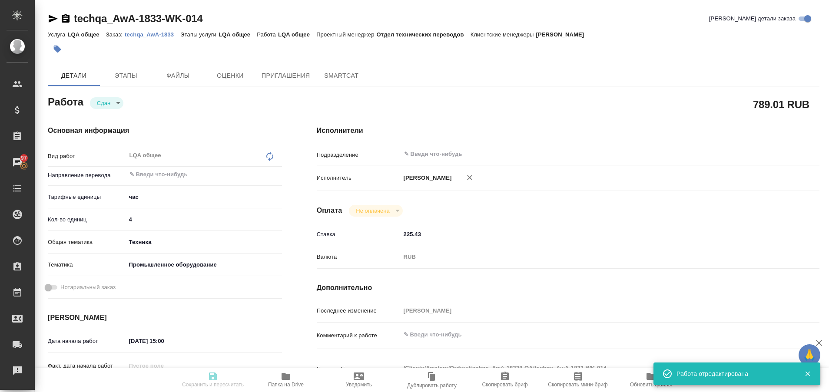
type input "closed"
type textarea "LQA общее"
type textarea "x"
type input "5a8b1489cc6b4906c91bfd93"
type input "4"
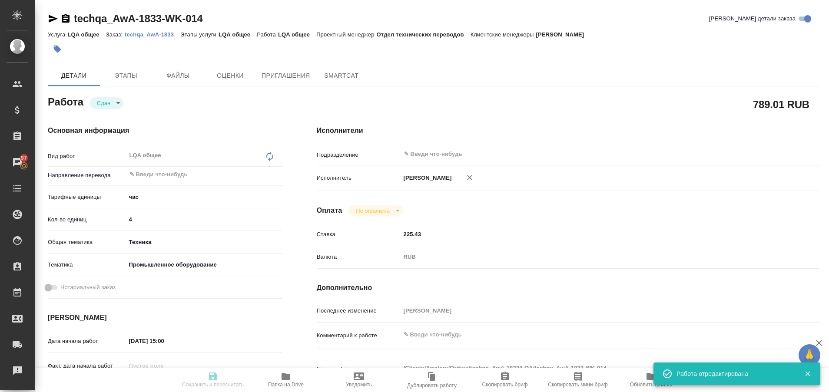
type input "tech"
type input "5f647205b73bc97568ca66bc"
type input "02.09.2025 15:00"
type input "30.09.2025 23:00"
type input "29.09.2025 17:56"
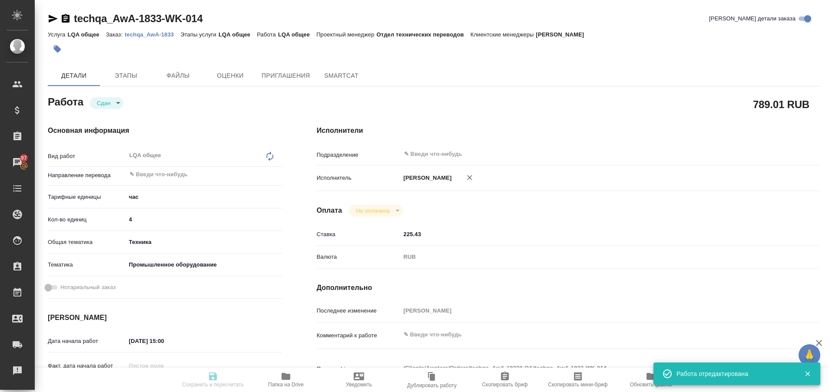
type input "30.09.2025 23:00"
type input "notPayed"
type input "225.43"
type input "RUB"
type input "Пластинина Анастасия"
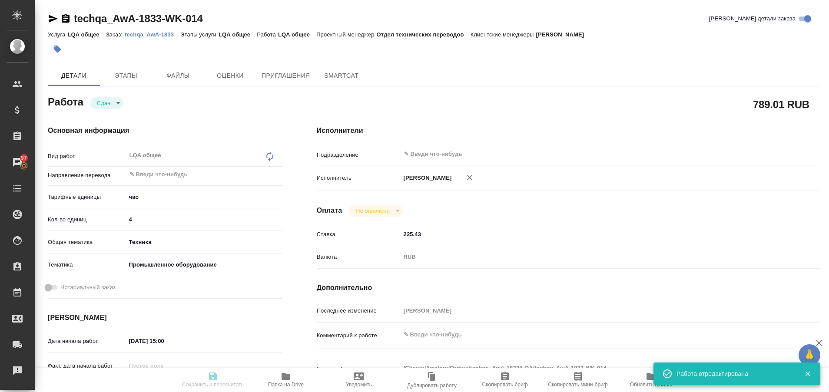
type textarea "x"
type textarea "/Clients/Awatera/Orders/techqa_AwA-1833/LQA/techqa_AwA-1833-WK-014"
type textarea "x"
type input "techqa_AwA-1833"
type input "LQA общее"
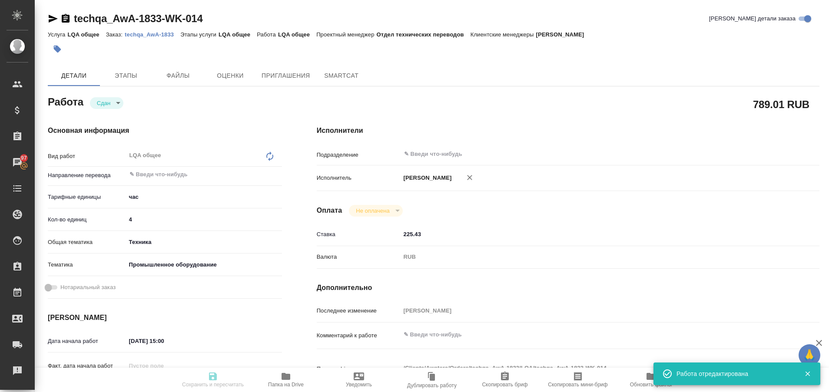
type input "LQA общее"
type input "Румянцева Дарья"
type input "/Clients/Awatera/Orders/techqa_AwA-1833"
type textarea "x"
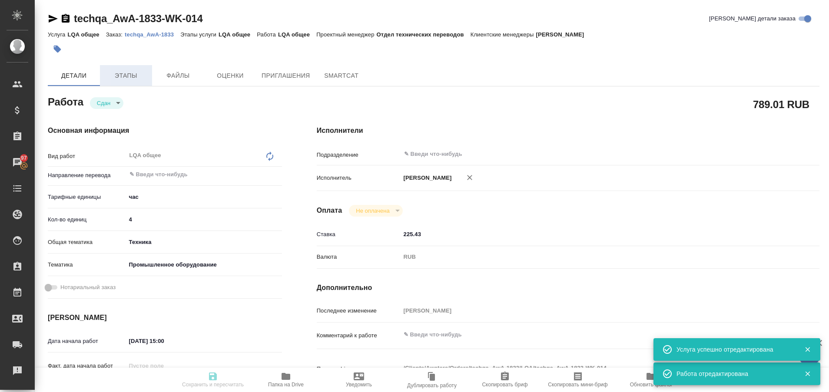
type textarea "x"
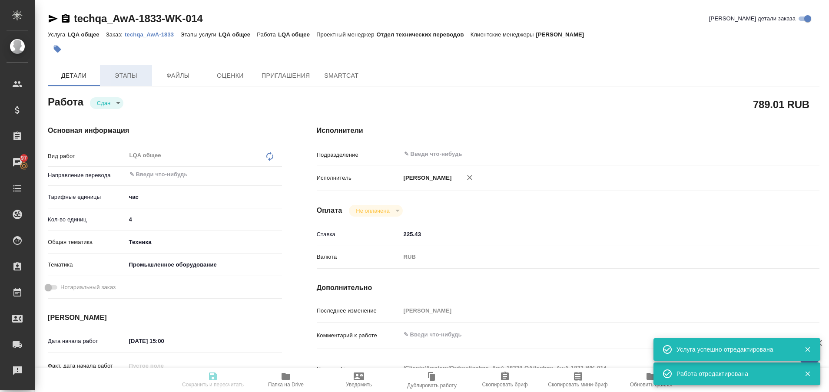
type textarea "x"
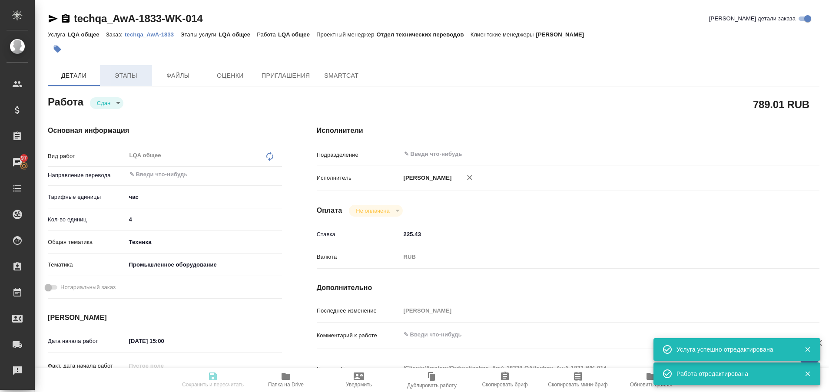
type textarea "x"
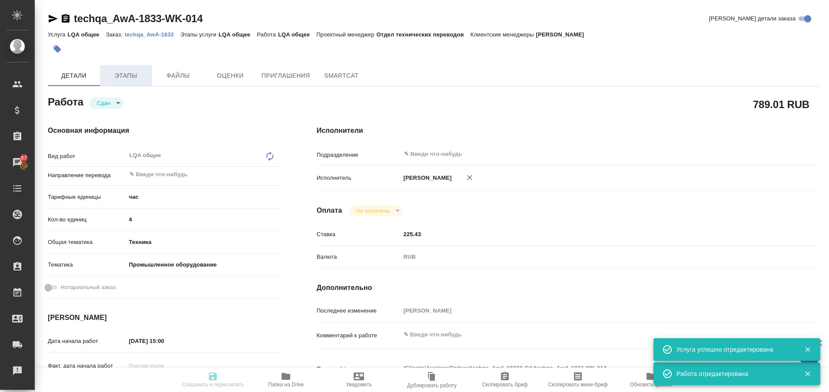
type textarea "x"
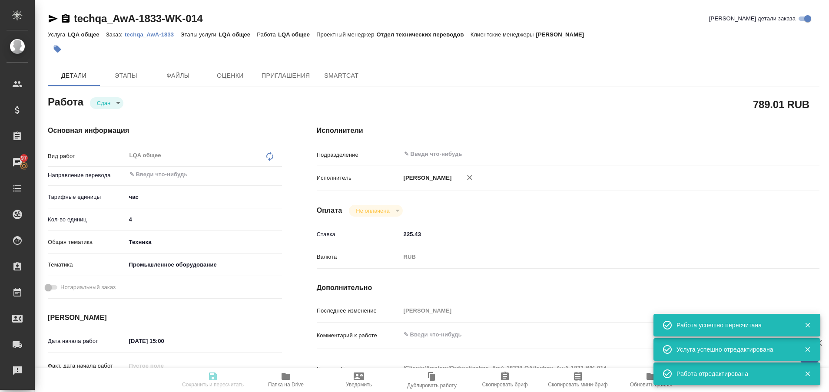
type input "closed"
type textarea "LQA общее"
type textarea "x"
type input "5a8b1489cc6b4906c91bfd93"
type input "4"
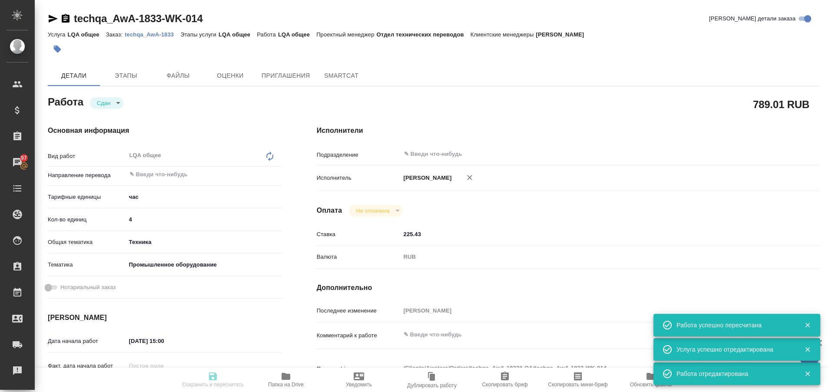
type input "tech"
type input "5f647205b73bc97568ca66bc"
type input "02.09.2025 15:00"
type input "30.09.2025 23:00"
type input "29.09.2025 17:56"
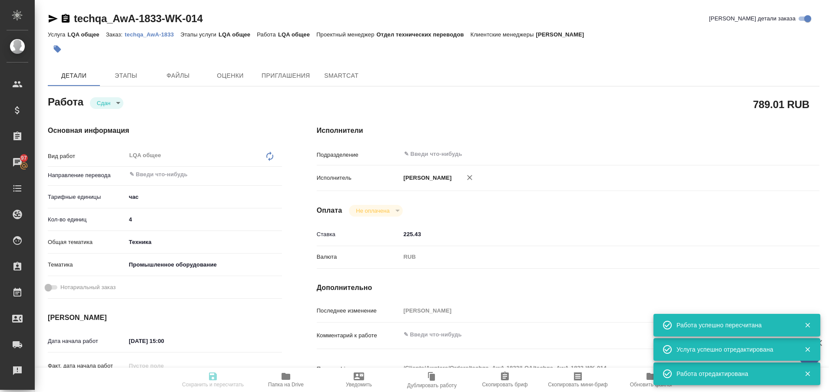
type input "30.09.2025 23:00"
type input "notPayed"
type input "225.43"
type input "RUB"
type input "Пластинина Анастасия"
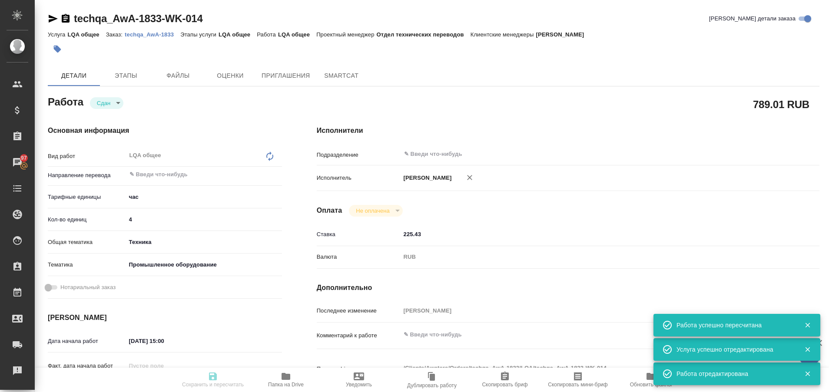
type textarea "x"
type textarea "/Clients/Awatera/Orders/techqa_AwA-1833/LQA/techqa_AwA-1833-WK-014"
type textarea "x"
type input "techqa_AwA-1833"
type input "LQA общее"
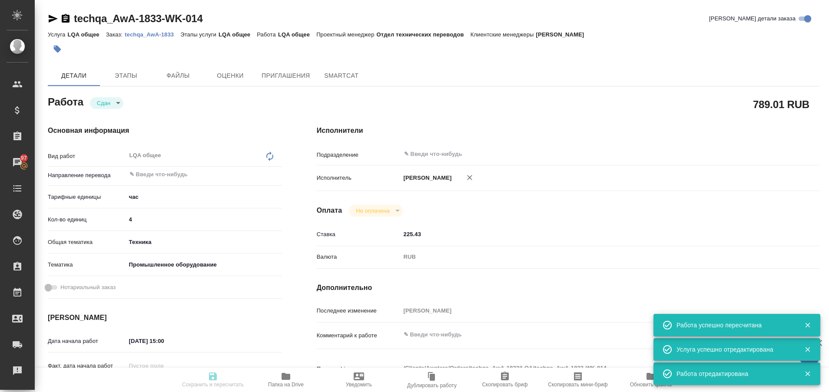
type input "LQA общее"
type input "Румянцева Дарья"
type input "/Clients/Awatera/Orders/techqa_AwA-1833"
type textarea "x"
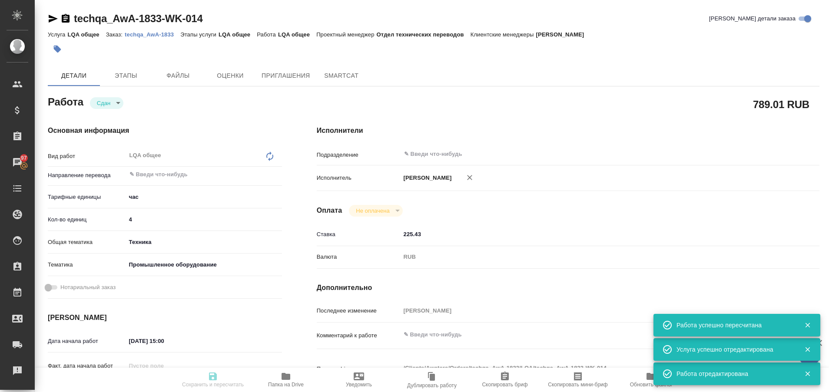
type textarea "x"
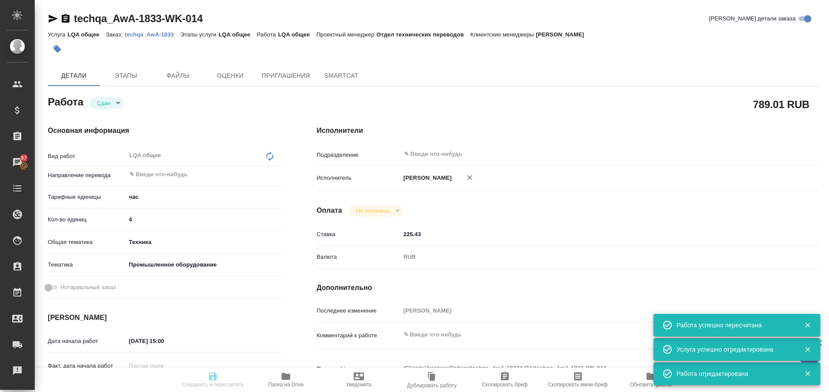
type textarea "x"
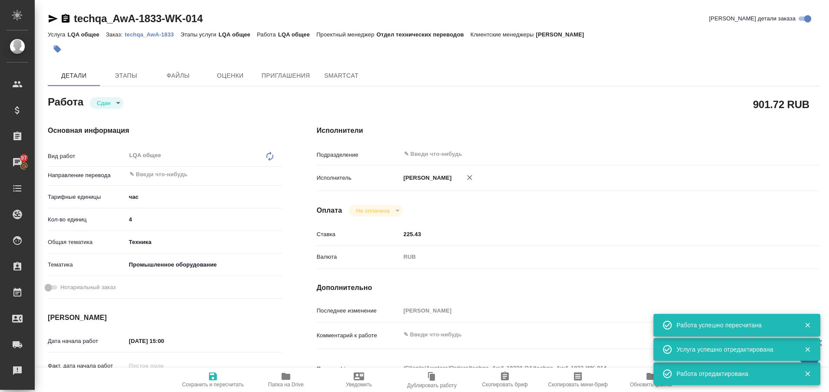
type textarea "x"
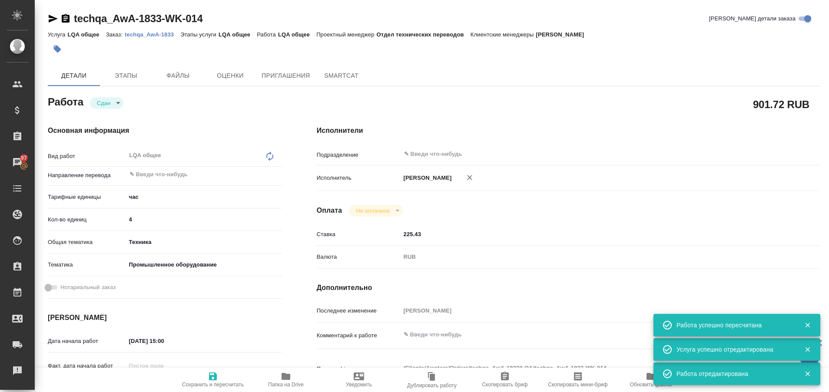
type textarea "x"
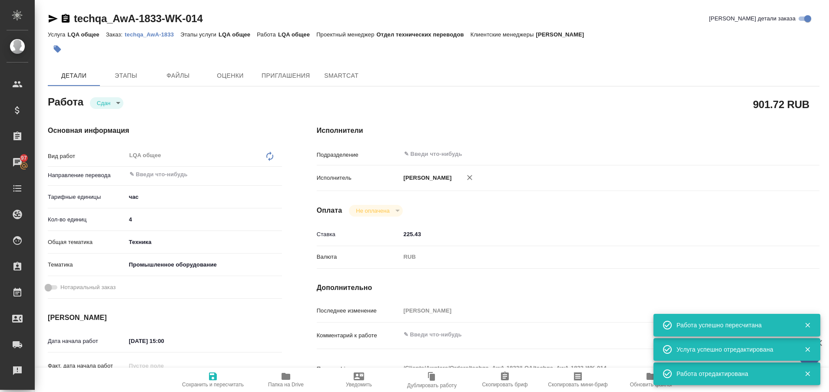
type textarea "x"
